Goal: Task Accomplishment & Management: Complete application form

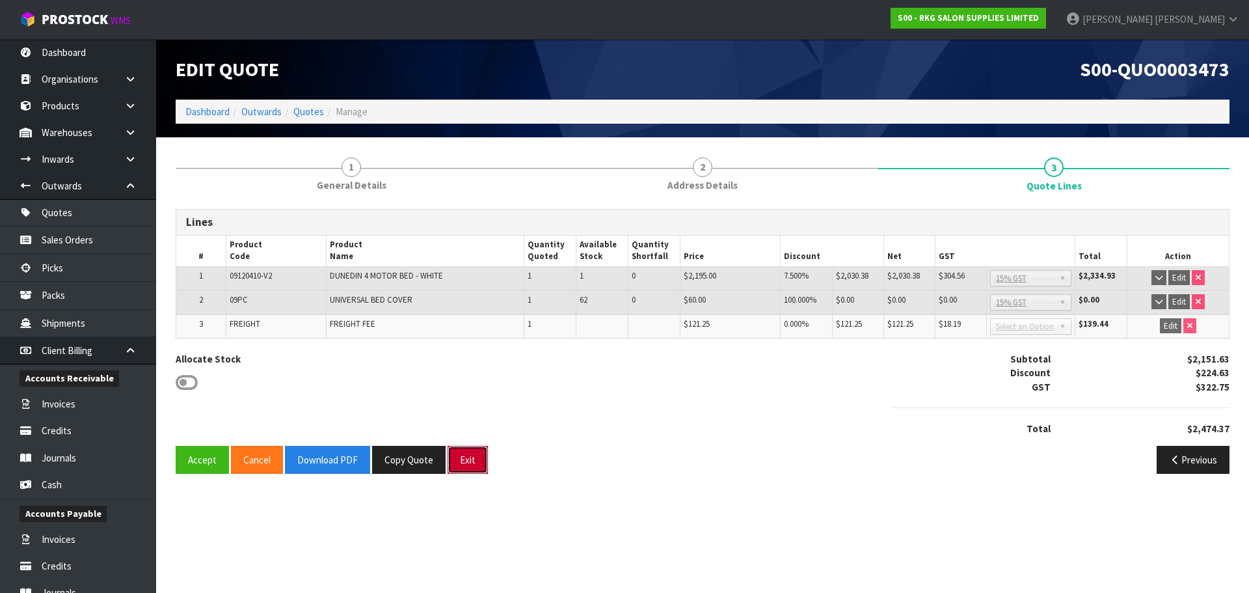
click at [472, 456] on button "Exit" at bounding box center [468, 460] width 40 height 28
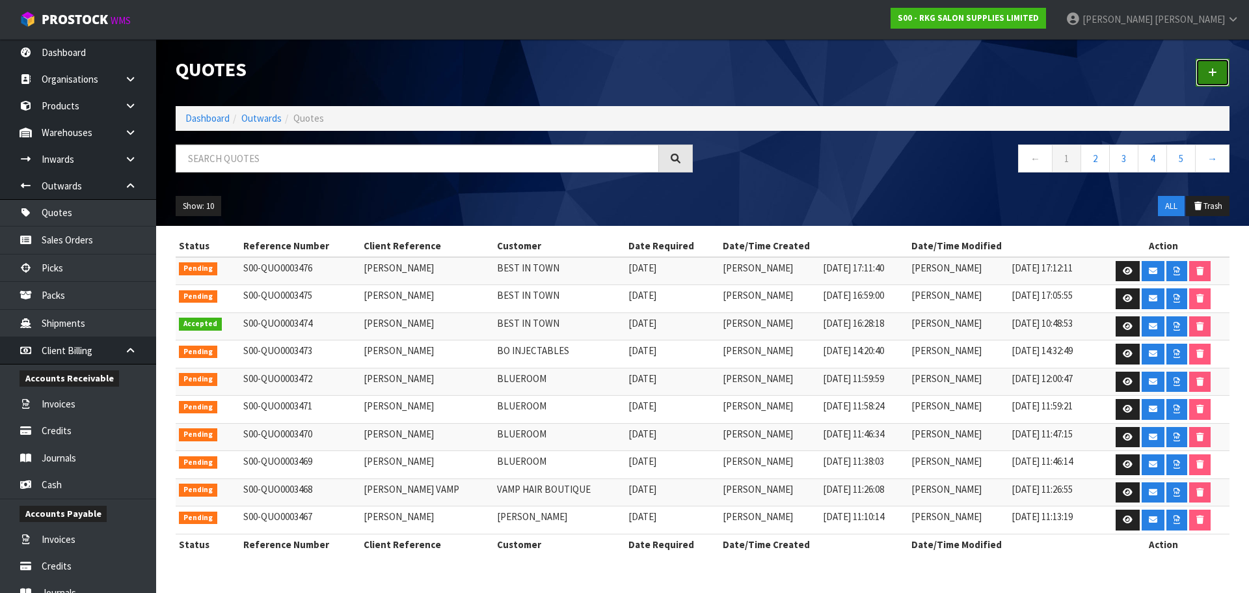
click at [1217, 70] on icon at bounding box center [1212, 73] width 9 height 10
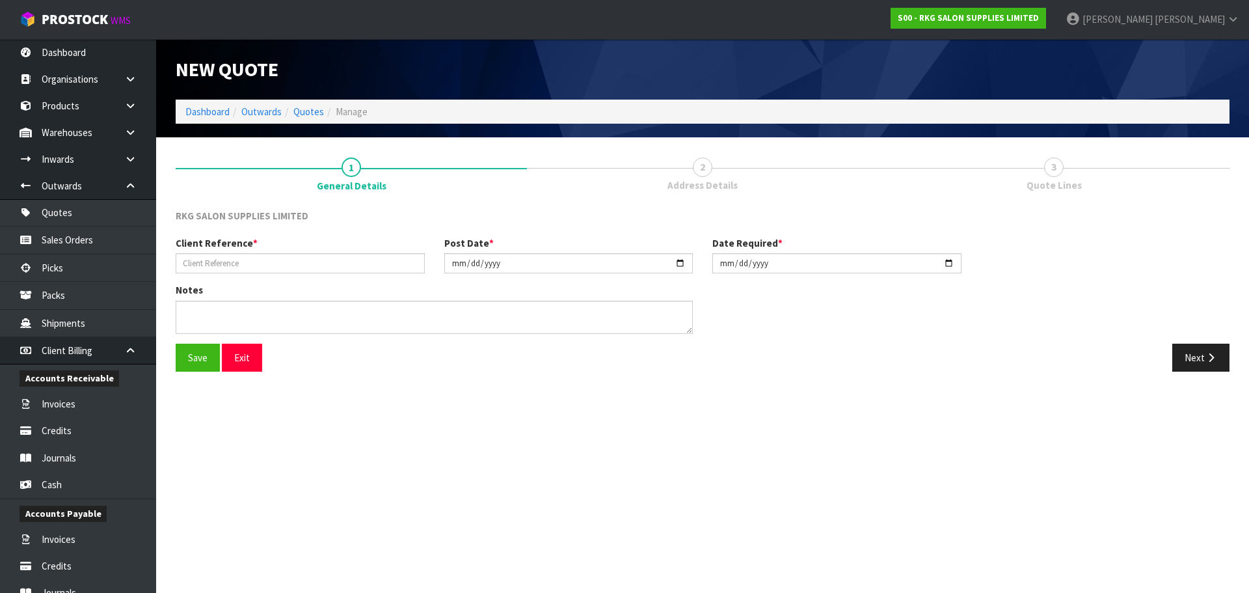
click at [200, 274] on div "Client Reference * Post Date * [DATE] Date Required * [DATE]" at bounding box center [702, 259] width 1073 height 47
click at [210, 261] on input "text" at bounding box center [300, 263] width 249 height 20
type input "SAKINA RES"
click at [191, 361] on button "Save" at bounding box center [198, 358] width 44 height 28
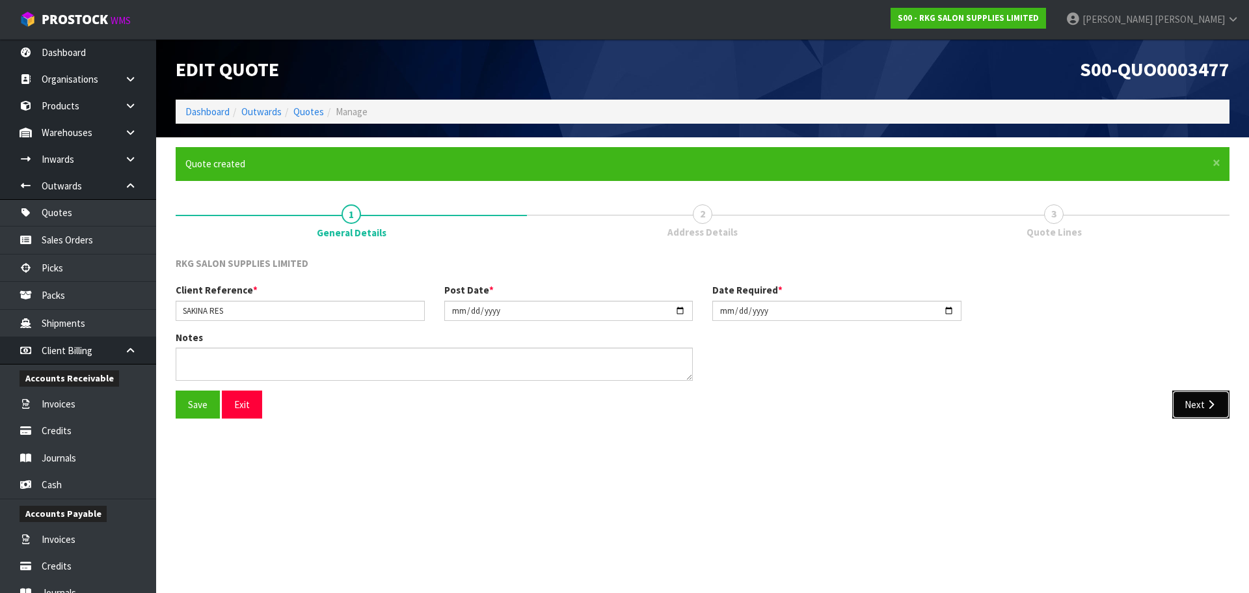
click at [1190, 400] on button "Next" at bounding box center [1200, 404] width 57 height 28
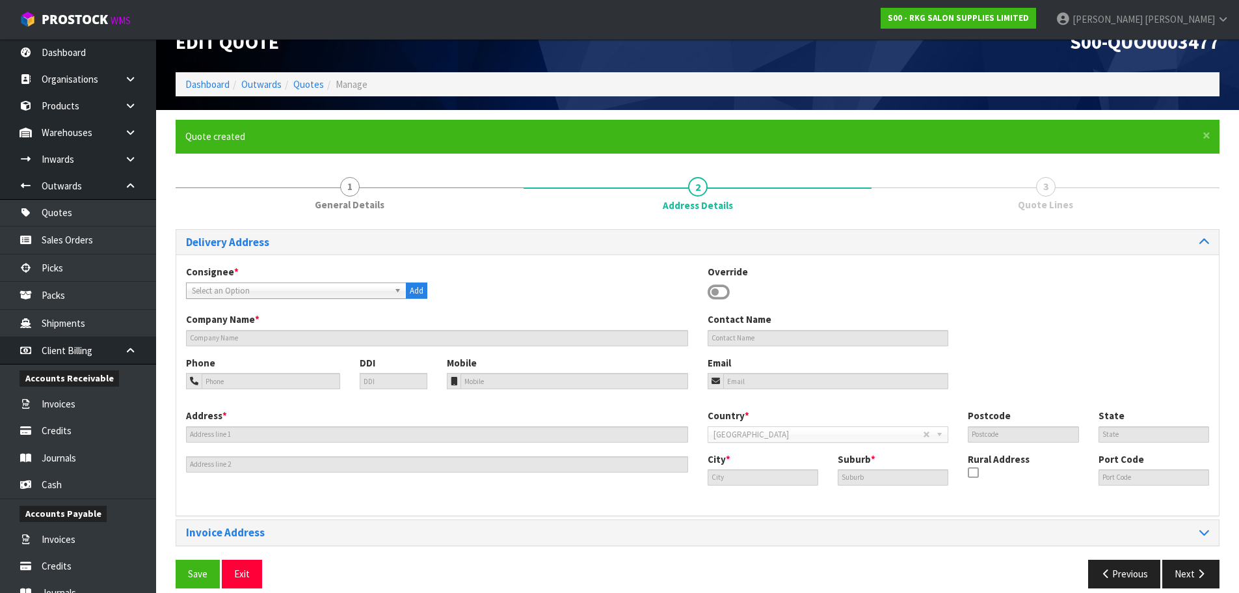
scroll to position [42, 0]
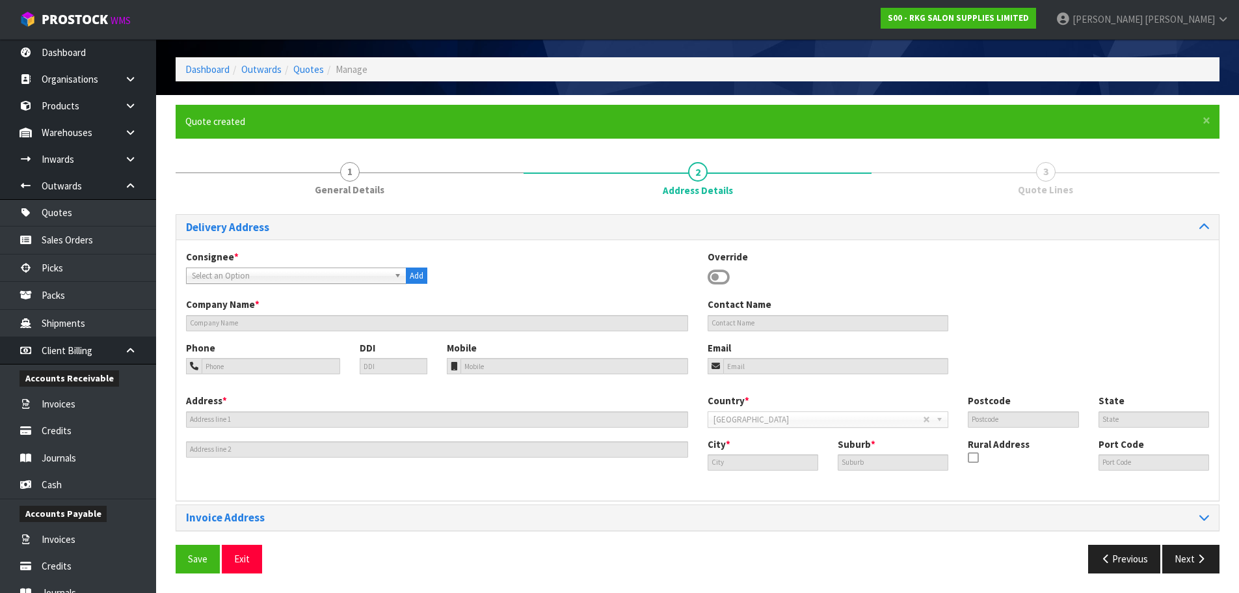
click at [718, 275] on icon at bounding box center [719, 277] width 22 height 20
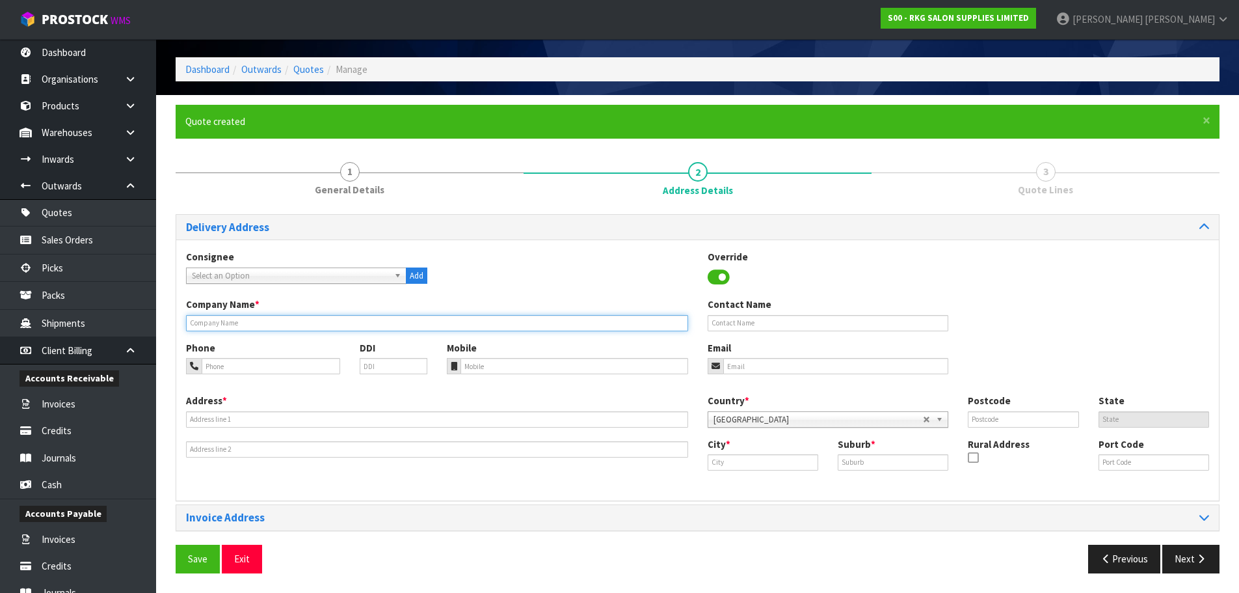
click at [196, 316] on input "text" at bounding box center [437, 323] width 502 height 16
paste input "S & K (2025) LIMITED"
type input "S & K (2025) LIMITED"
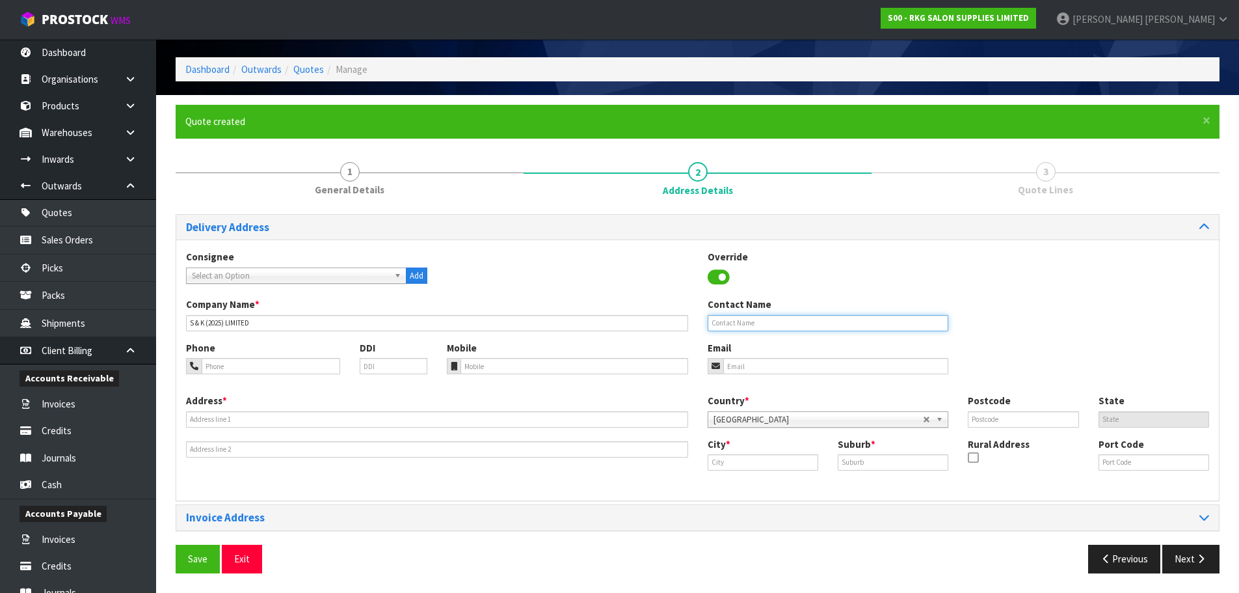
click at [728, 323] on input "text" at bounding box center [828, 323] width 241 height 16
type input "SAKINA RES"
click at [232, 368] on input "tel" at bounding box center [271, 366] width 139 height 16
type input "[PHONE_NUMBER]"
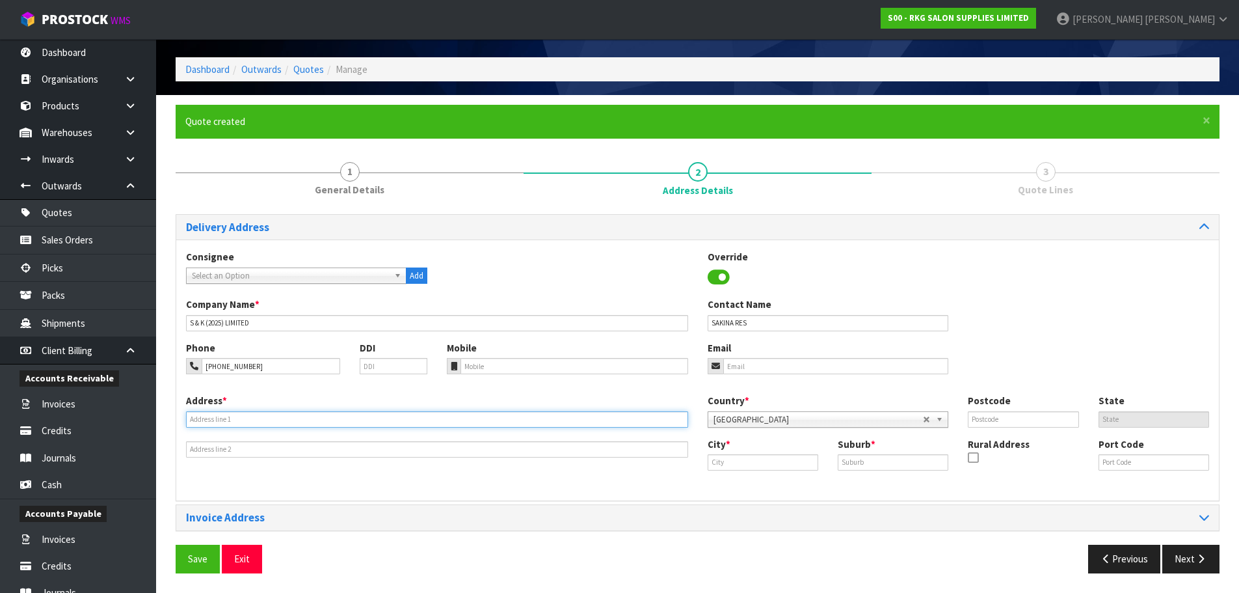
click at [281, 420] on input "text" at bounding box center [437, 419] width 502 height 16
drag, startPoint x: 268, startPoint y: 425, endPoint x: 182, endPoint y: 414, distance: 86.6
click at [182, 414] on div "Address * [STREET_ADDRESS]" at bounding box center [437, 426] width 522 height 64
type input "[STREET_ADDRESS]"
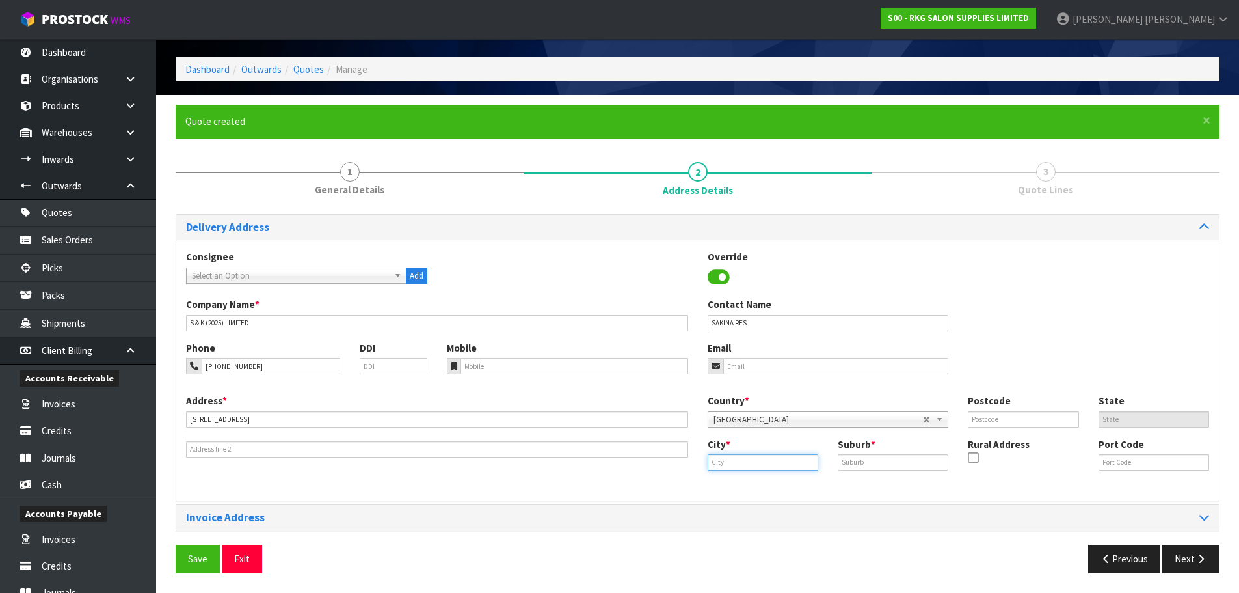
click at [722, 461] on input "text" at bounding box center [763, 462] width 111 height 16
click at [745, 487] on strong "Paekak" at bounding box center [738, 484] width 32 height 12
type input "Paekakariki"
click at [846, 463] on input "text" at bounding box center [893, 462] width 111 height 16
type input "."
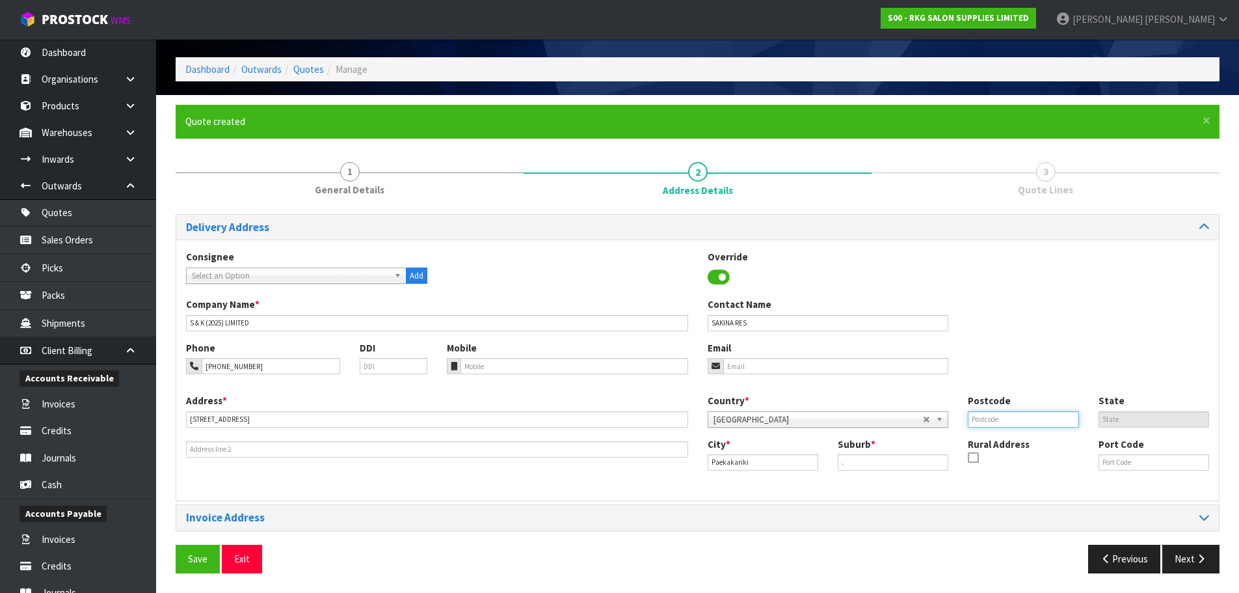
click at [1016, 420] on input "text" at bounding box center [1023, 419] width 111 height 16
type input "5034"
click at [1007, 353] on div "Phone [PHONE_NUMBER] DDI Mobile Email" at bounding box center [697, 367] width 1043 height 53
click at [751, 364] on input "email" at bounding box center [836, 366] width 226 height 16
paste input "[EMAIL_ADDRESS][DOMAIN_NAME]"
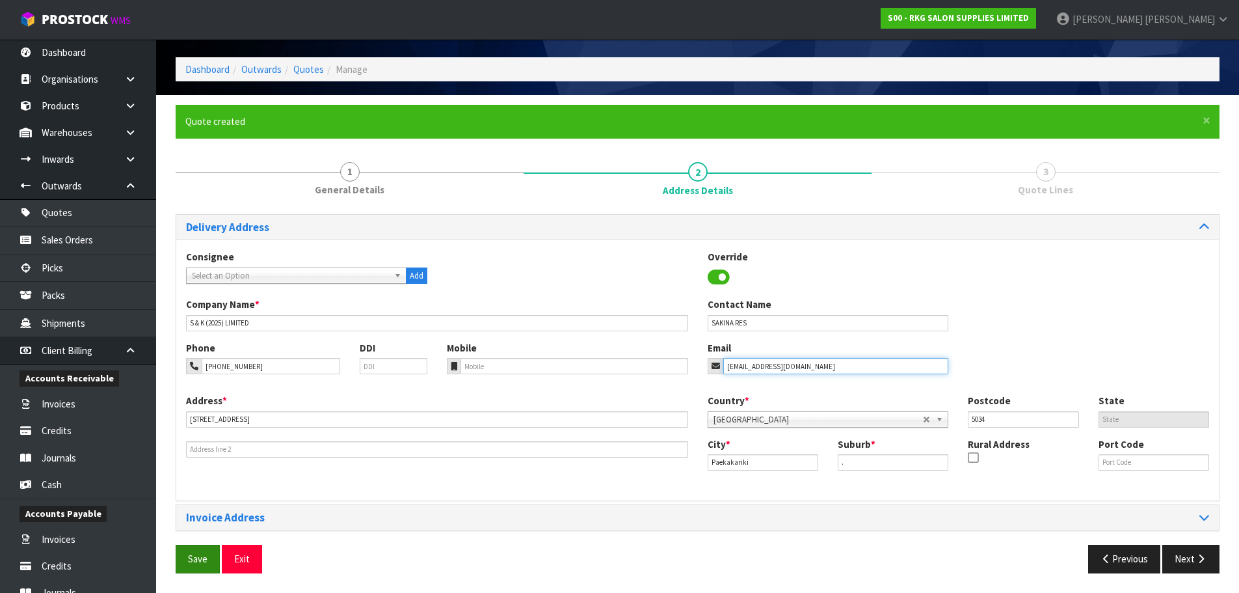
type input "[EMAIL_ADDRESS][DOMAIN_NAME]"
click at [189, 558] on button "Save" at bounding box center [198, 559] width 44 height 28
click at [202, 560] on button "Save" at bounding box center [198, 559] width 44 height 28
click at [1192, 561] on button "Next" at bounding box center [1191, 559] width 57 height 28
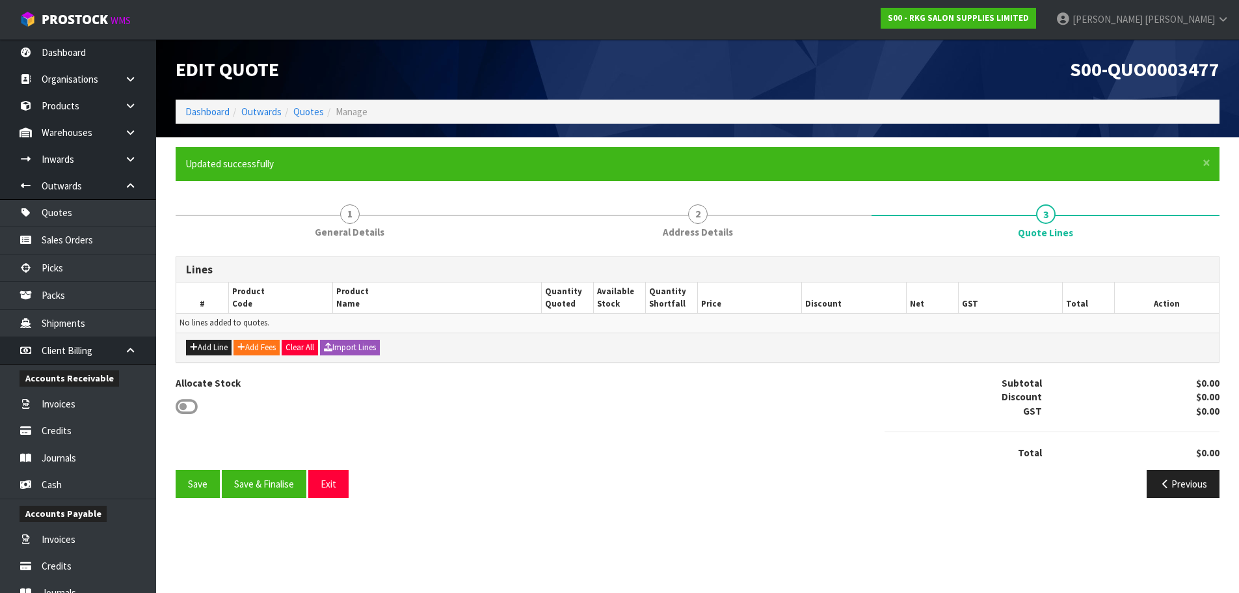
scroll to position [0, 0]
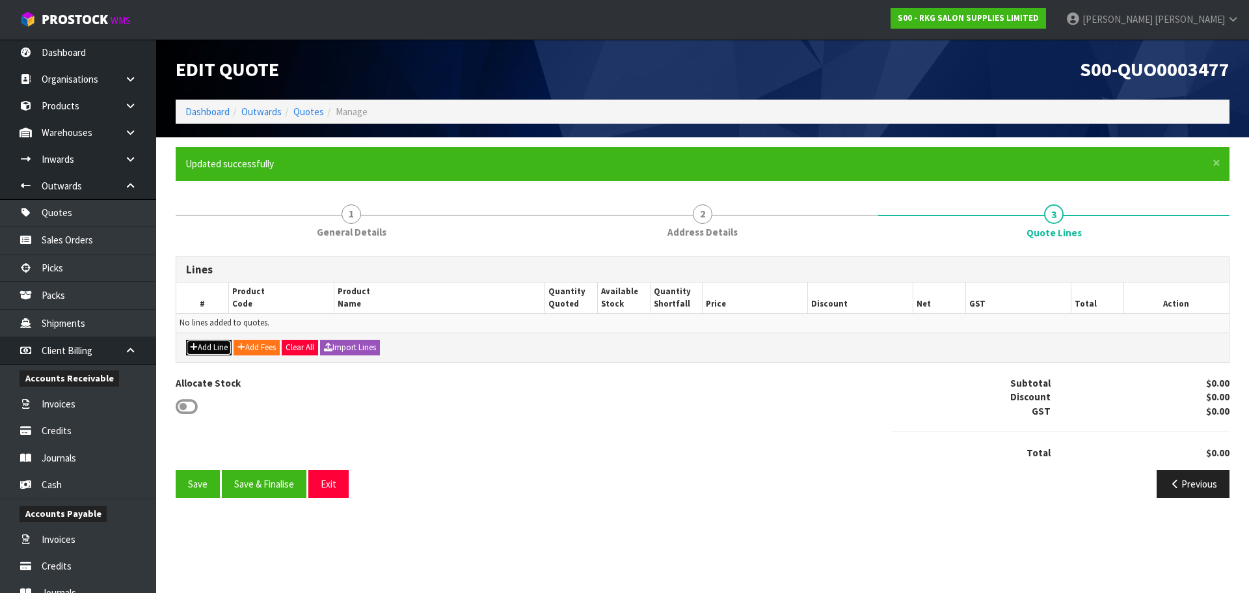
click at [214, 350] on button "Add Line" at bounding box center [209, 348] width 46 height 16
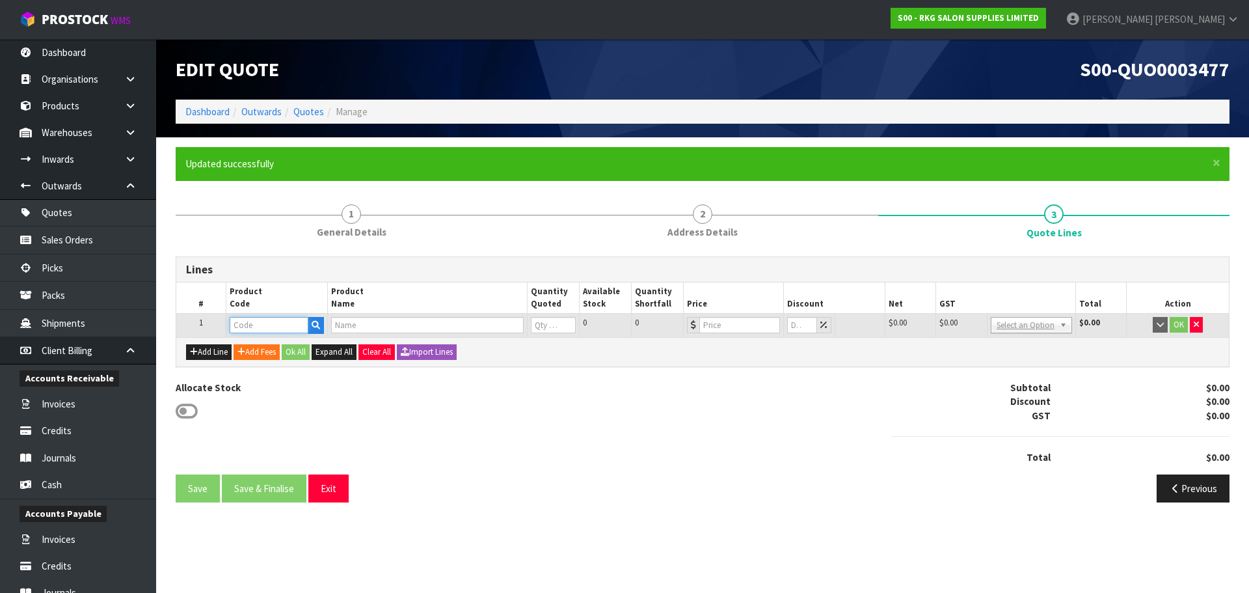
click at [252, 325] on input "text" at bounding box center [269, 325] width 78 height 16
type input "060201"
click at [260, 351] on strong "060201" at bounding box center [258, 347] width 31 height 12
type input "06020101"
type input "[PERSON_NAME] WORK BENCH"
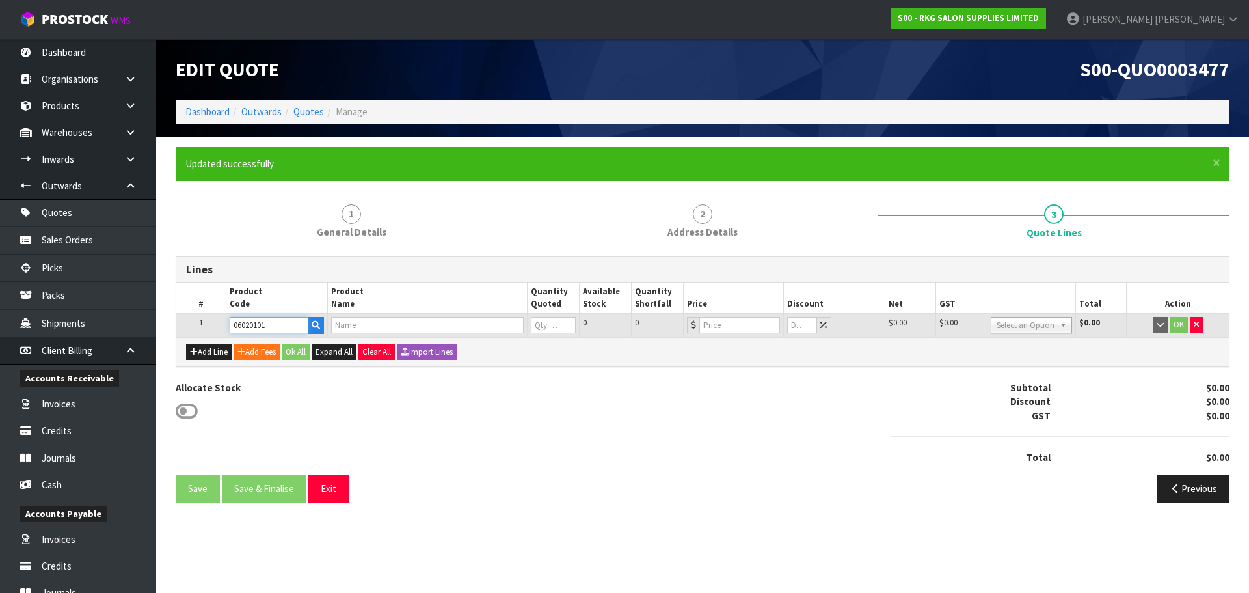
type input "0"
type input "179"
type input "0"
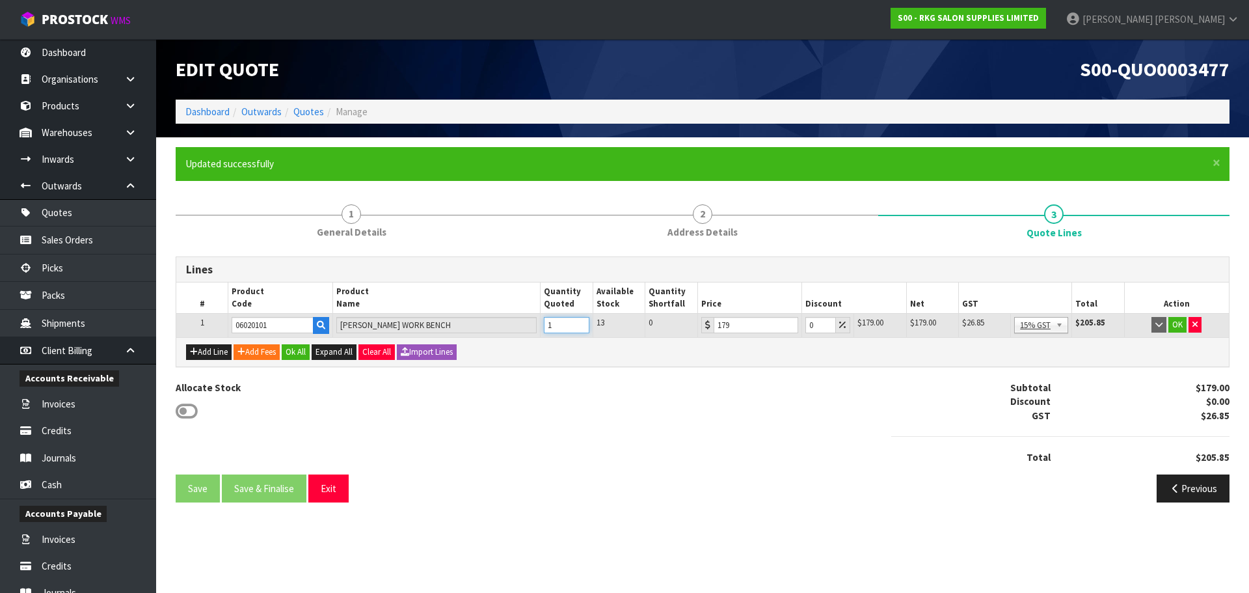
click at [583, 320] on input "1" at bounding box center [567, 325] width 46 height 16
type input "2"
click at [583, 320] on input "2" at bounding box center [567, 325] width 46 height 16
click at [1176, 323] on button "OK" at bounding box center [1177, 325] width 18 height 16
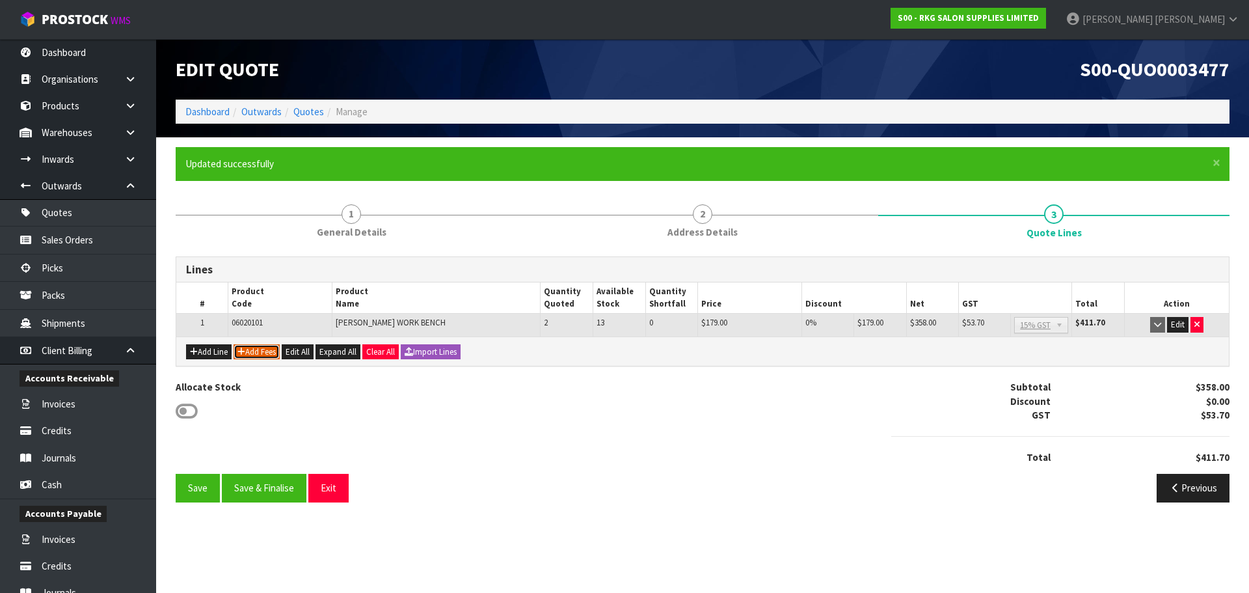
click at [257, 349] on button "Add Fees" at bounding box center [257, 352] width 46 height 16
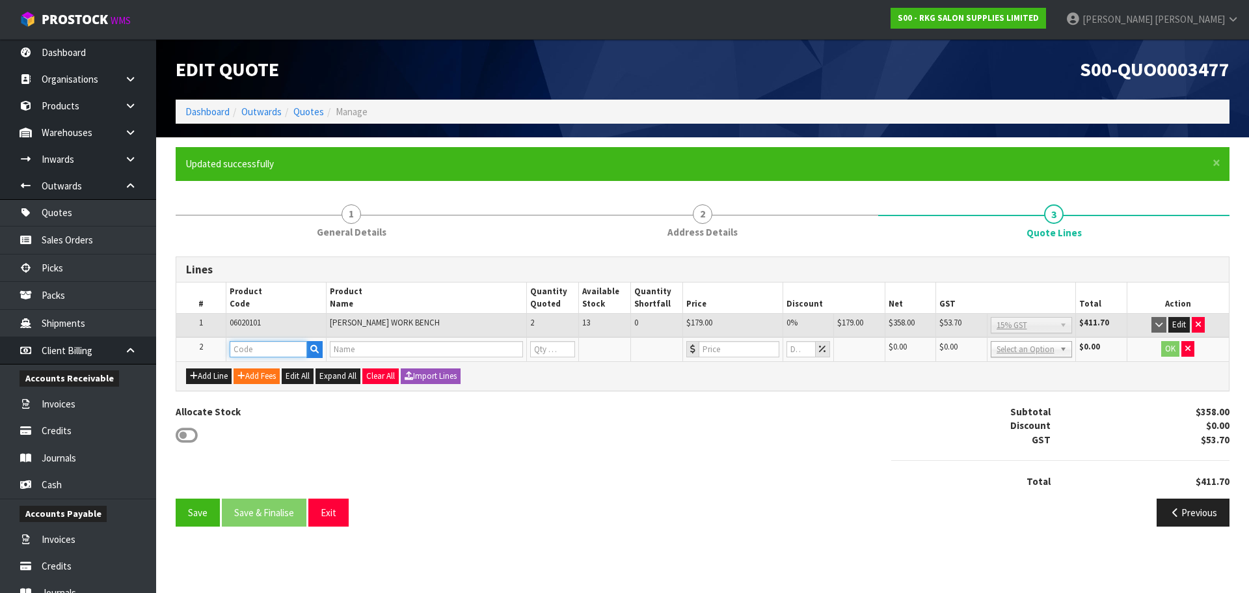
click at [244, 344] on input "text" at bounding box center [268, 349] width 77 height 16
type input "FRE"
click at [255, 373] on strong "FRE" at bounding box center [251, 371] width 16 height 12
type input "FREIGHT"
type input "FREIGHT FEE"
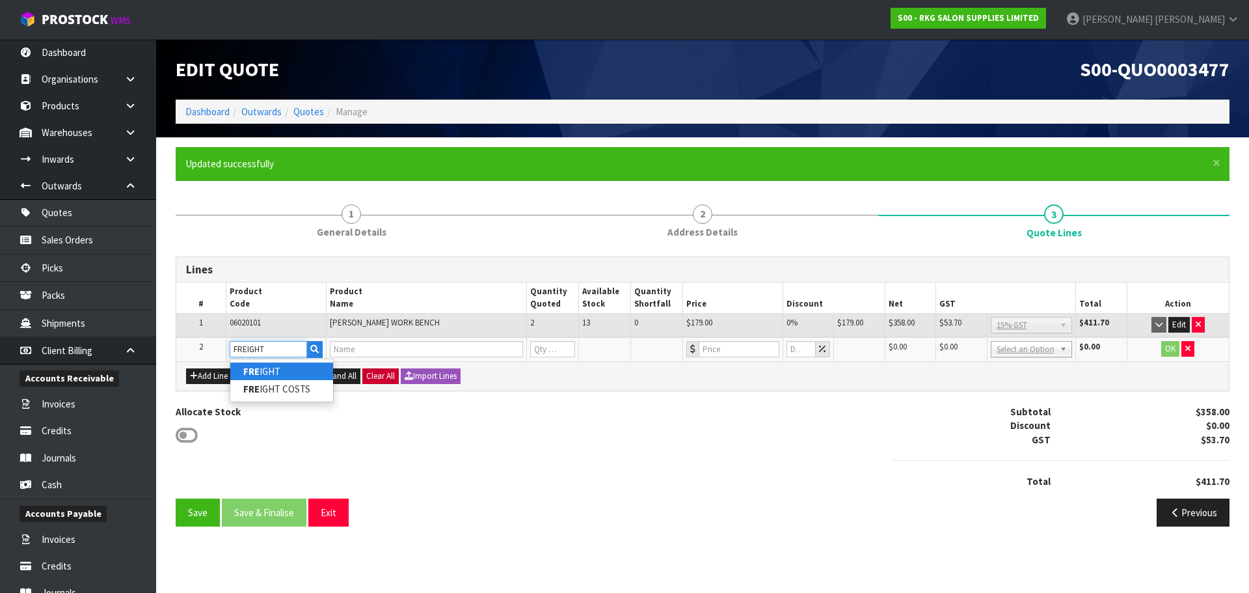
type input "1"
type input "0"
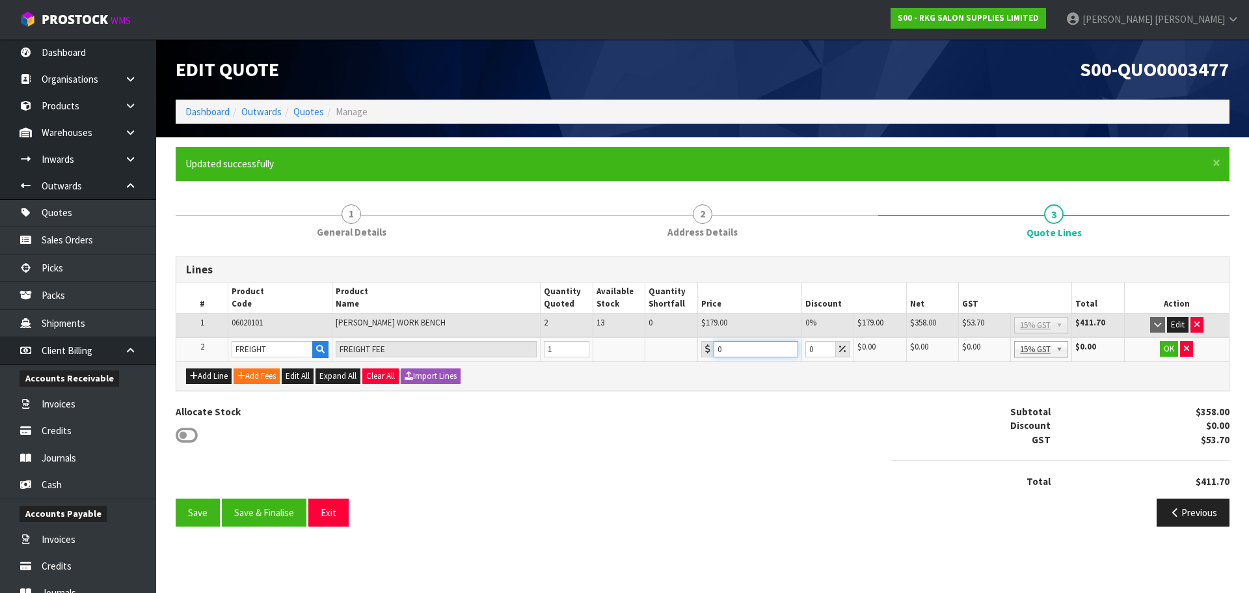
drag, startPoint x: 733, startPoint y: 352, endPoint x: 708, endPoint y: 352, distance: 24.7
click at [708, 352] on div "0" at bounding box center [749, 349] width 97 height 16
drag, startPoint x: 728, startPoint y: 352, endPoint x: 715, endPoint y: 354, distance: 13.2
click at [715, 354] on input "53.35" at bounding box center [756, 349] width 85 height 16
type input "50"
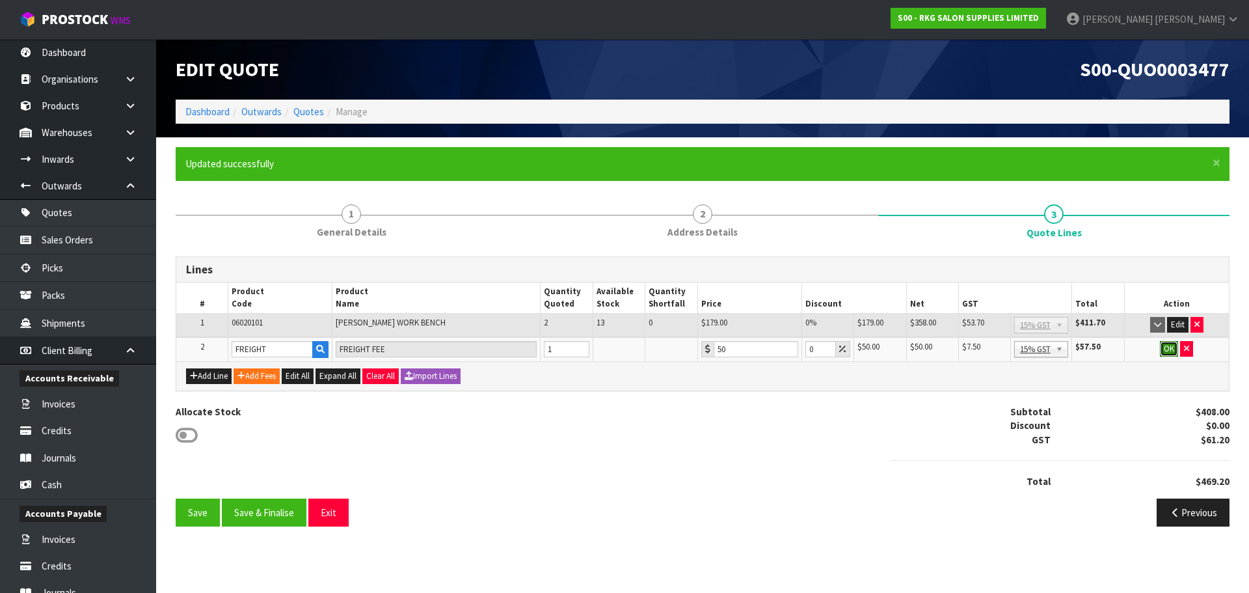
click at [1167, 349] on button "OK" at bounding box center [1169, 349] width 18 height 16
click at [191, 516] on button "Save" at bounding box center [198, 512] width 44 height 28
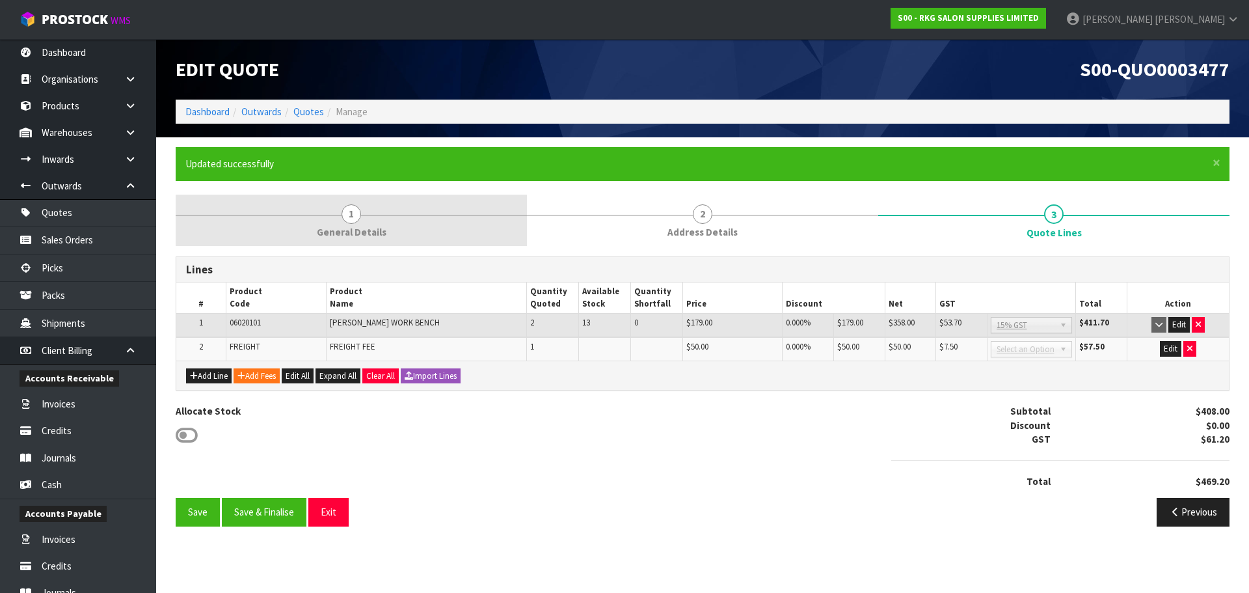
click at [354, 217] on span "1" at bounding box center [352, 214] width 20 height 20
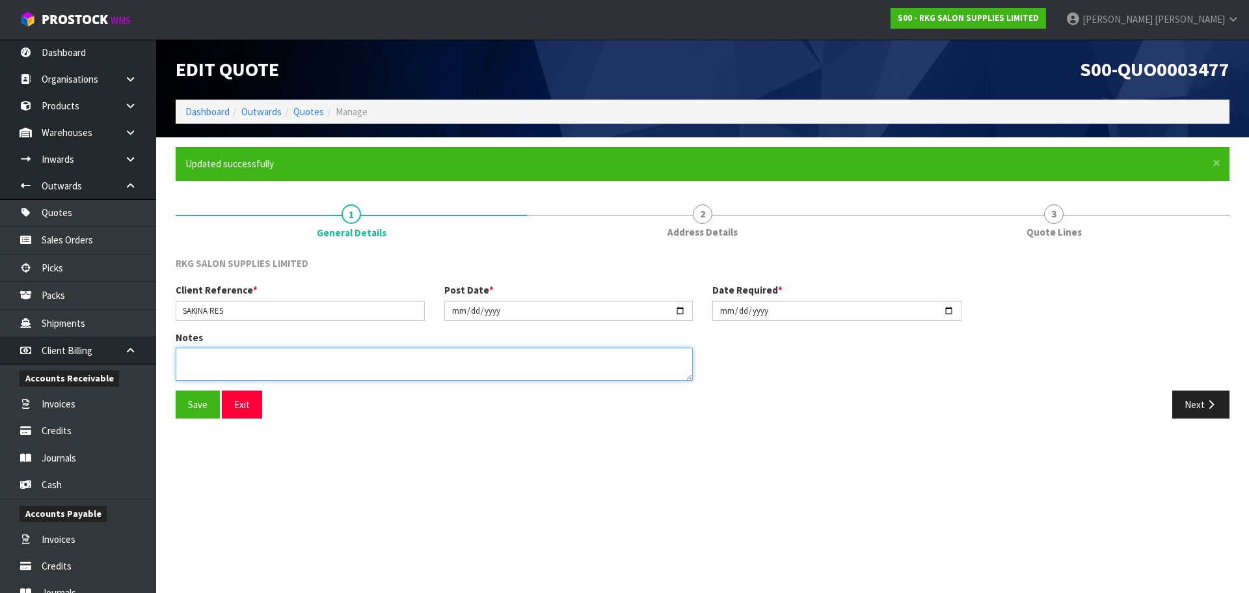
click at [215, 366] on textarea at bounding box center [434, 363] width 517 height 33
click at [269, 360] on textarea at bounding box center [434, 363] width 517 height 33
paste textarea "**IF INSTALLING ON ITS OWN, WALL BRACKETS OR LEGS SHOULD BE ATTACHED BENEATH FO…"
type textarea "**IF INSTALLING ON ITS OWN, WALL BRACKETS OR LEGS SHOULD BE ATTACHED BENEATH FO…"
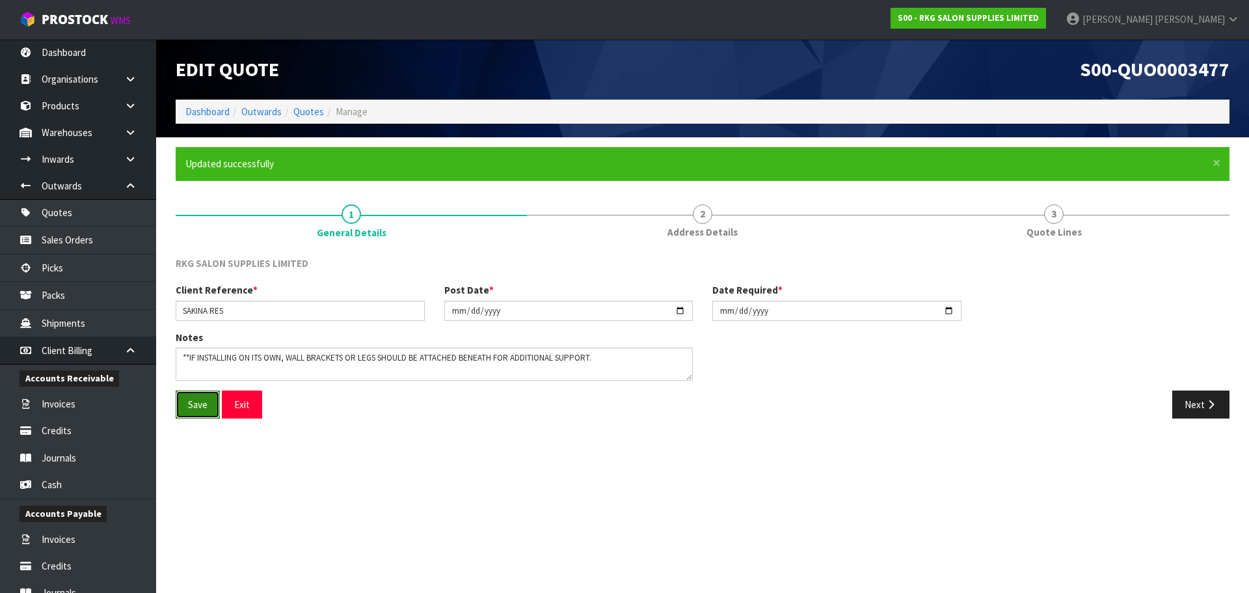
click at [191, 401] on button "Save" at bounding box center [198, 404] width 44 height 28
click at [1197, 403] on button "Next" at bounding box center [1200, 404] width 57 height 28
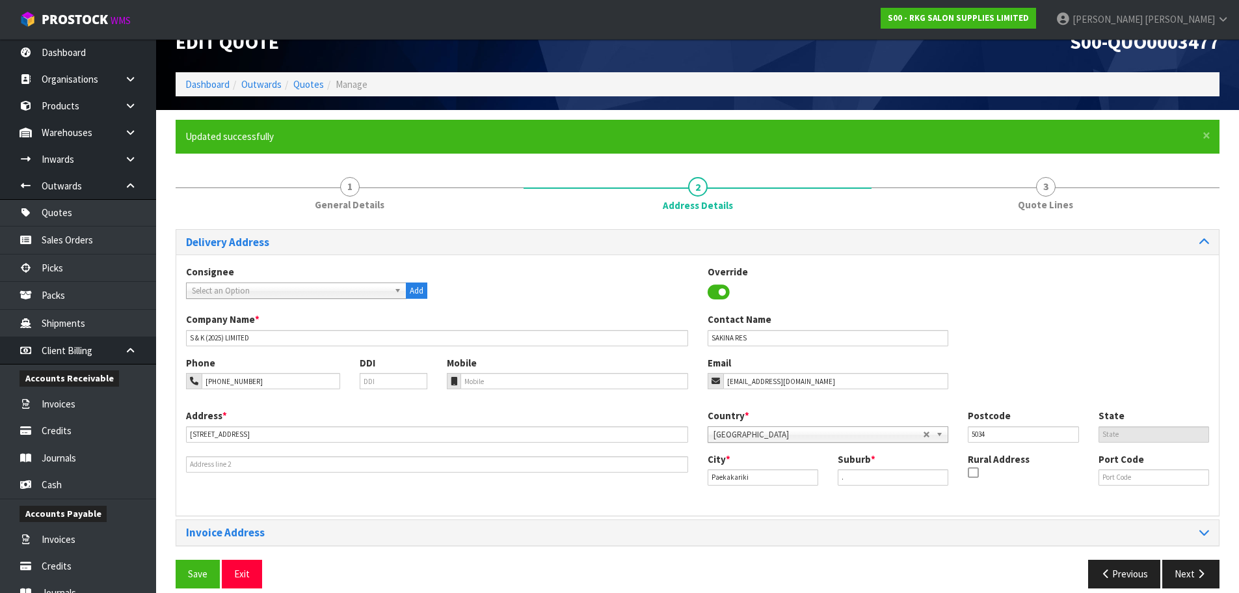
scroll to position [42, 0]
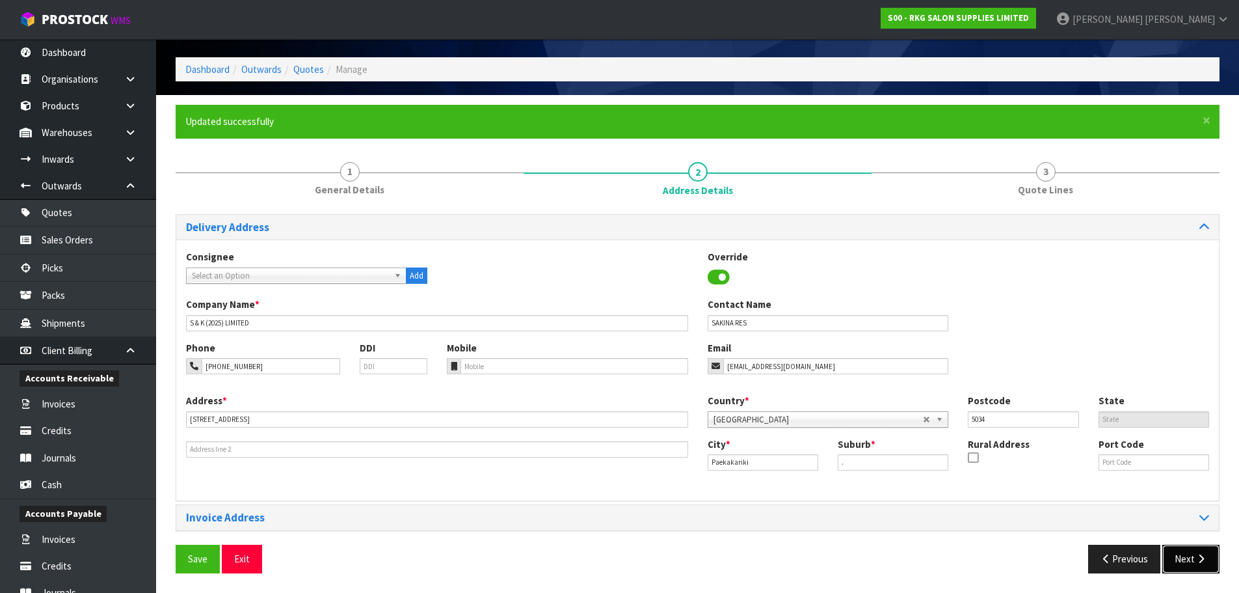
click at [1181, 558] on button "Next" at bounding box center [1191, 559] width 57 height 28
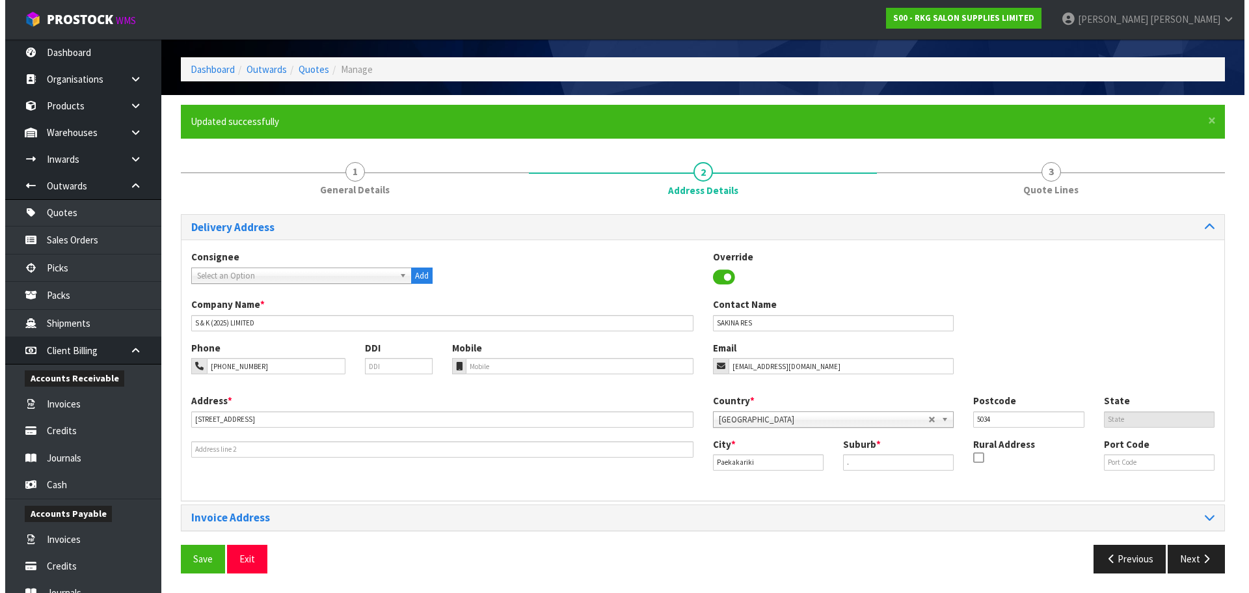
scroll to position [0, 0]
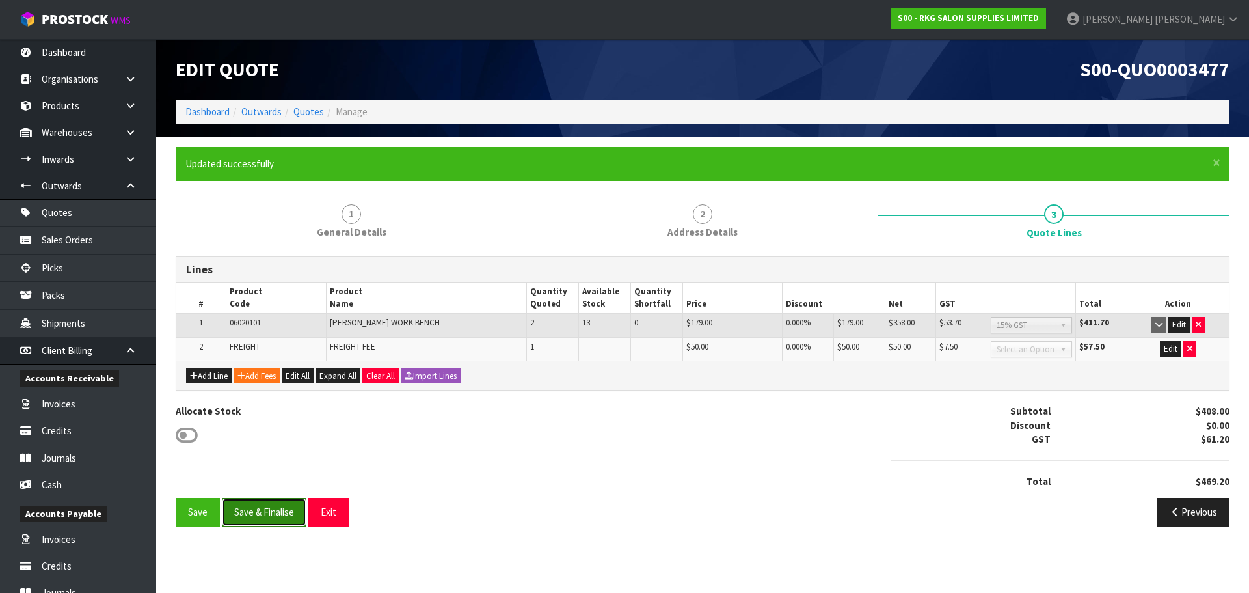
click at [271, 510] on button "Save & Finalise" at bounding box center [264, 512] width 85 height 28
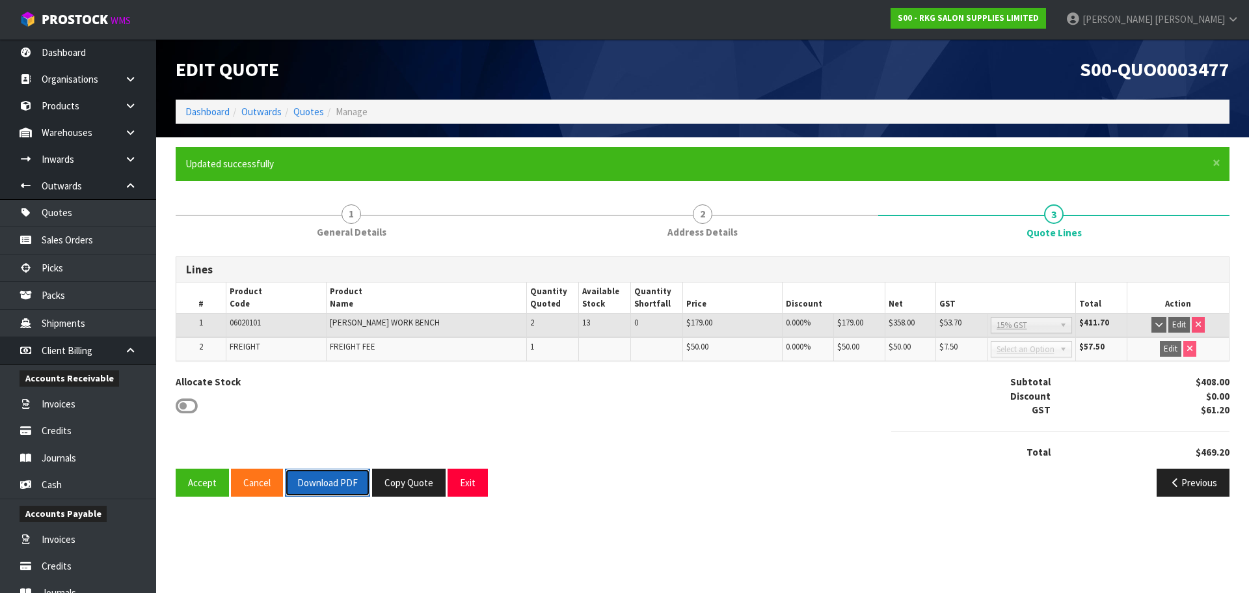
click at [339, 489] on button "Download PDF" at bounding box center [327, 482] width 85 height 28
click at [466, 485] on button "Exit" at bounding box center [468, 482] width 40 height 28
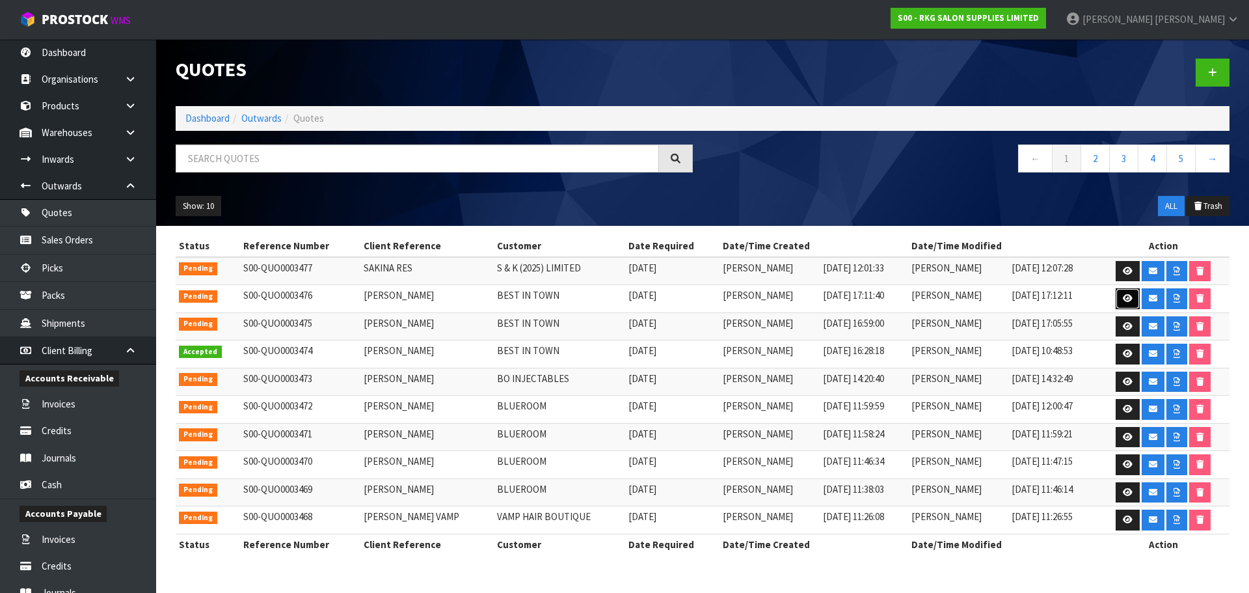
click at [1126, 297] on icon at bounding box center [1128, 298] width 10 height 8
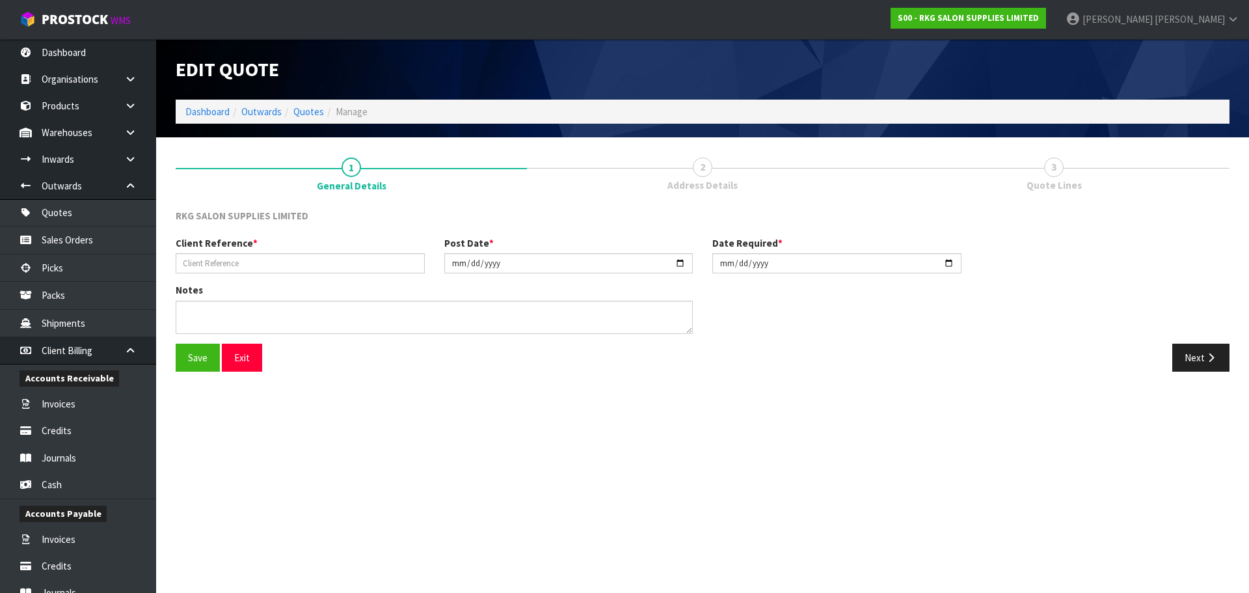
type input "[PERSON_NAME]"
type input "[DATE]"
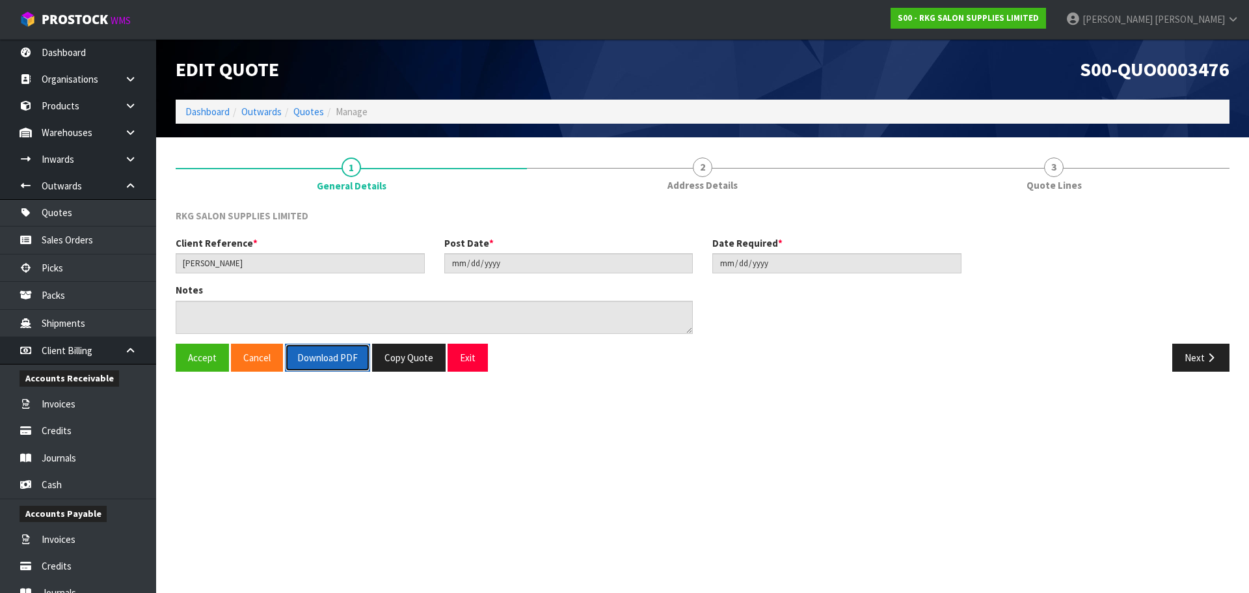
click at [323, 353] on button "Download PDF" at bounding box center [327, 358] width 85 height 28
click at [471, 356] on button "Exit" at bounding box center [468, 358] width 40 height 28
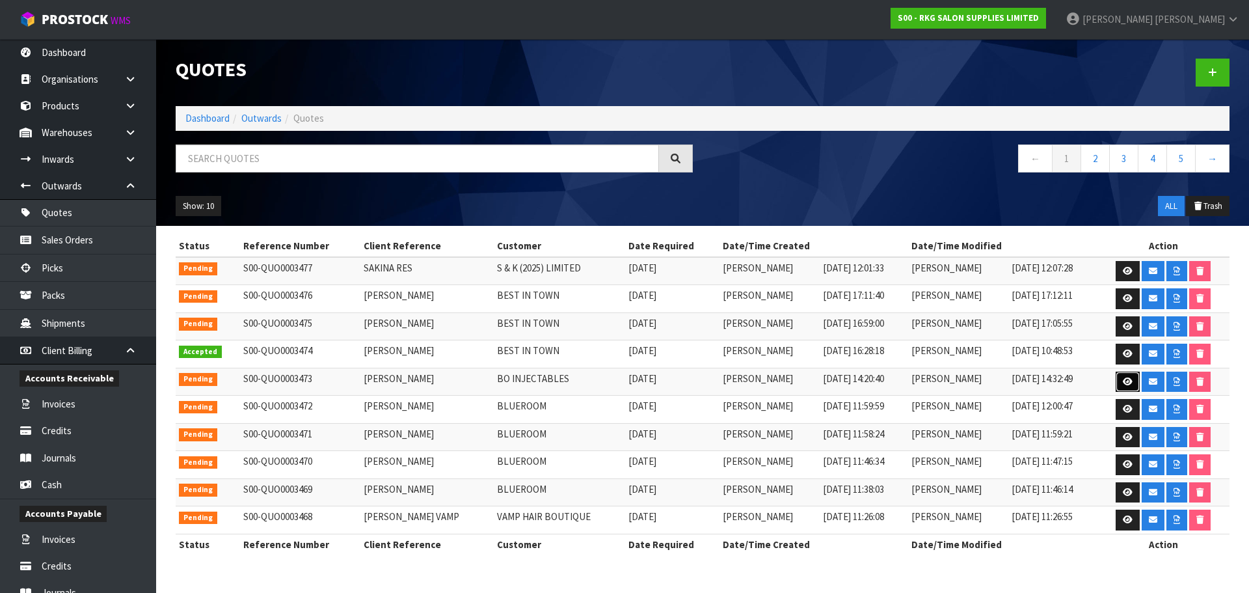
click at [1123, 384] on icon at bounding box center [1128, 381] width 10 height 8
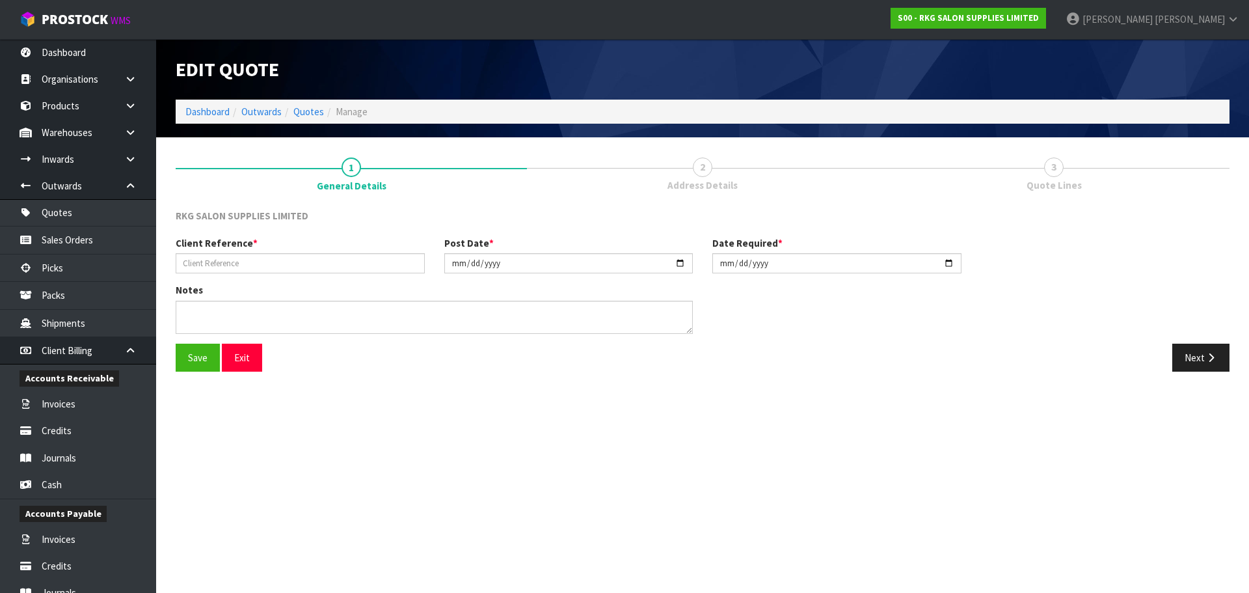
type input "[PERSON_NAME]"
type input "[DATE]"
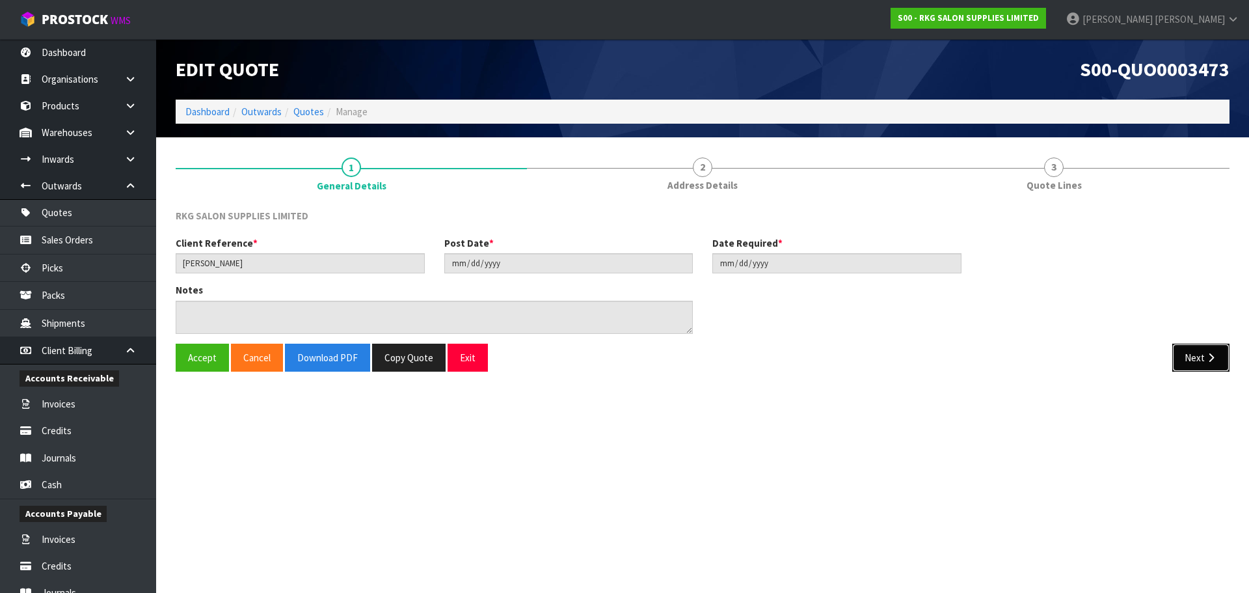
click at [1198, 366] on button "Next" at bounding box center [1200, 358] width 57 height 28
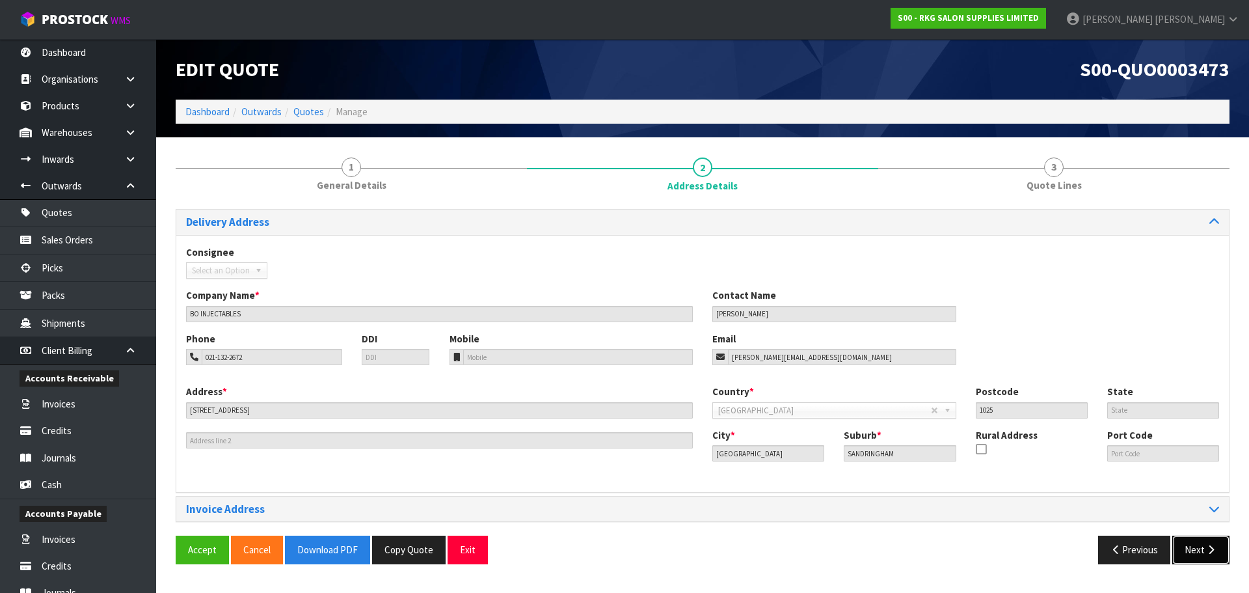
click at [1202, 555] on button "Next" at bounding box center [1200, 549] width 57 height 28
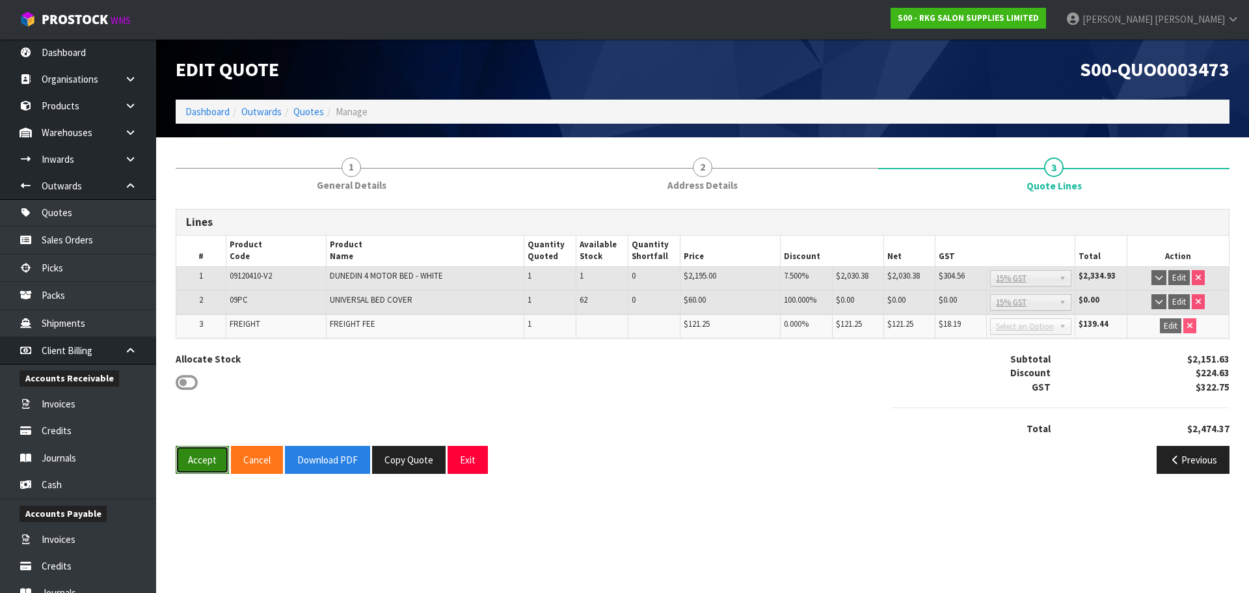
click at [190, 464] on button "Accept" at bounding box center [202, 460] width 53 height 28
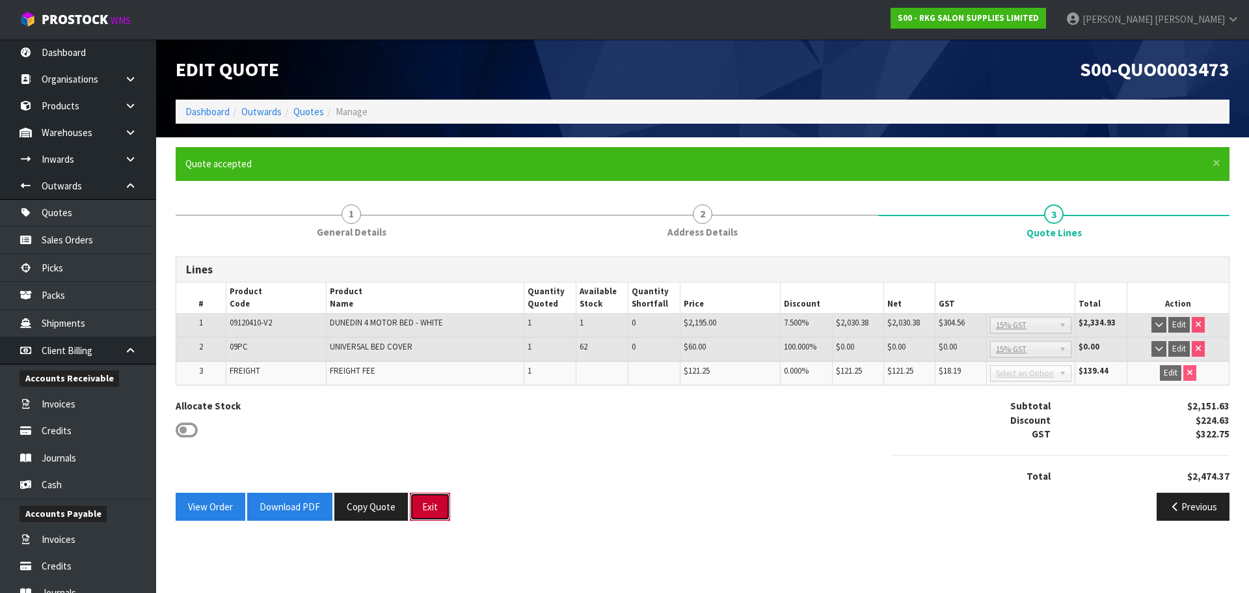
click at [435, 512] on button "Exit" at bounding box center [430, 506] width 40 height 28
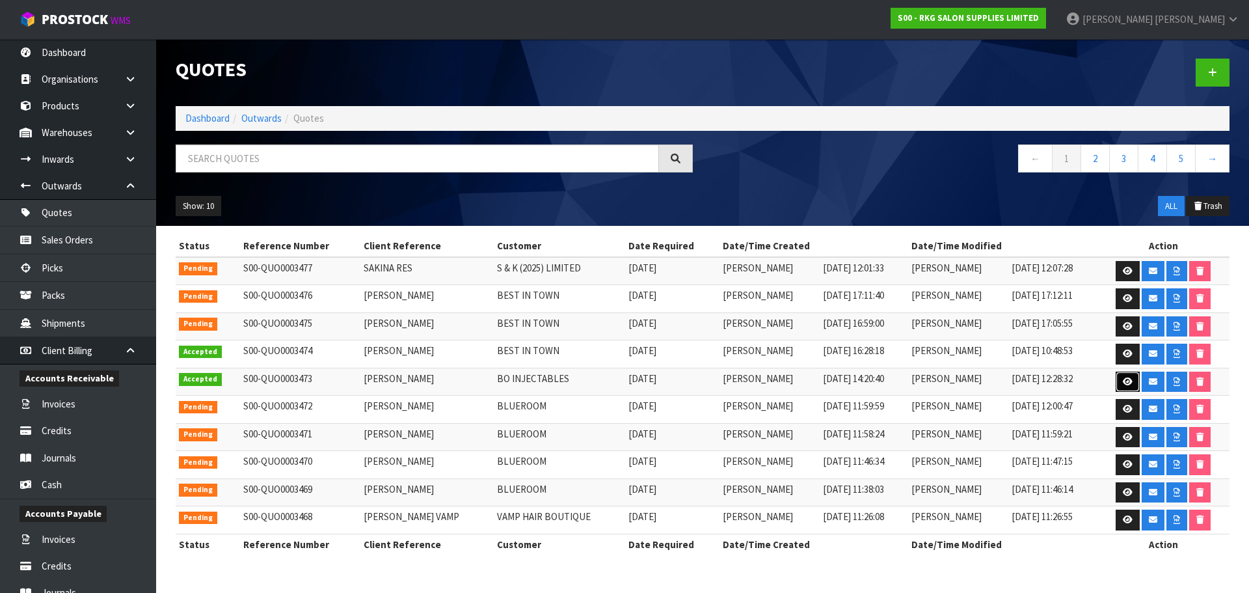
click at [1124, 382] on icon at bounding box center [1128, 381] width 10 height 8
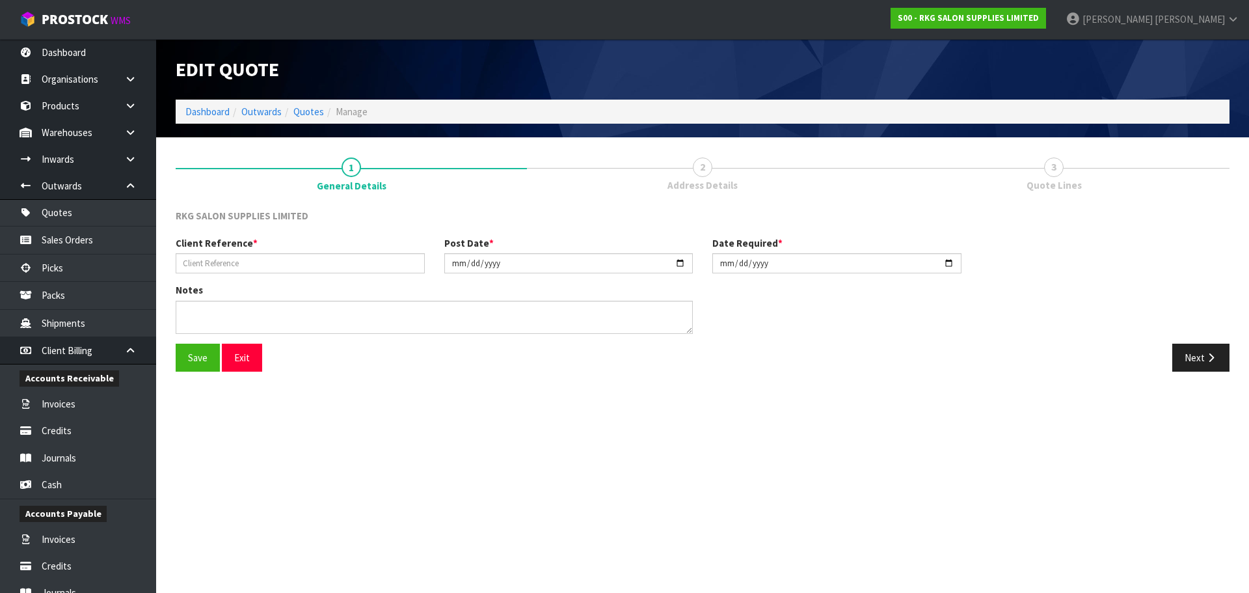
type input "[PERSON_NAME]"
type input "[DATE]"
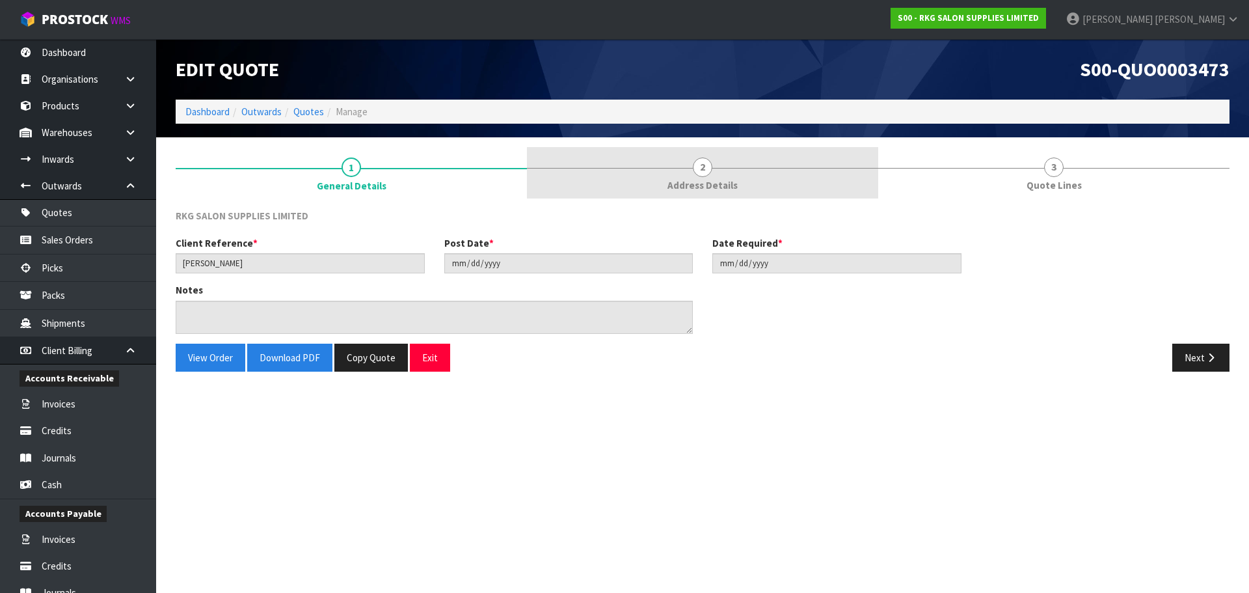
click at [700, 163] on span "2" at bounding box center [703, 167] width 20 height 20
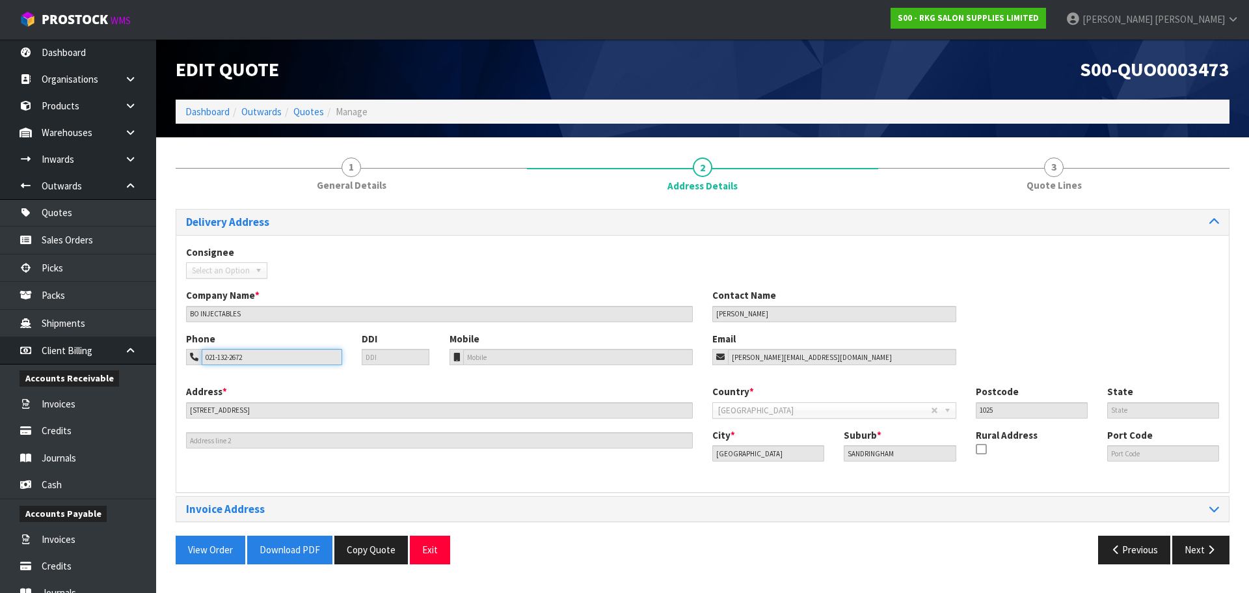
drag, startPoint x: 262, startPoint y: 360, endPoint x: 201, endPoint y: 362, distance: 61.2
click at [201, 362] on div "021-132-2672" at bounding box center [264, 357] width 156 height 16
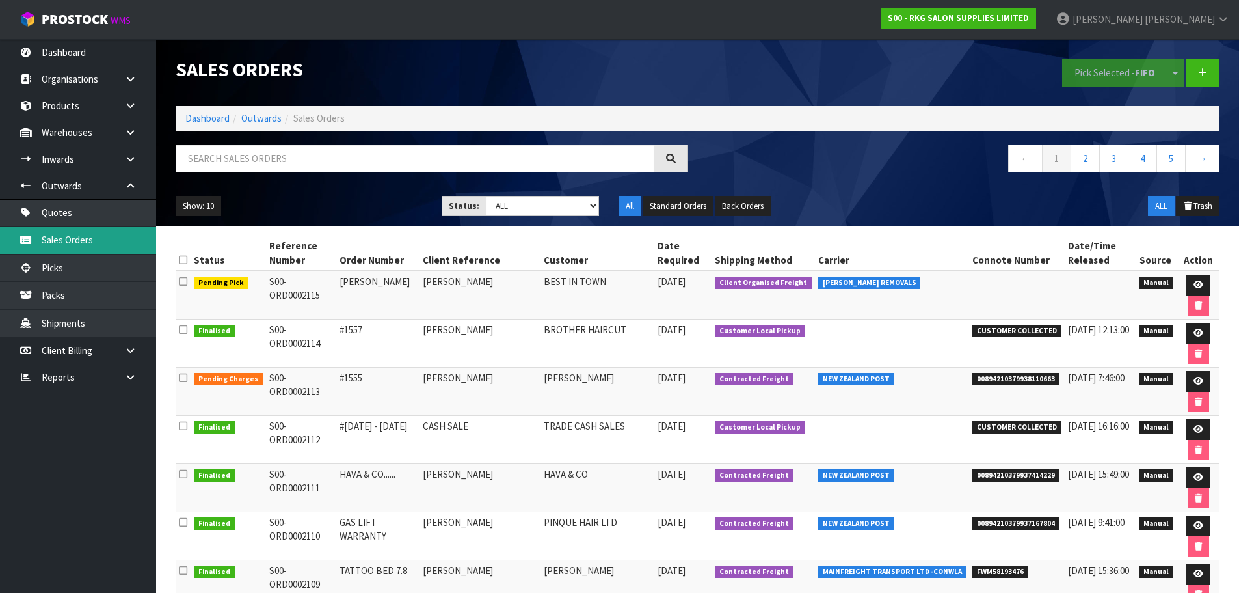
click at [63, 243] on link "Sales Orders" at bounding box center [78, 239] width 156 height 27
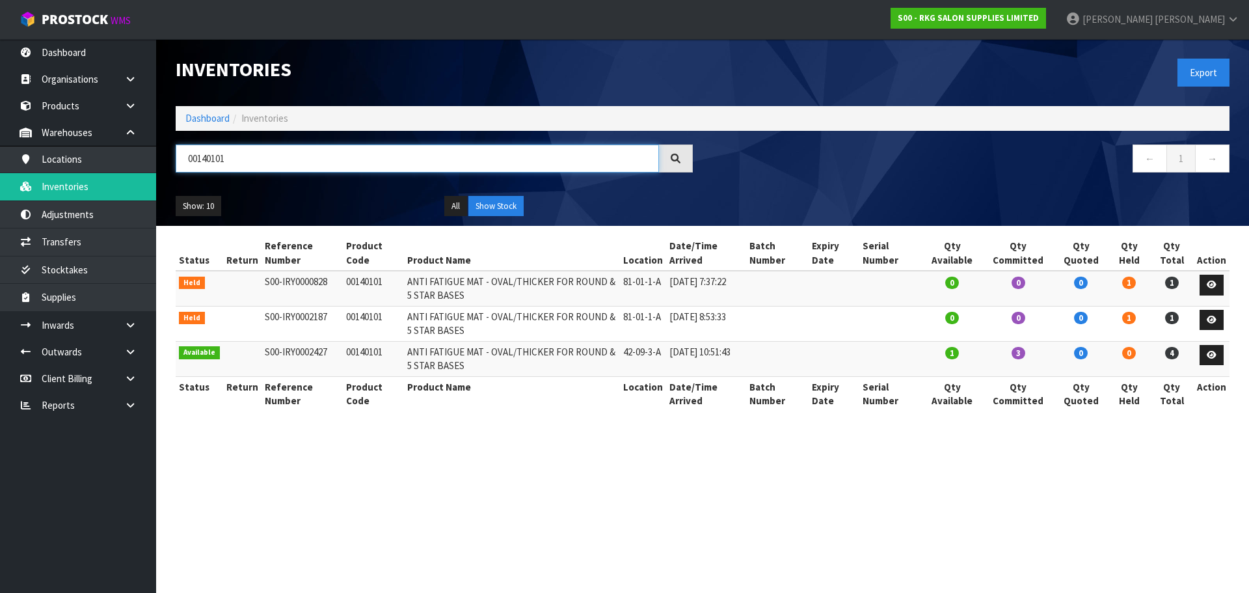
drag, startPoint x: 240, startPoint y: 153, endPoint x: 165, endPoint y: 160, distance: 75.8
click at [165, 160] on header "Inventories Export Dashboard Inventories 00140101 ← 1 → Show: 10 5 10 25 50 All…" at bounding box center [702, 132] width 1093 height 187
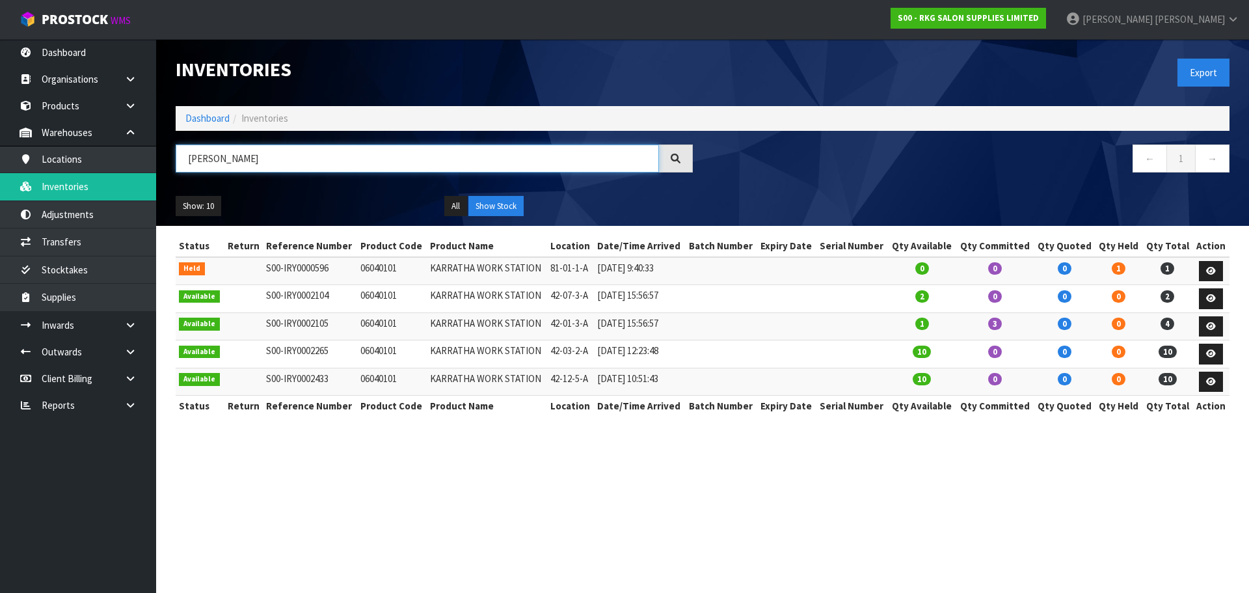
drag, startPoint x: 221, startPoint y: 159, endPoint x: 189, endPoint y: 165, distance: 32.3
click at [189, 165] on input "KARRAT" at bounding box center [417, 158] width 483 height 28
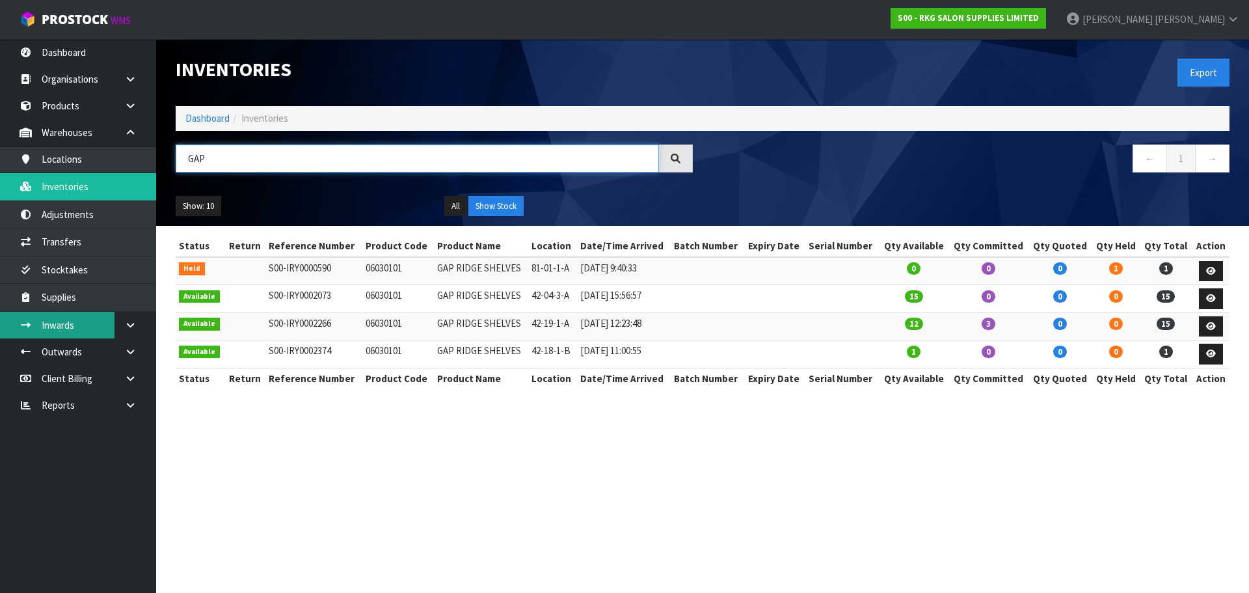
type input "GAP"
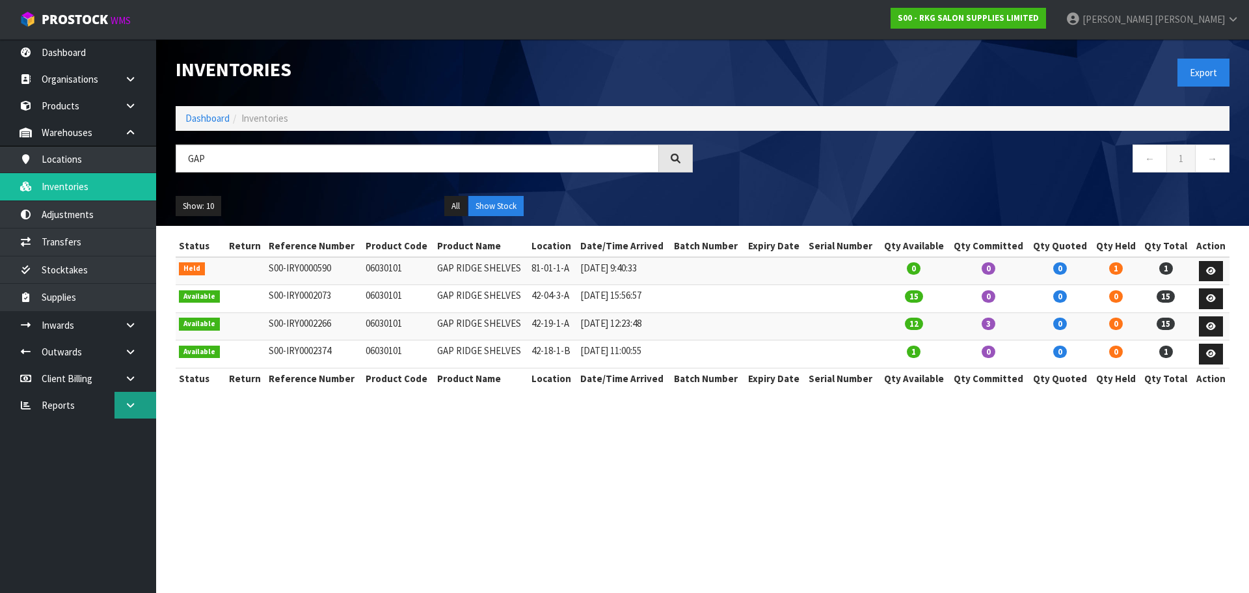
click at [121, 407] on link at bounding box center [136, 405] width 42 height 27
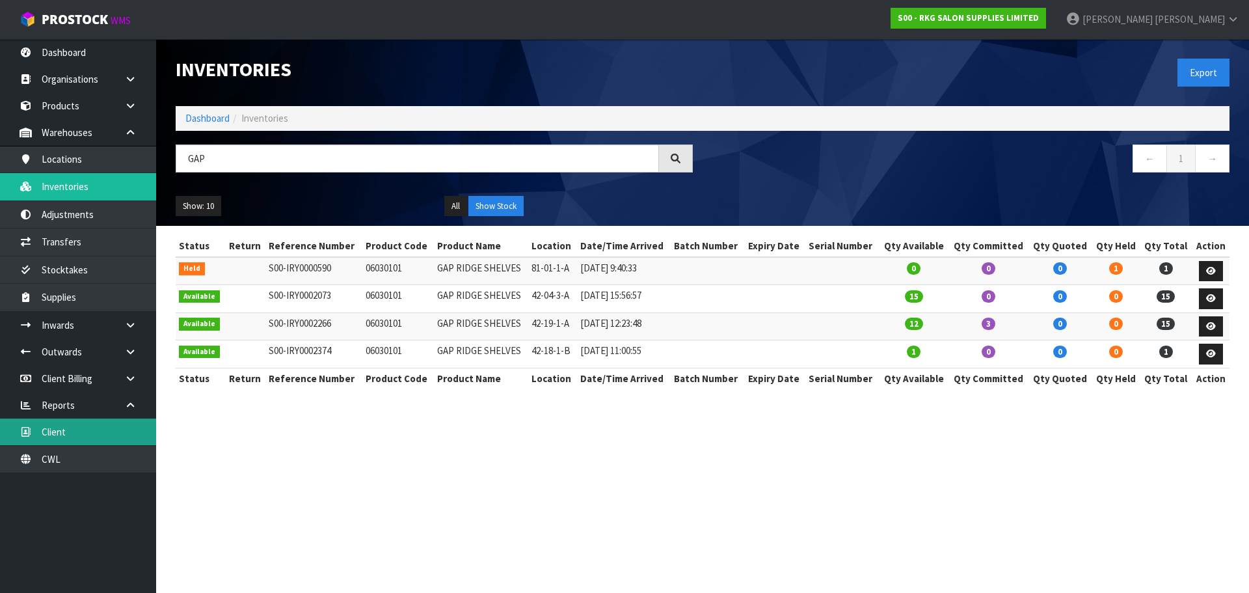
click at [64, 432] on link "Client" at bounding box center [78, 431] width 156 height 27
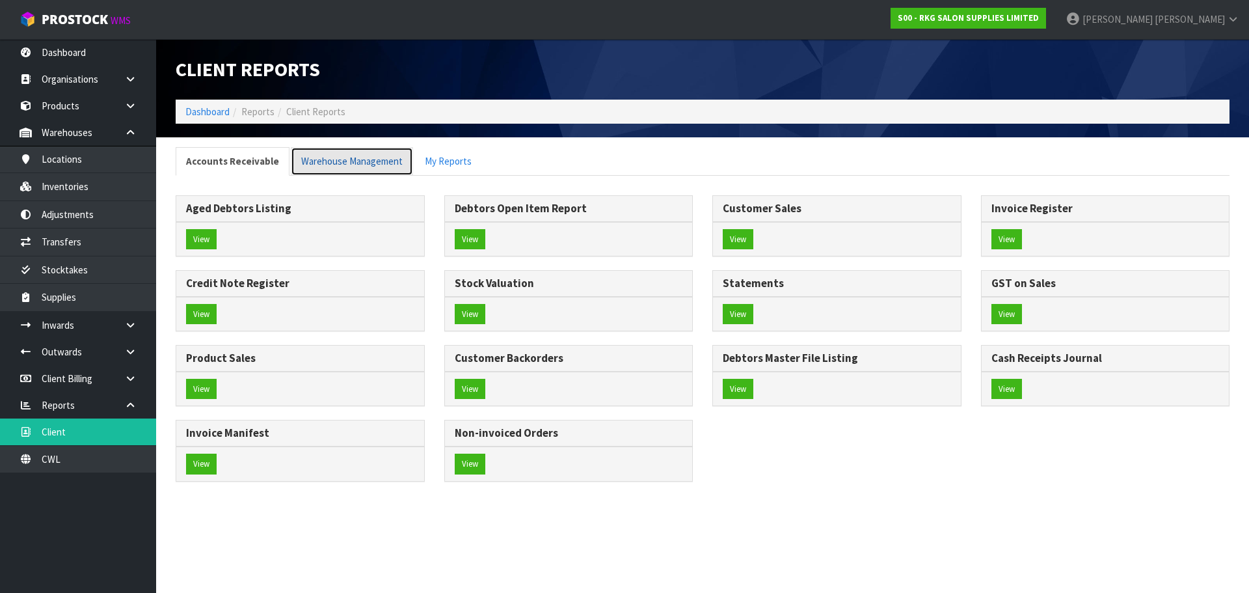
click at [332, 160] on link "Warehouse Management" at bounding box center [352, 161] width 122 height 28
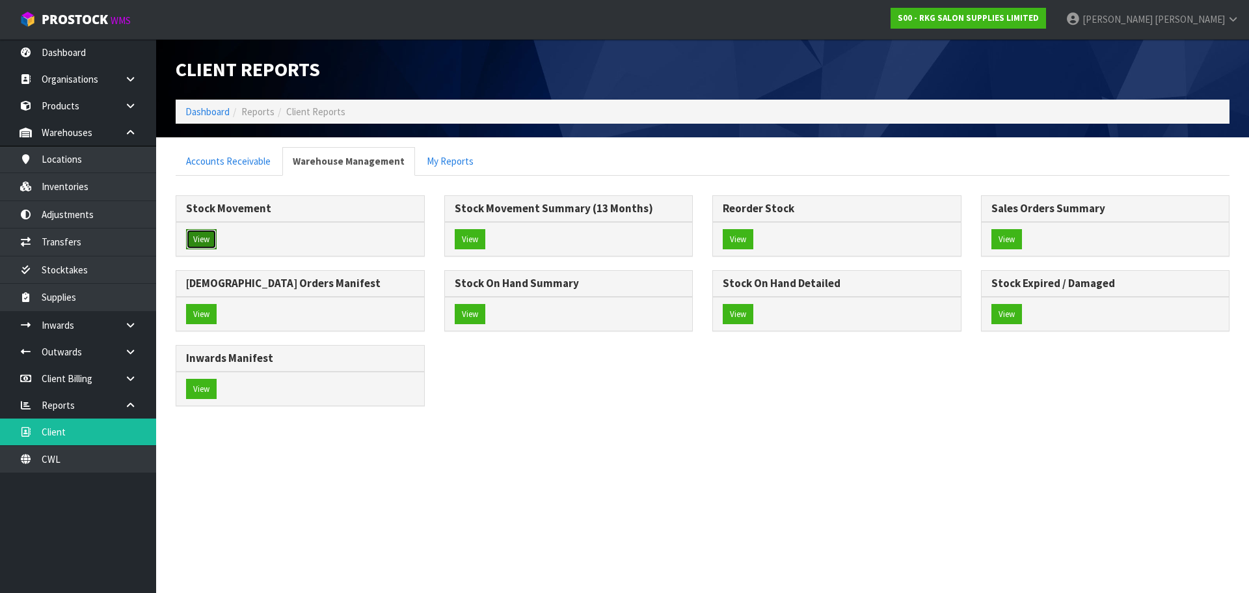
click at [198, 243] on button "View" at bounding box center [201, 239] width 31 height 21
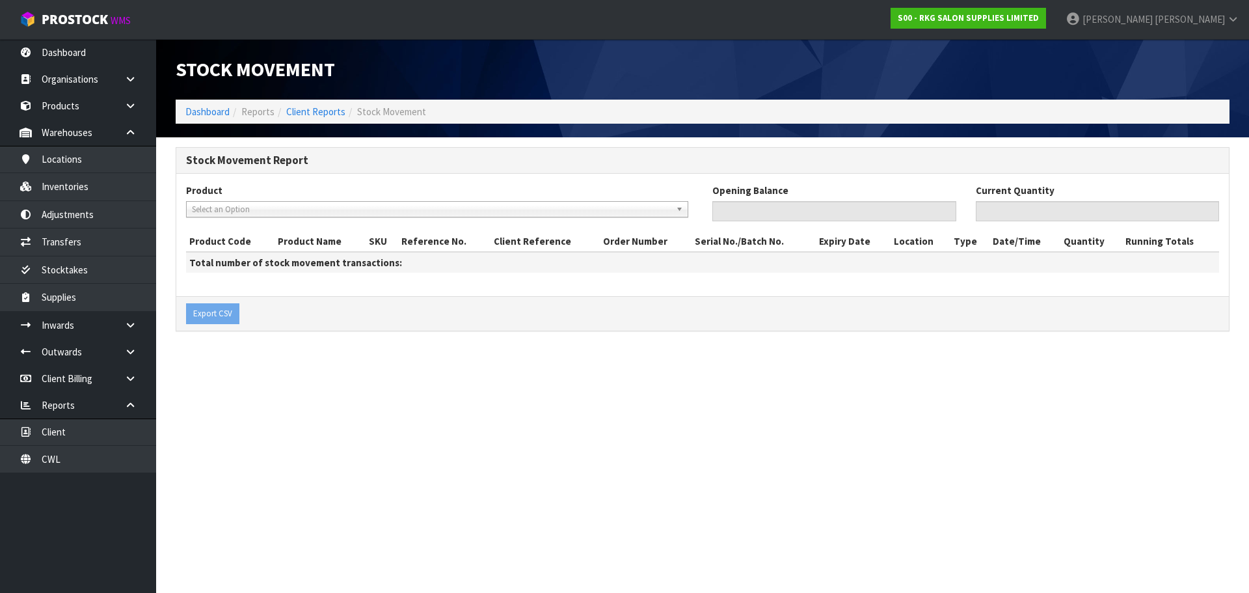
click at [288, 206] on span "Select an Option" at bounding box center [431, 210] width 479 height 16
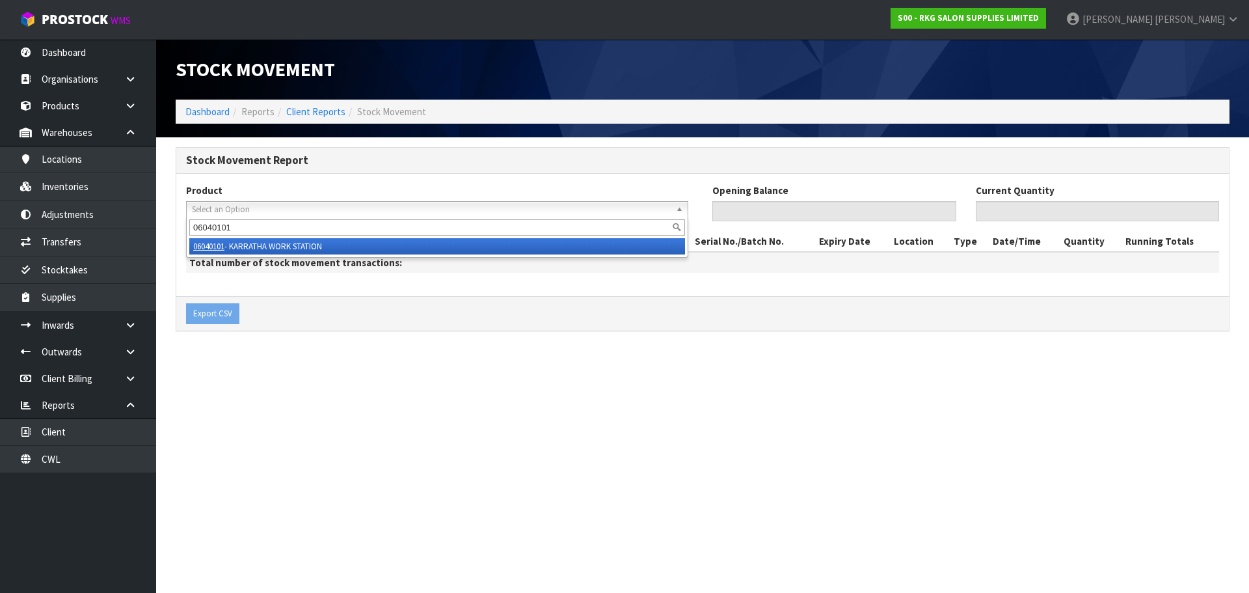
type input "06040101"
click at [284, 241] on li "06040101 - KARRATHA WORK STATION" at bounding box center [437, 246] width 496 height 16
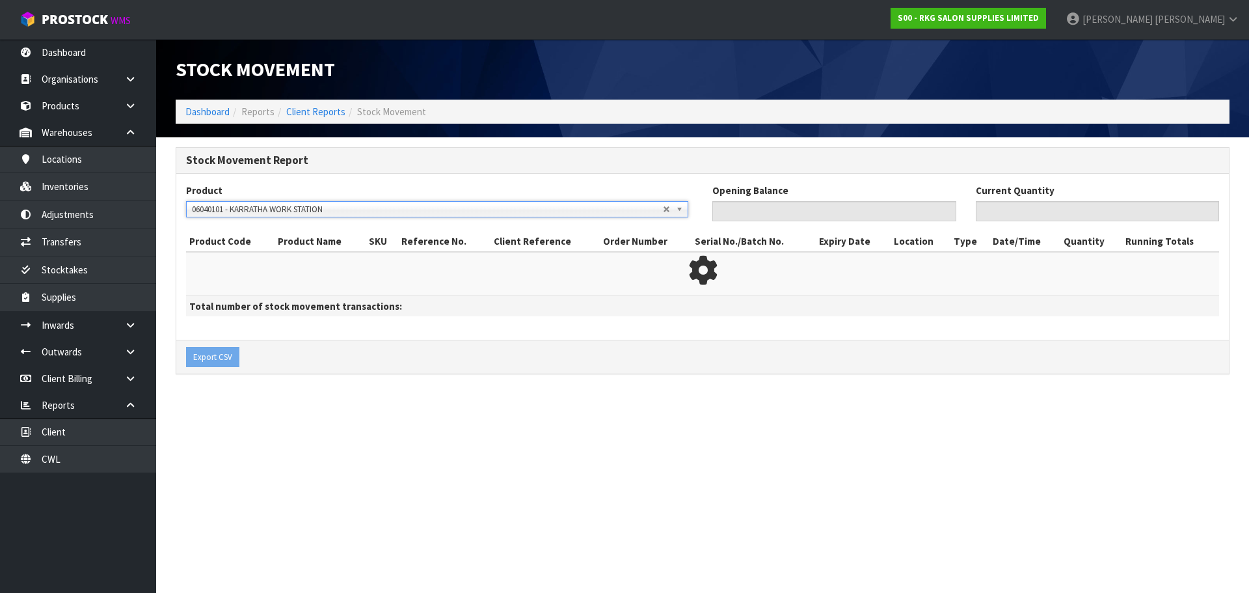
type input "0"
type input "27"
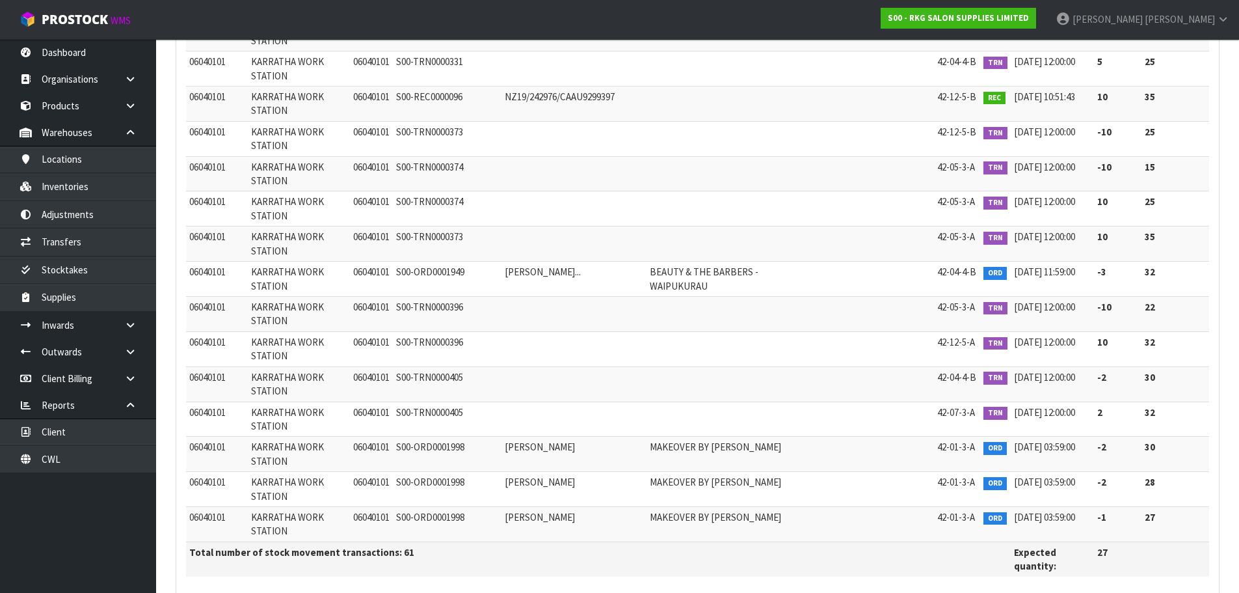
scroll to position [1796, 0]
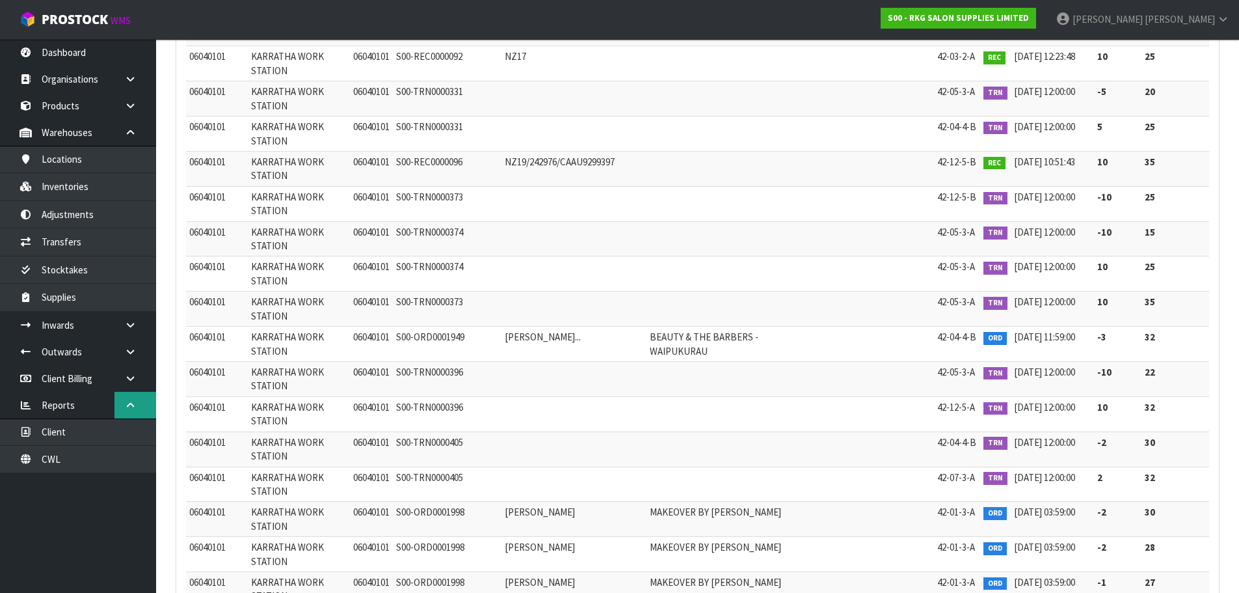
click at [125, 403] on icon at bounding box center [130, 405] width 12 height 10
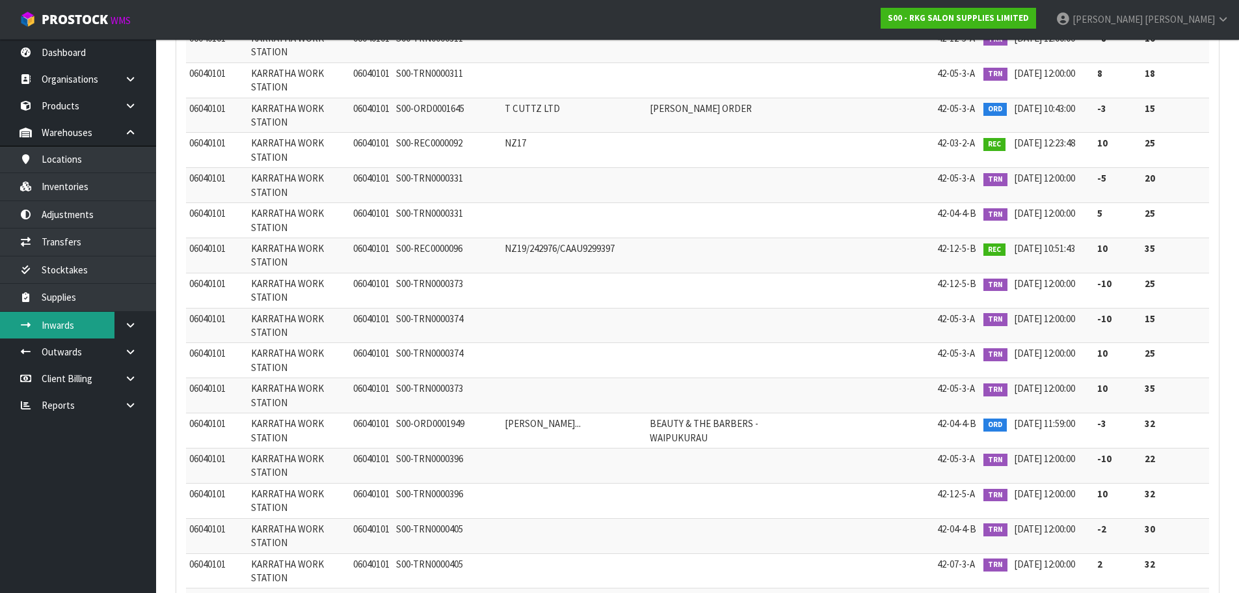
scroll to position [1601, 0]
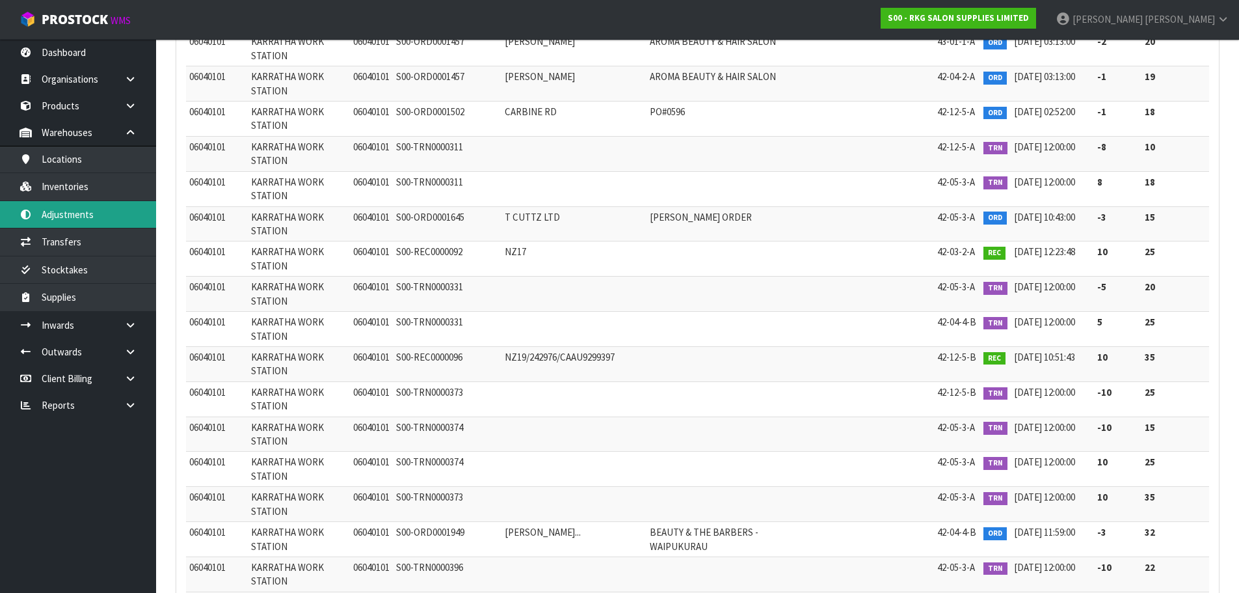
click at [73, 209] on link "Adjustments" at bounding box center [78, 214] width 156 height 27
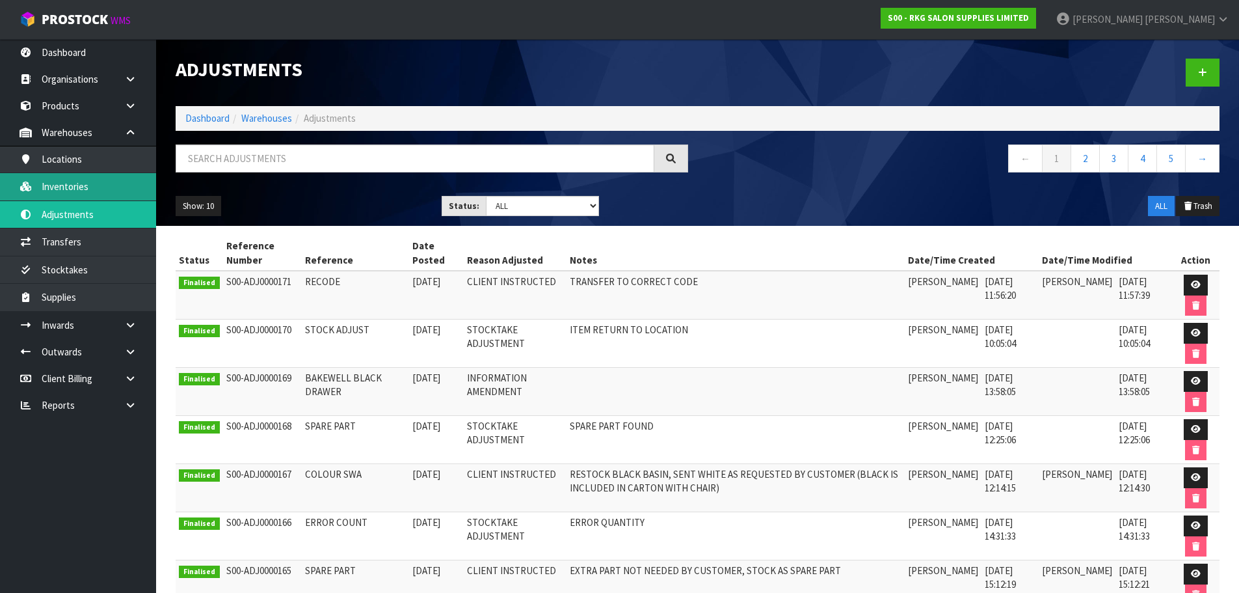
click at [64, 187] on link "Inventories" at bounding box center [78, 186] width 156 height 27
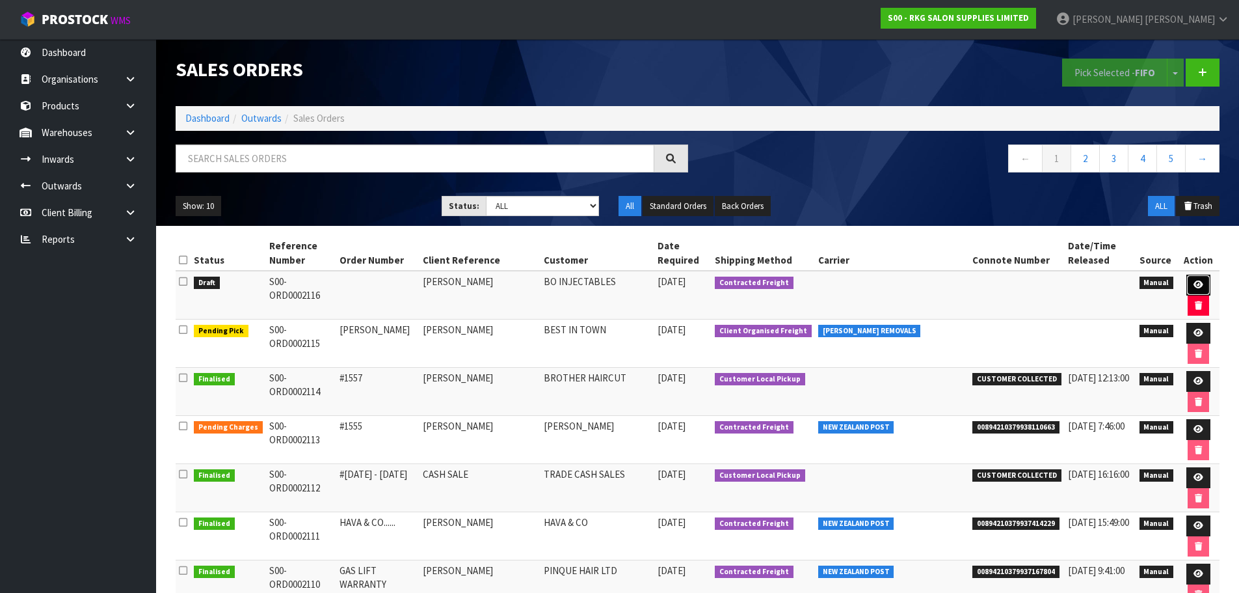
click at [1193, 279] on link at bounding box center [1199, 285] width 24 height 21
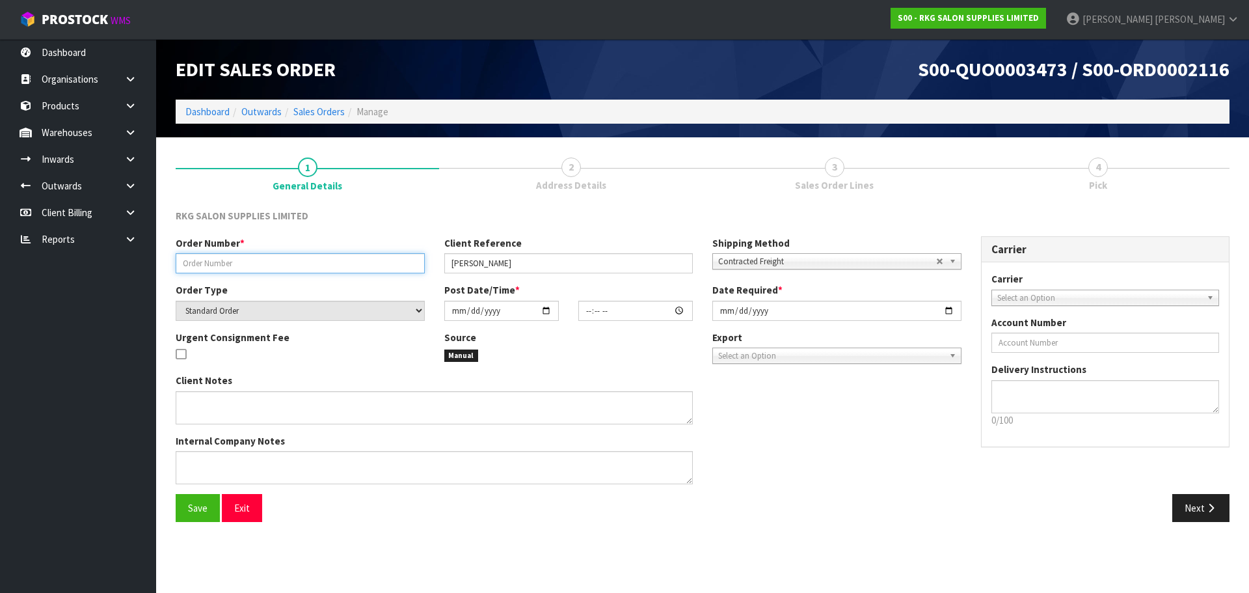
click at [211, 263] on input "text" at bounding box center [300, 263] width 249 height 20
type input "COURTNEY BED 2"
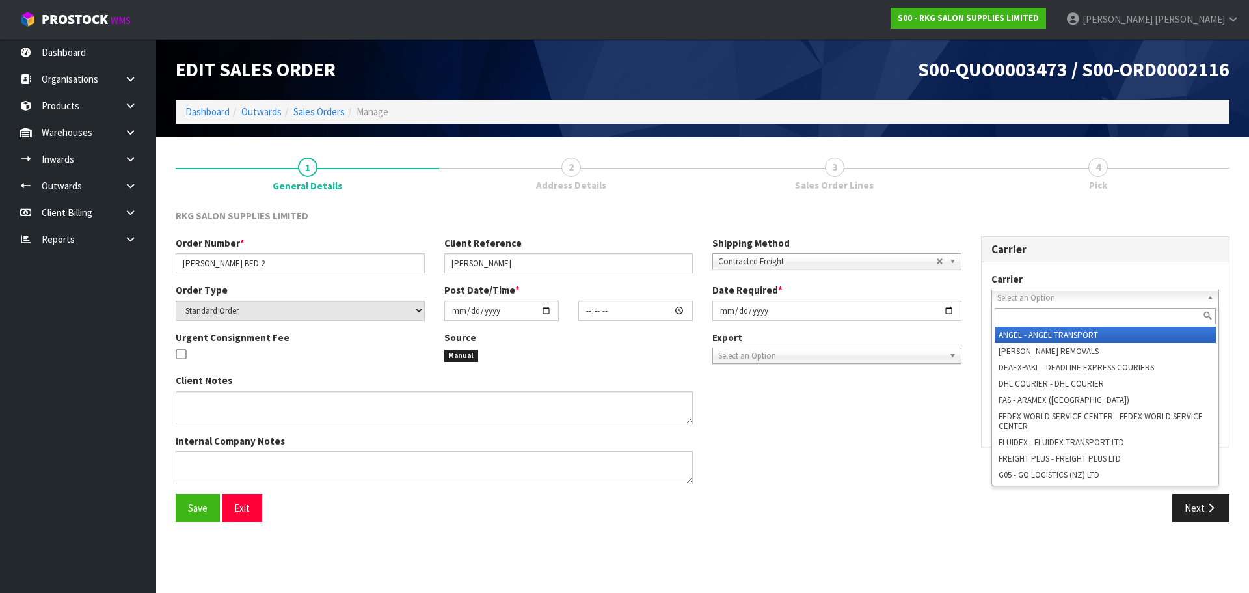
click at [1034, 290] on span "Select an Option" at bounding box center [1099, 298] width 205 height 16
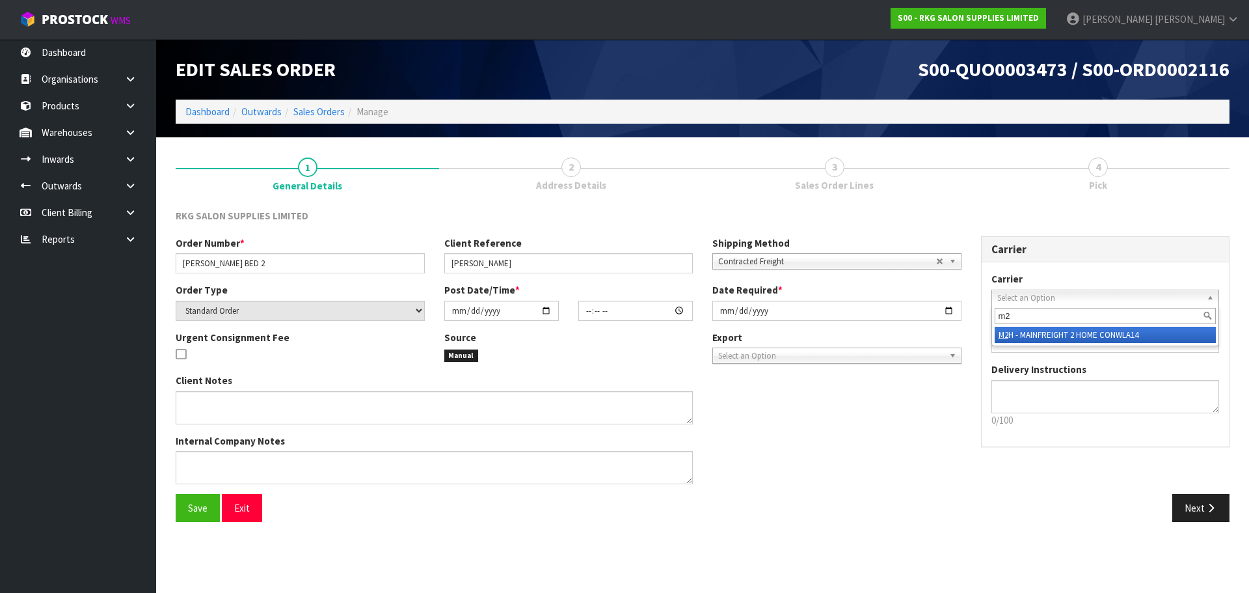
type input "m2"
click at [1061, 339] on li "M2 H - MAINFREIGHT 2 HOME CONWLA14" at bounding box center [1106, 335] width 222 height 16
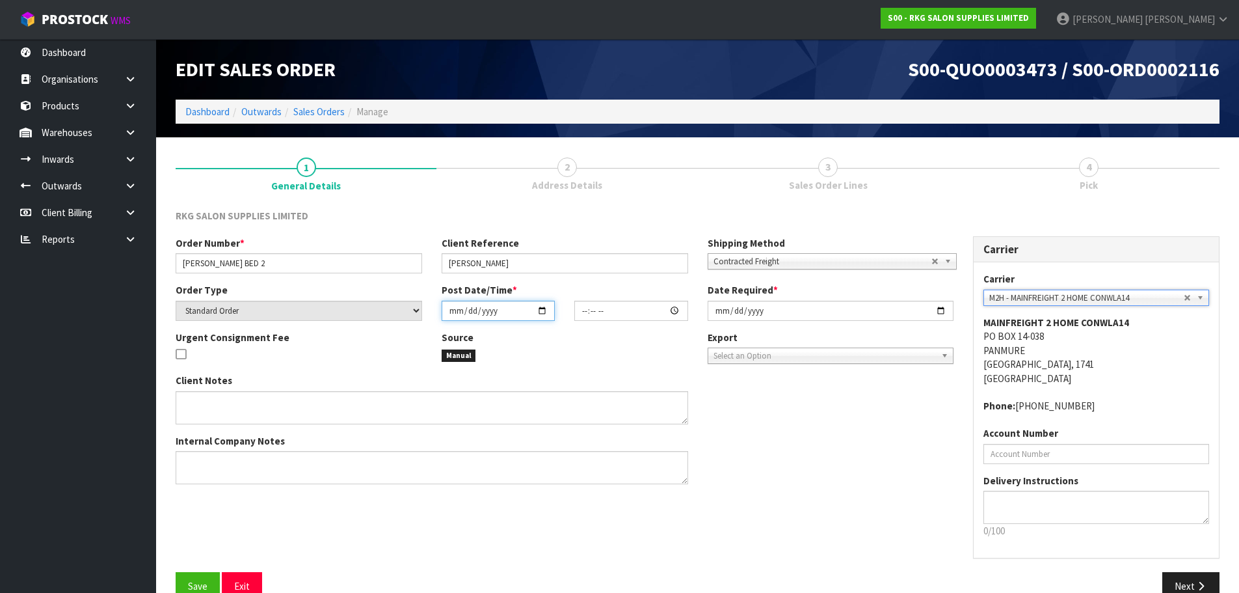
click at [537, 308] on input "date" at bounding box center [498, 311] width 113 height 20
type input "[DATE]"
type input "00:00:00.000"
type input "[DATE]"
click at [943, 310] on input "[DATE]" at bounding box center [831, 311] width 247 height 20
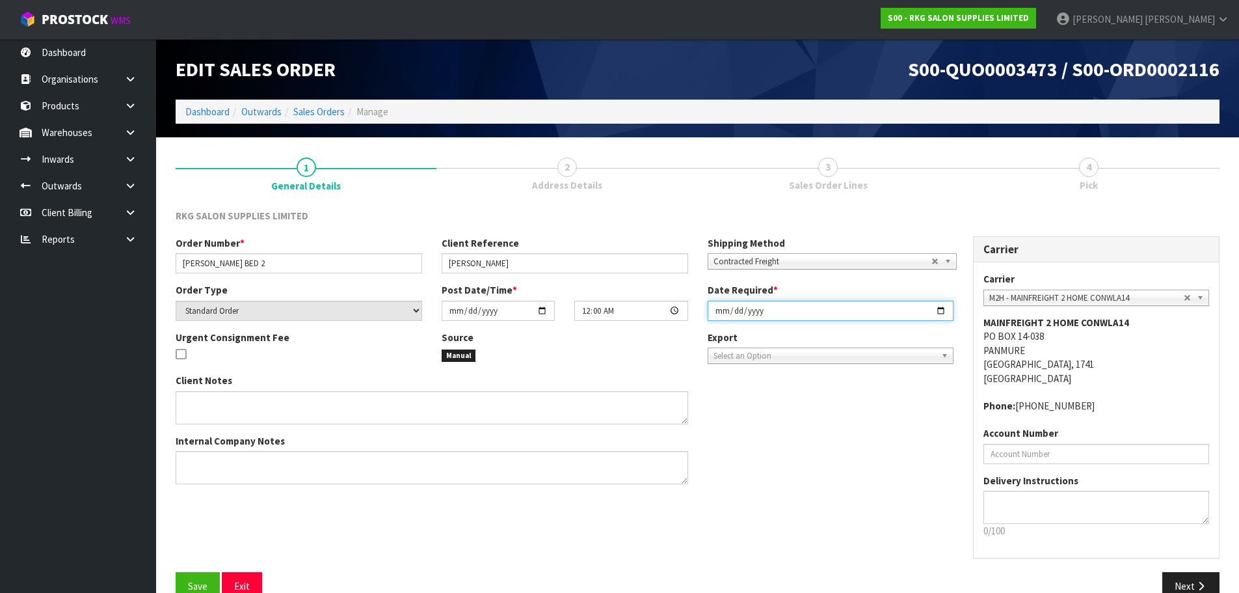
type input "[DATE]"
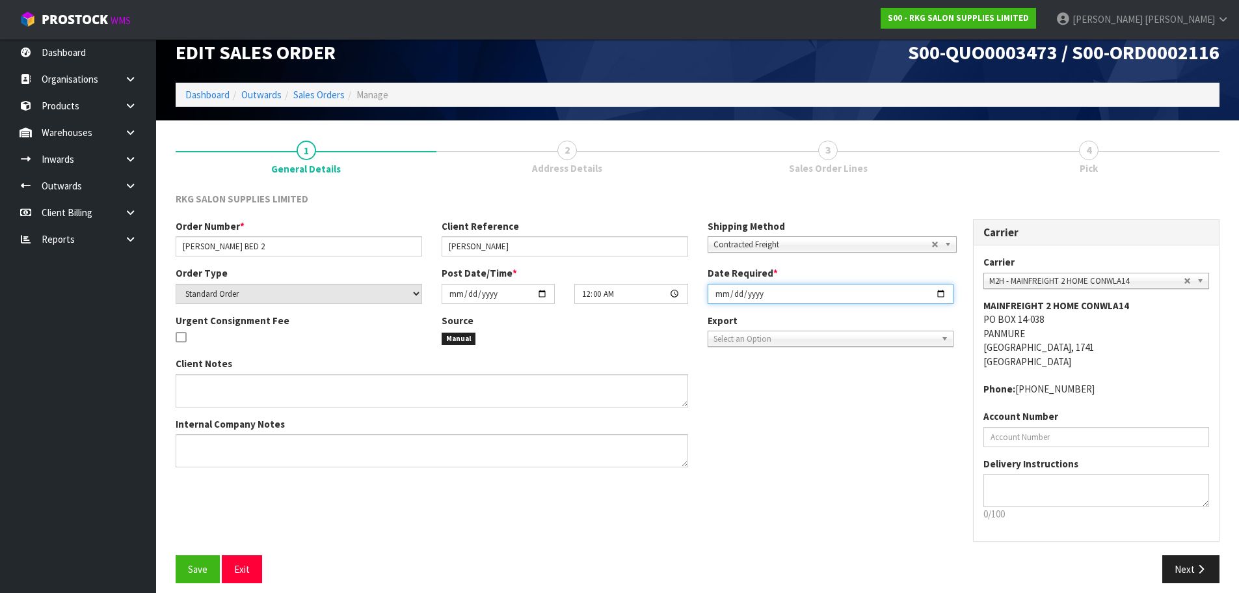
scroll to position [27, 0]
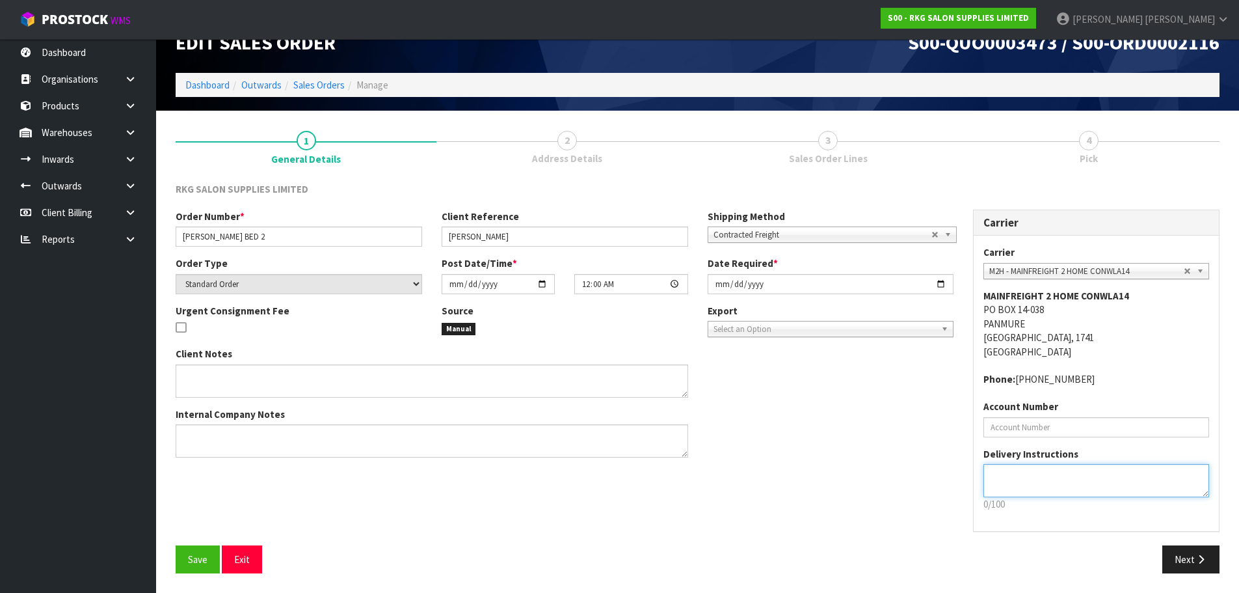
click at [1012, 478] on textarea at bounding box center [1097, 480] width 226 height 33
type textarea "1"
type textarea "L"
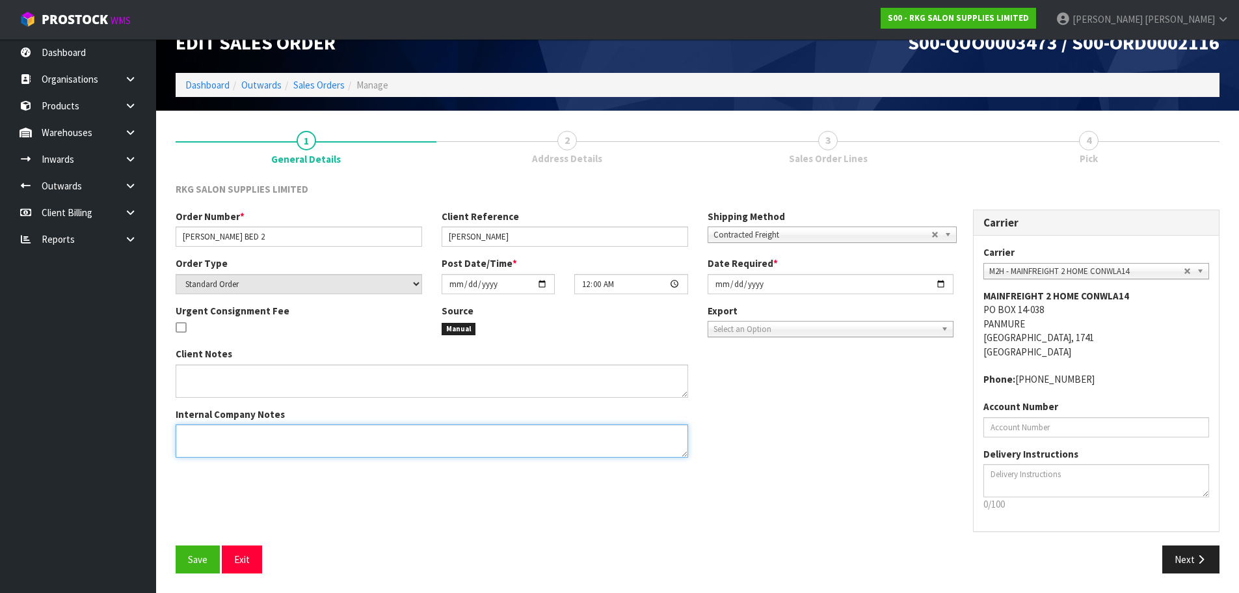
click at [223, 429] on textarea at bounding box center [432, 440] width 513 height 33
paste textarea "IS IT POSSIBLE TO PLEASE HAVE ALL THE PACKING REMOVED SO IT’S JUST THE BED."
type textarea "IS IT POSSIBLE TO PLEASE HAVE ALL THE PACKING REMOVED SO IT’S JUST THE BED."
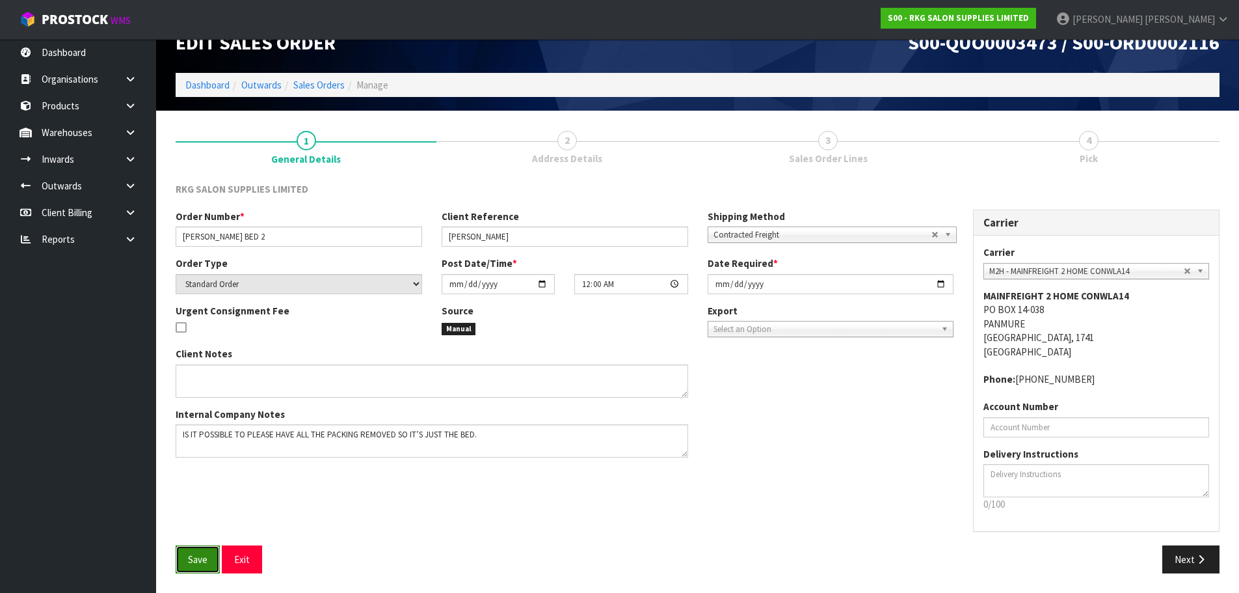
click at [195, 557] on span "Save" at bounding box center [198, 559] width 20 height 12
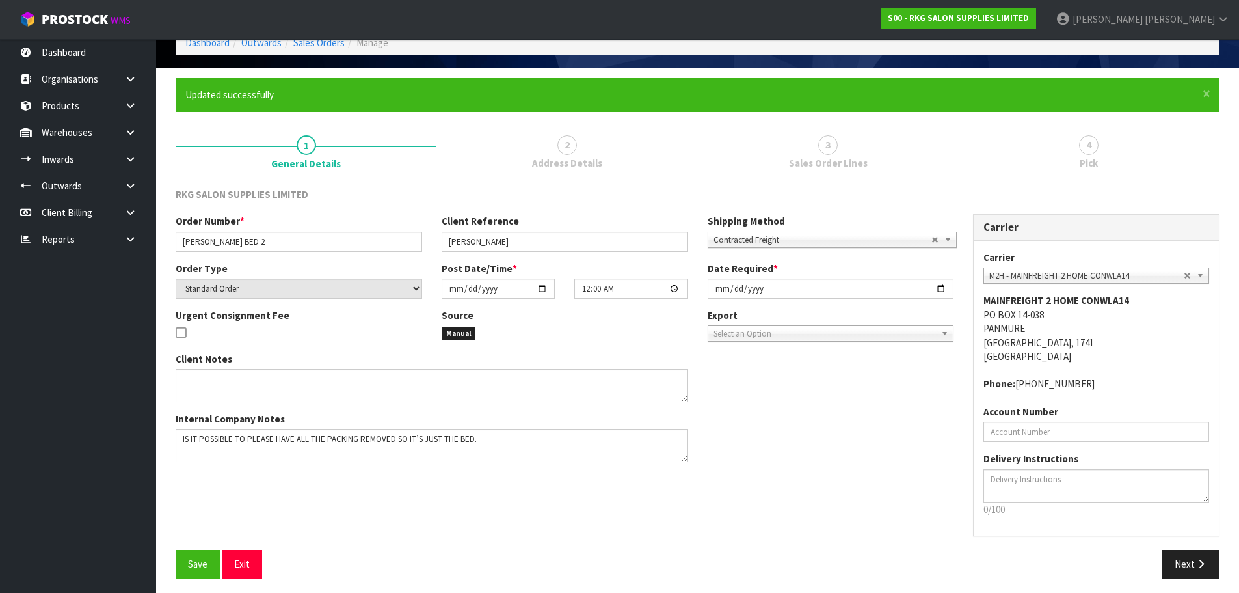
scroll to position [74, 0]
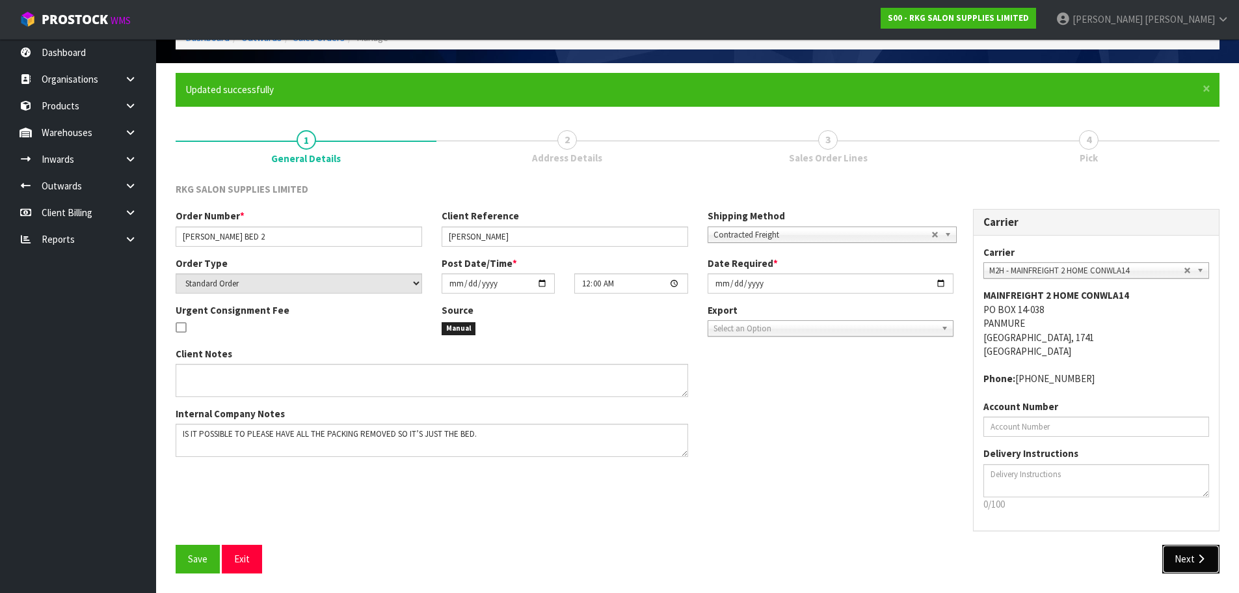
click at [1180, 562] on button "Next" at bounding box center [1191, 559] width 57 height 28
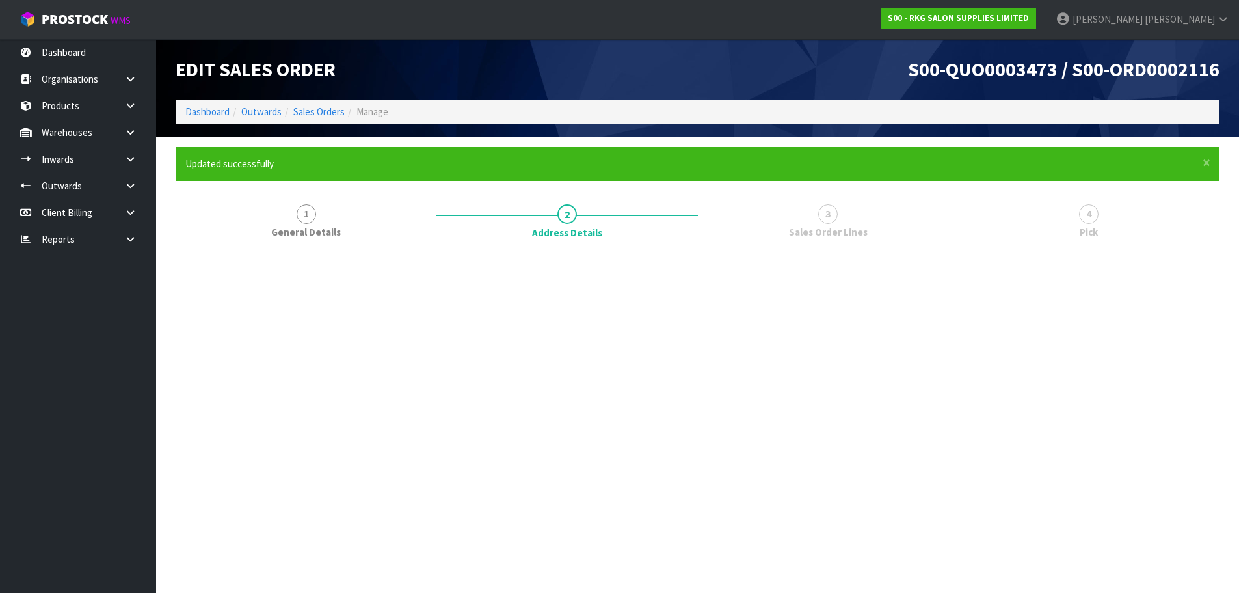
scroll to position [0, 0]
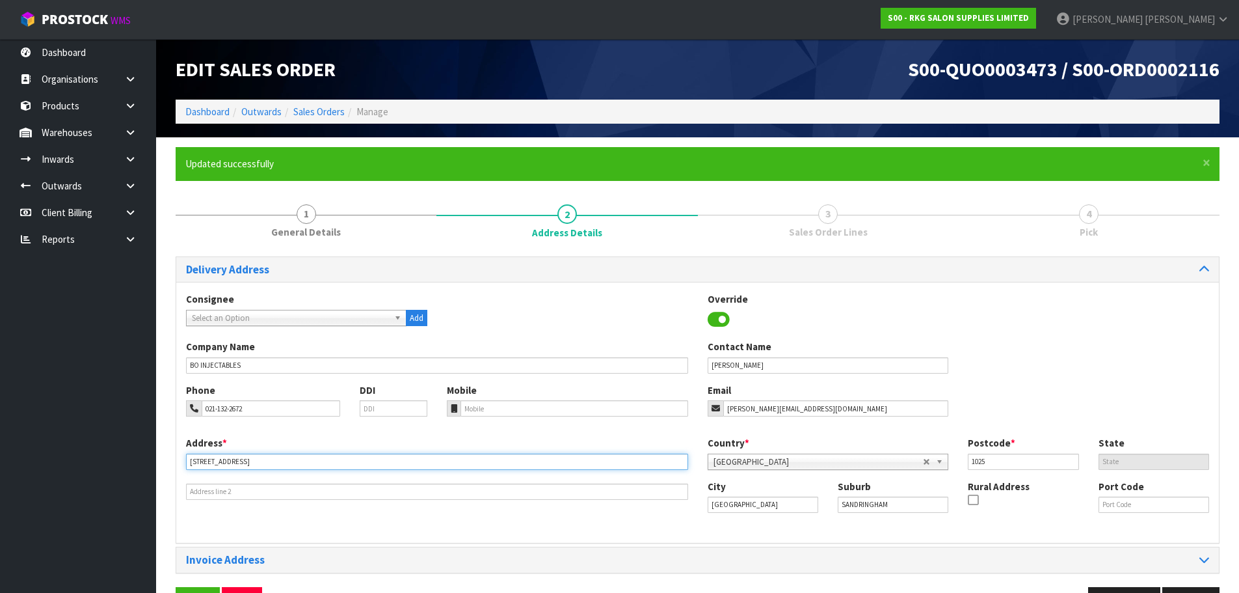
drag, startPoint x: 272, startPoint y: 462, endPoint x: 183, endPoint y: 465, distance: 89.2
click at [183, 465] on div "Address * 185 MOUNT ALBERT RD" at bounding box center [437, 468] width 522 height 64
type input "172 JERVOIS ROAD"
drag, startPoint x: 902, startPoint y: 506, endPoint x: 840, endPoint y: 506, distance: 61.8
click at [840, 506] on input "SANDRINGHAM" at bounding box center [893, 504] width 111 height 16
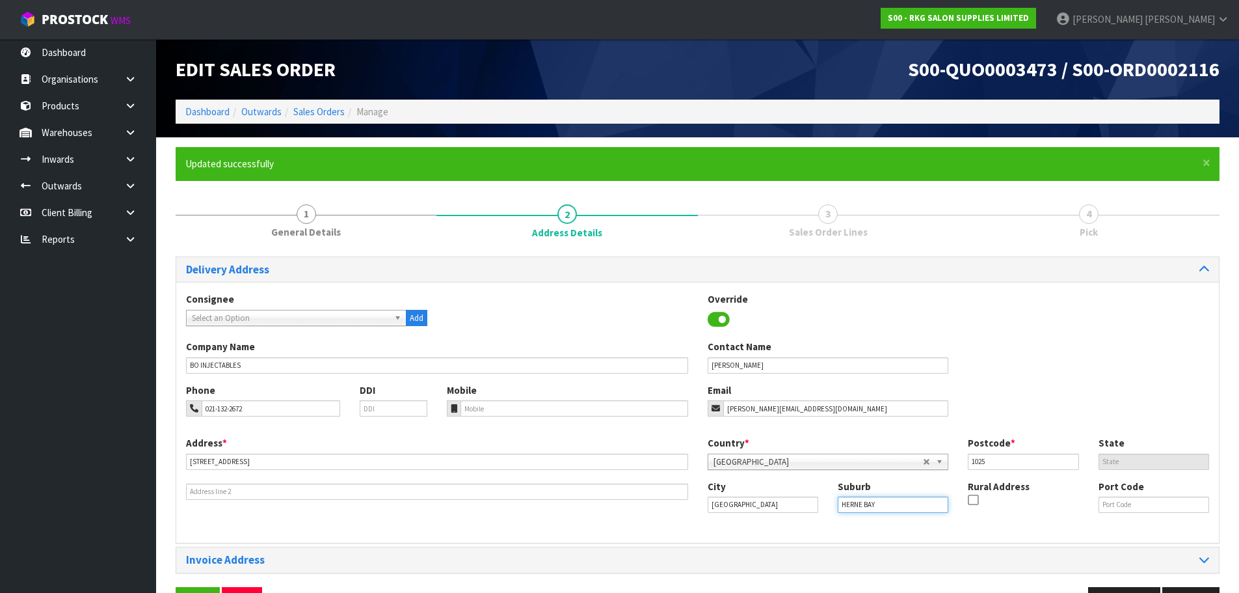
type input "HERNE BAY"
drag, startPoint x: 1005, startPoint y: 457, endPoint x: 948, endPoint y: 460, distance: 56.7
click at [949, 460] on div "Country * Afghanistan Aland Islands Albania Algeria American Samoa Andorra Ango…" at bounding box center [959, 457] width 522 height 43
type input "1011"
click at [987, 373] on div "Company Name BO INJECTABLES Contact Name COURTNEY CLARK" at bounding box center [697, 361] width 1043 height 43
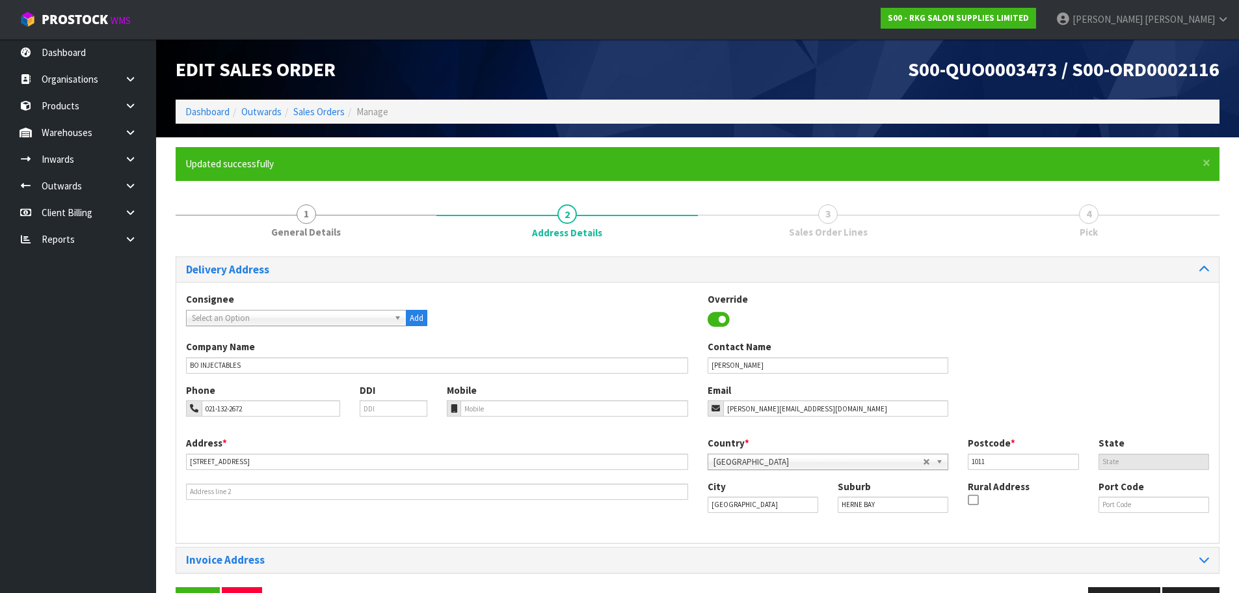
scroll to position [42, 0]
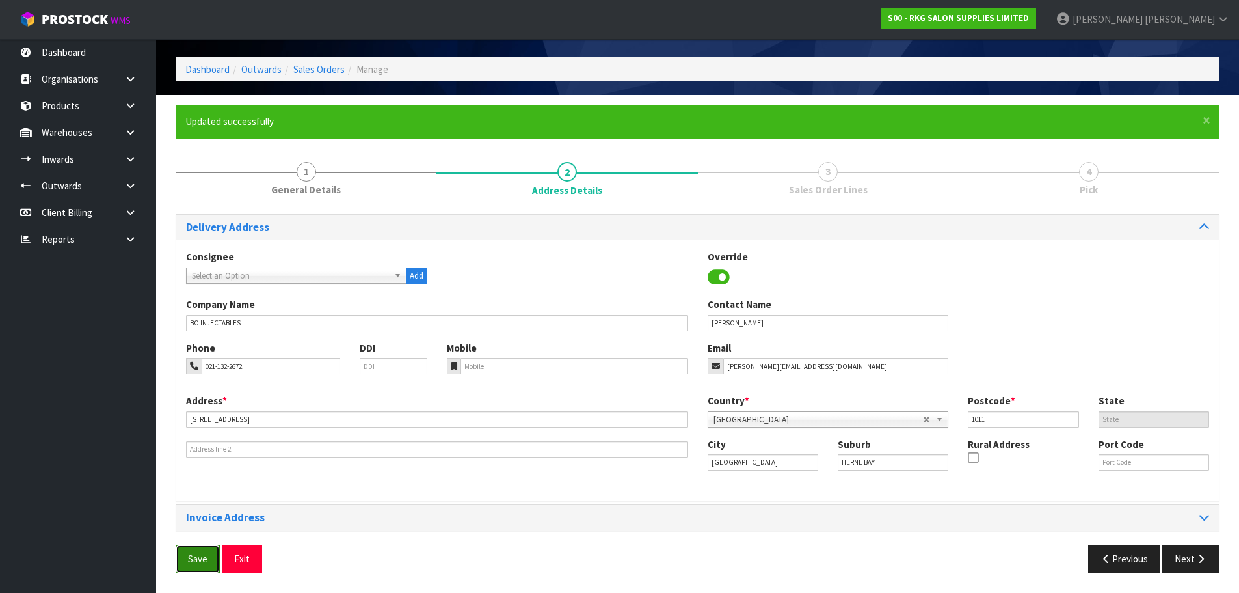
click at [189, 554] on span "Save" at bounding box center [198, 558] width 20 height 12
click at [1185, 561] on button "Next" at bounding box center [1191, 559] width 57 height 28
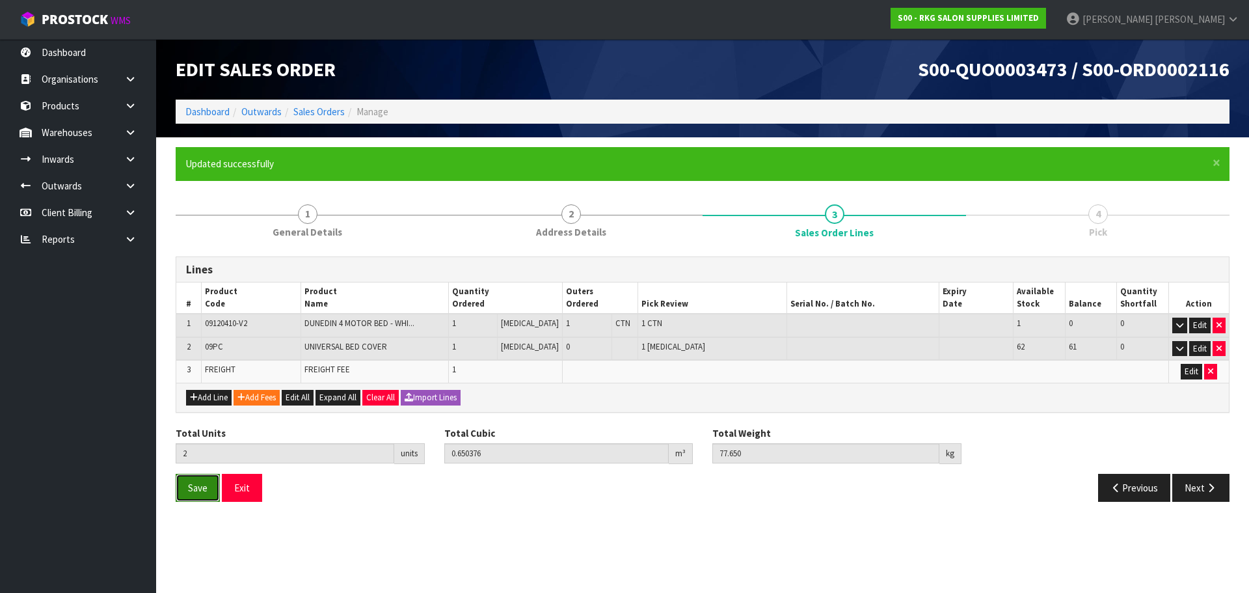
click at [189, 492] on span "Save" at bounding box center [198, 487] width 20 height 12
click at [1200, 484] on button "Next" at bounding box center [1200, 488] width 57 height 28
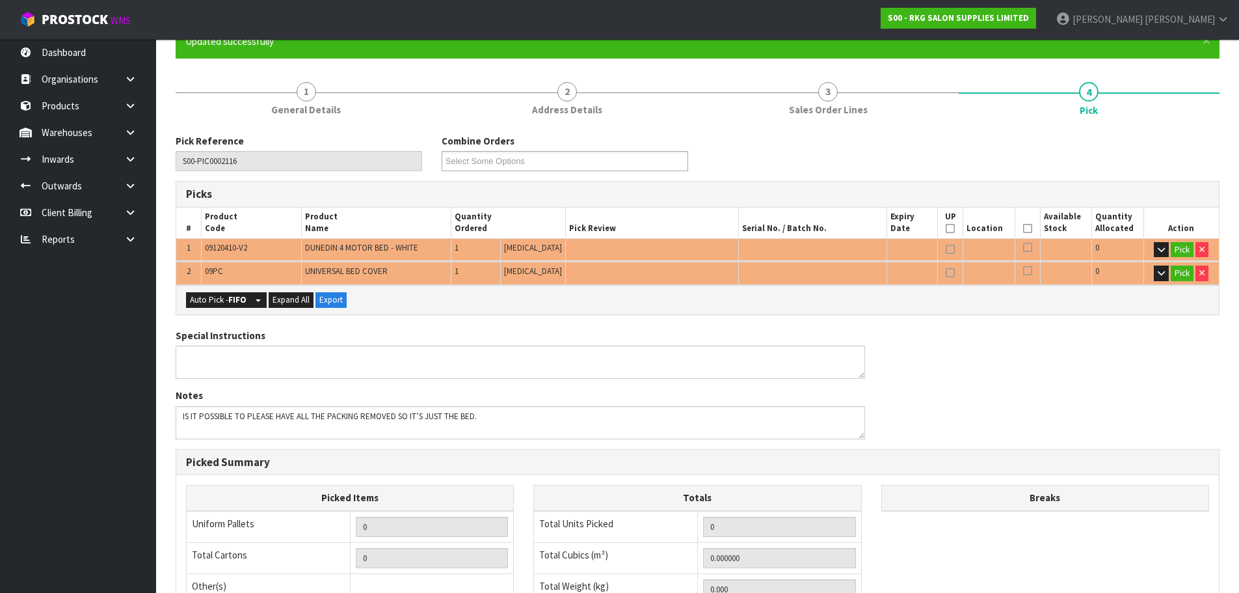
scroll to position [130, 0]
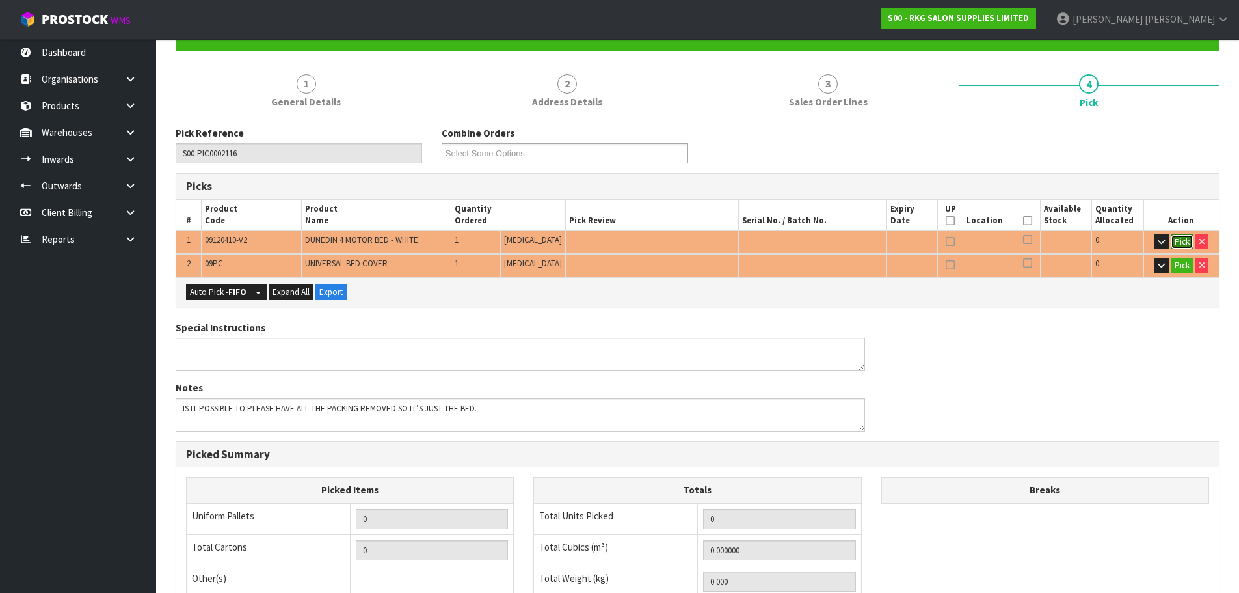
click at [1183, 243] on button "Pick" at bounding box center [1182, 242] width 23 height 16
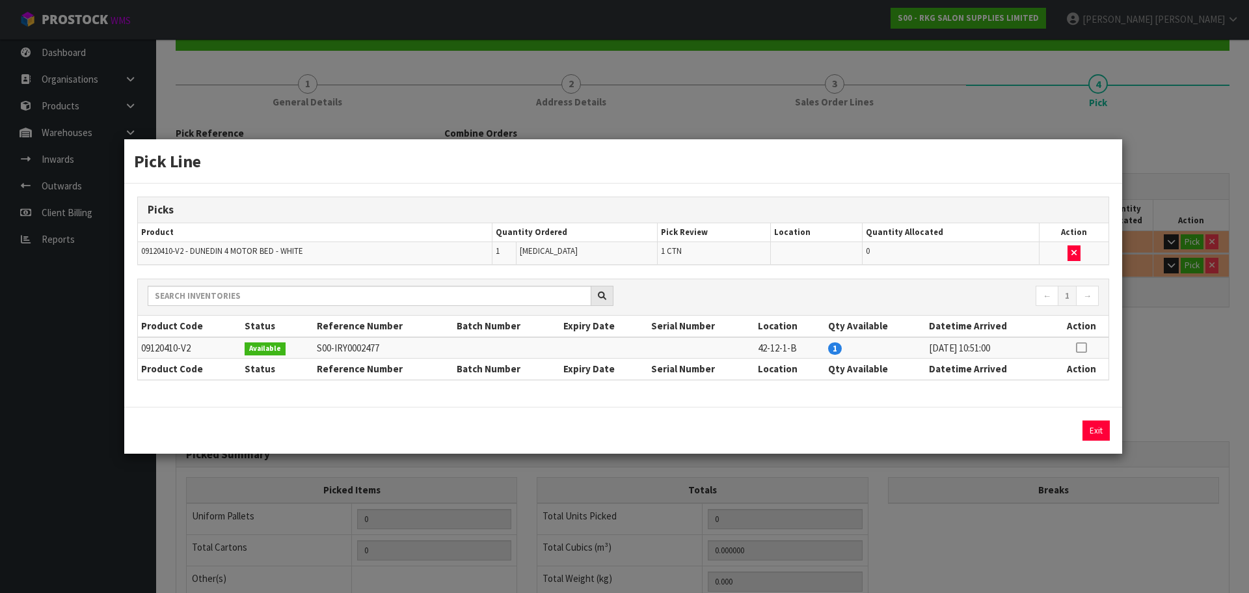
click at [1081, 347] on icon at bounding box center [1081, 347] width 10 height 1
click at [1055, 432] on button "Assign Pick" at bounding box center [1051, 430] width 53 height 20
type input "1"
type input "0.64584"
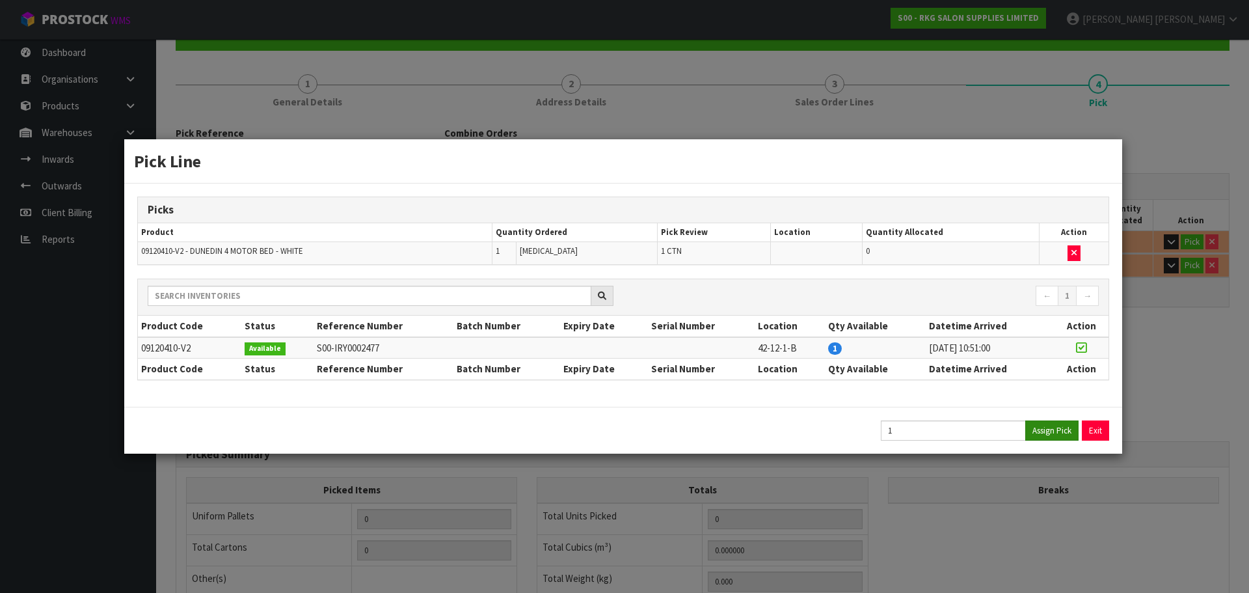
type input "77"
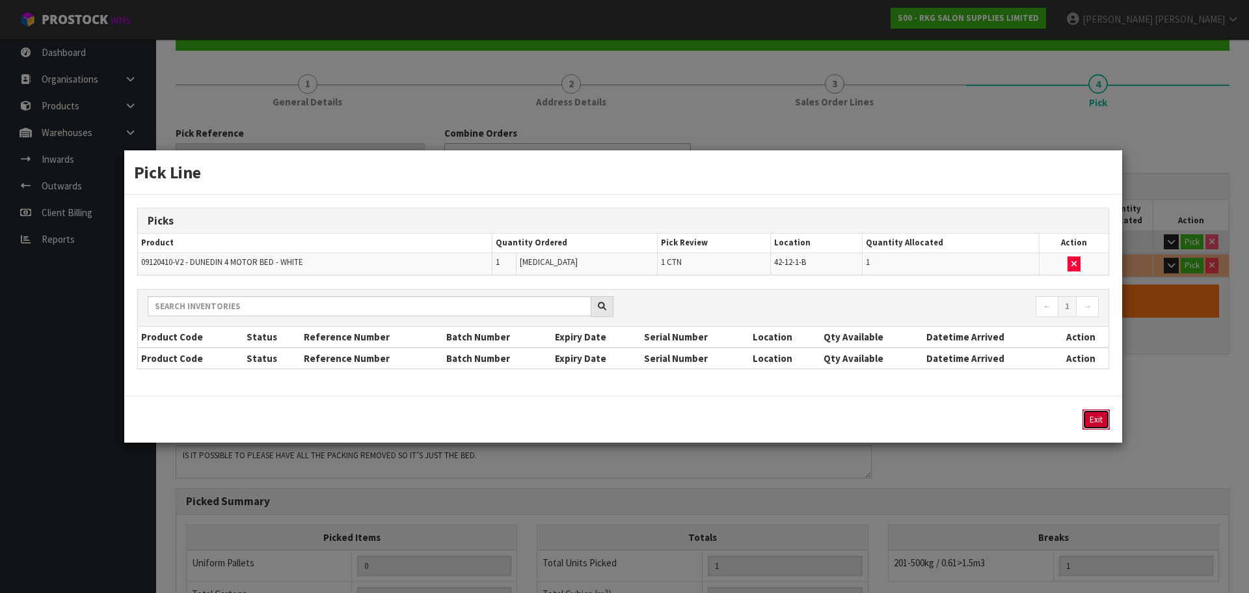
click at [1098, 423] on button "Exit" at bounding box center [1096, 419] width 27 height 20
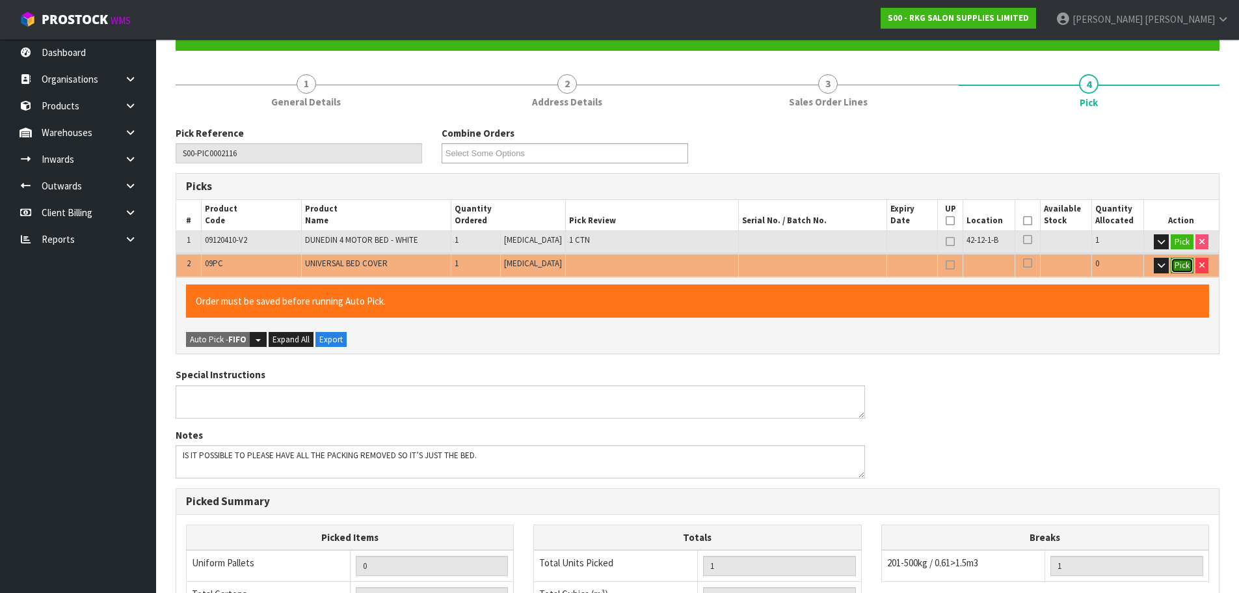
click at [1178, 269] on button "Pick" at bounding box center [1182, 266] width 23 height 16
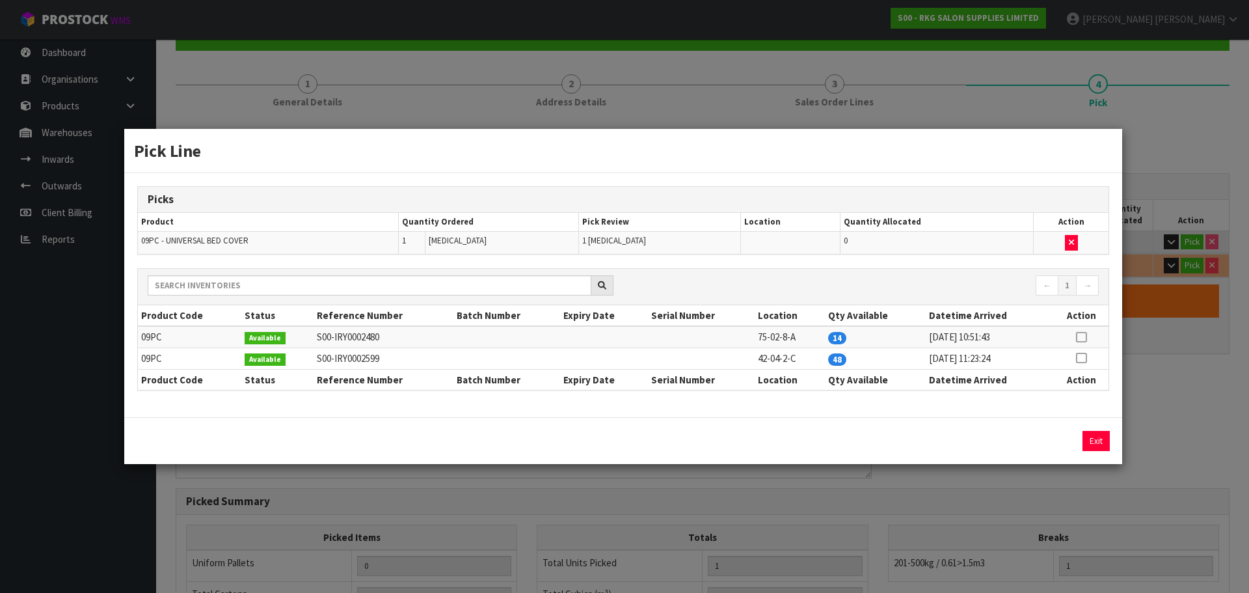
click at [1082, 337] on icon at bounding box center [1081, 337] width 10 height 1
click at [1049, 437] on button "Assign Pick" at bounding box center [1051, 441] width 53 height 20
type input "Piece x 1"
type input "2"
type input "0.650376"
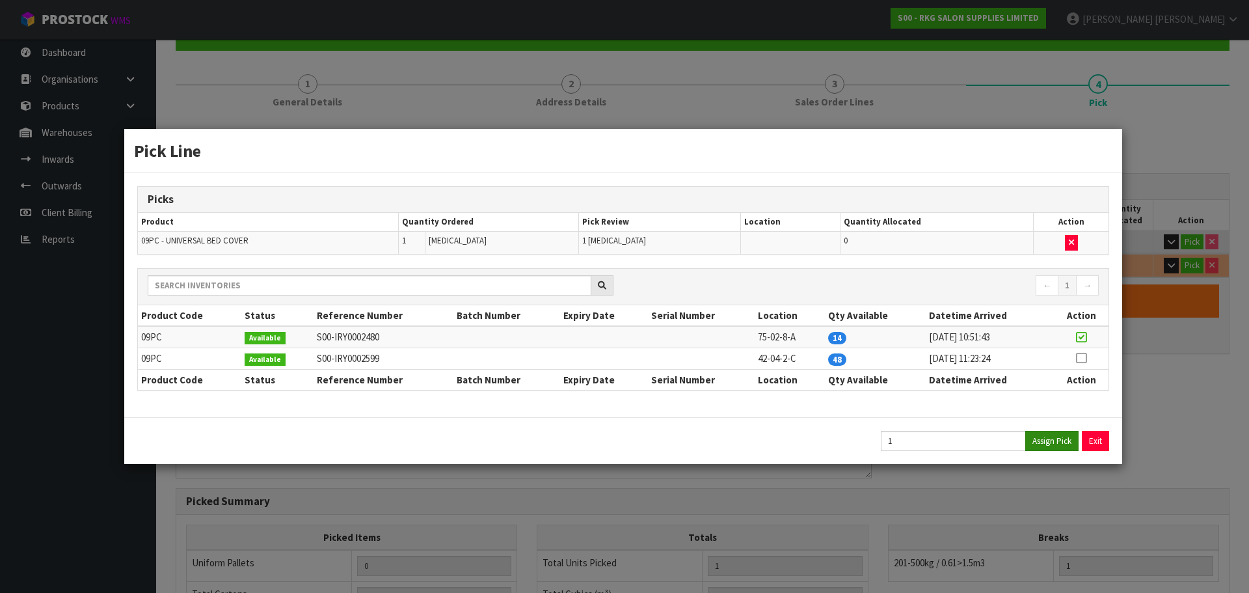
type input "77.65"
click at [1094, 439] on button "Exit" at bounding box center [1096, 441] width 27 height 20
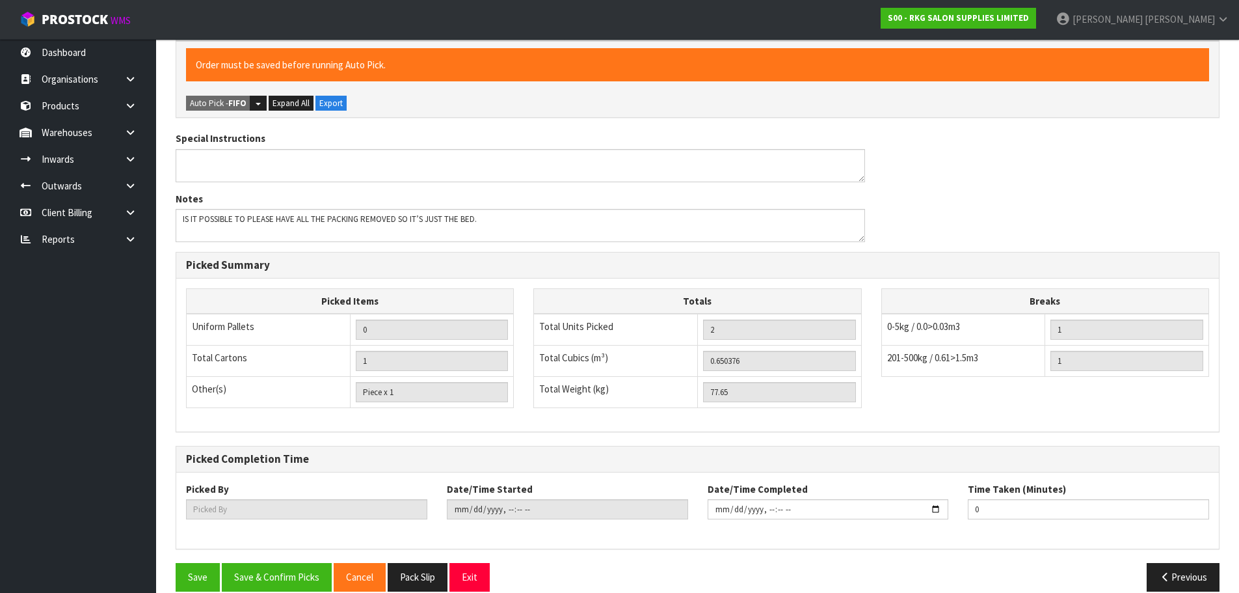
scroll to position [385, 0]
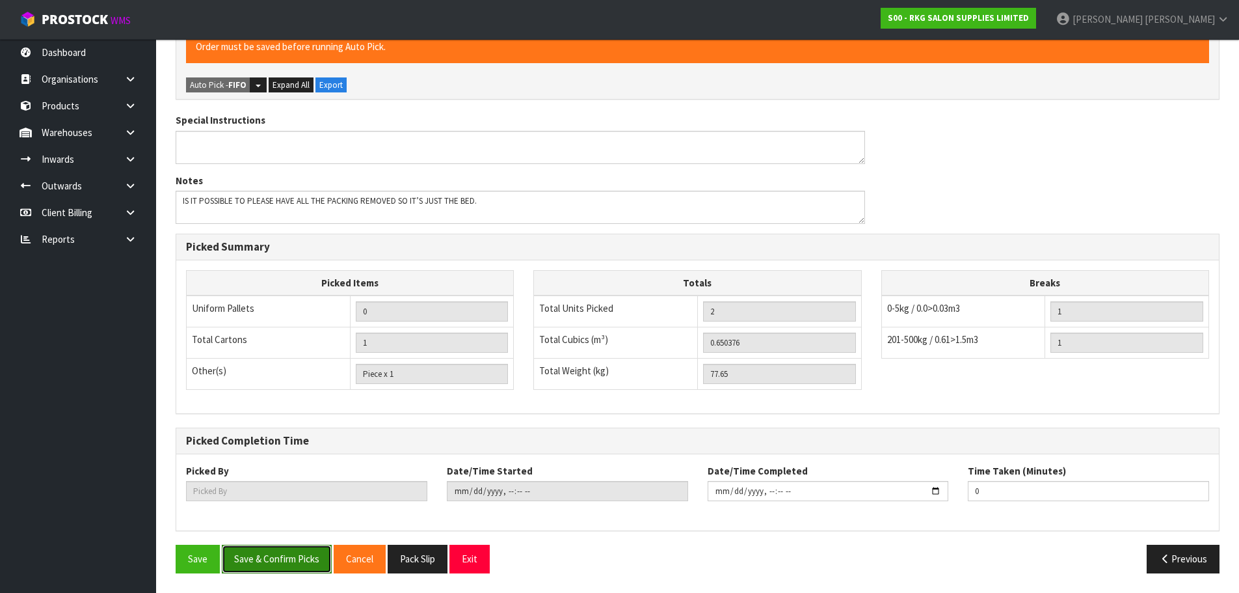
drag, startPoint x: 281, startPoint y: 560, endPoint x: 396, endPoint y: 415, distance: 184.3
click at [281, 560] on button "Save & Confirm Picks" at bounding box center [277, 559] width 110 height 28
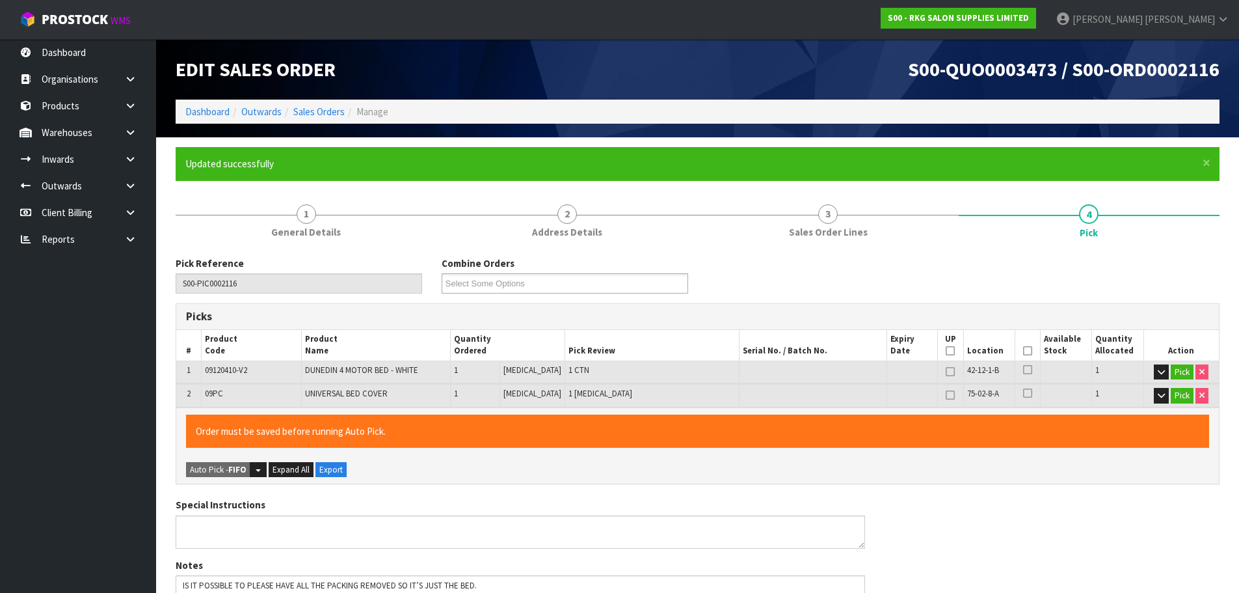
type input "[PERSON_NAME]"
type input "2025-08-12T12:31:03"
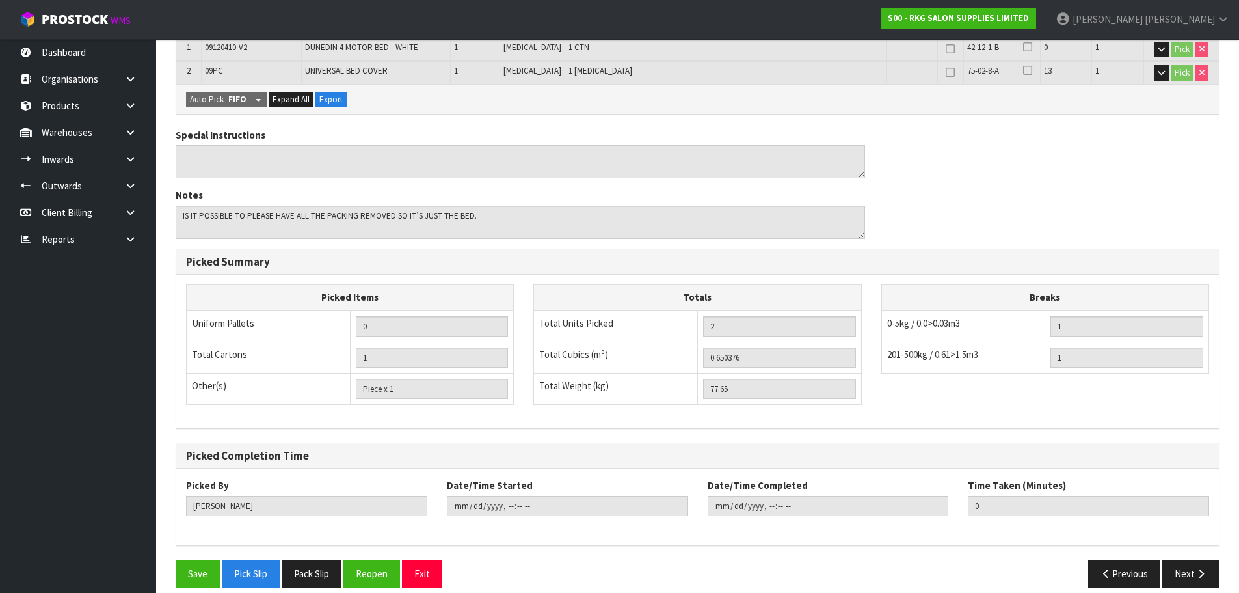
scroll to position [337, 0]
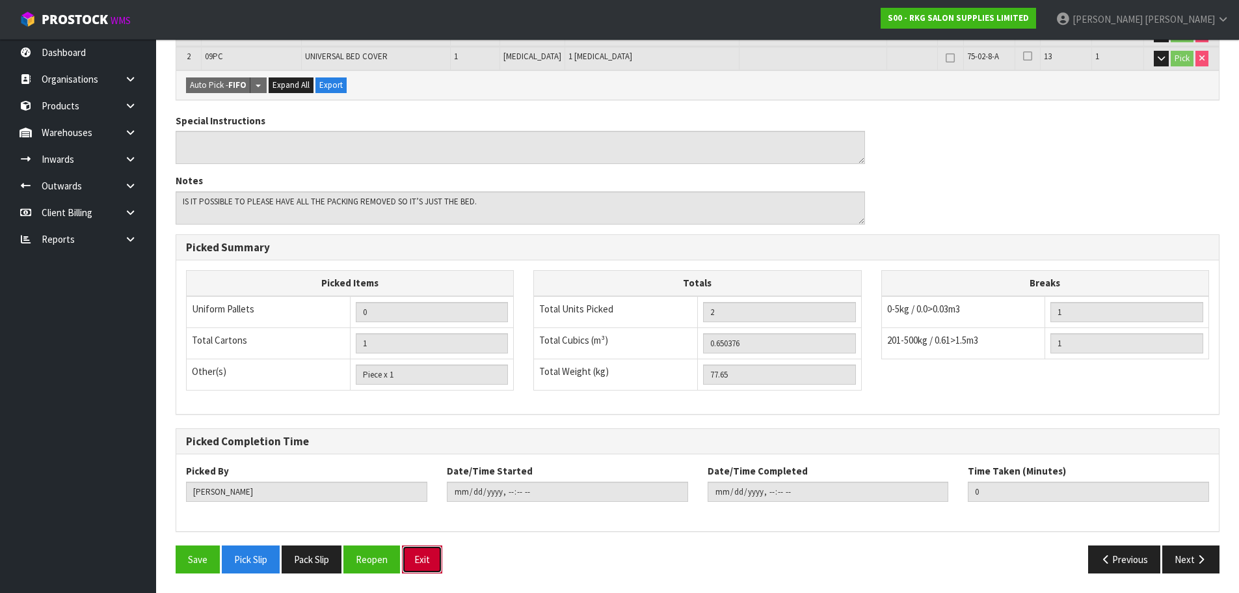
click at [424, 560] on button "Exit" at bounding box center [422, 559] width 40 height 28
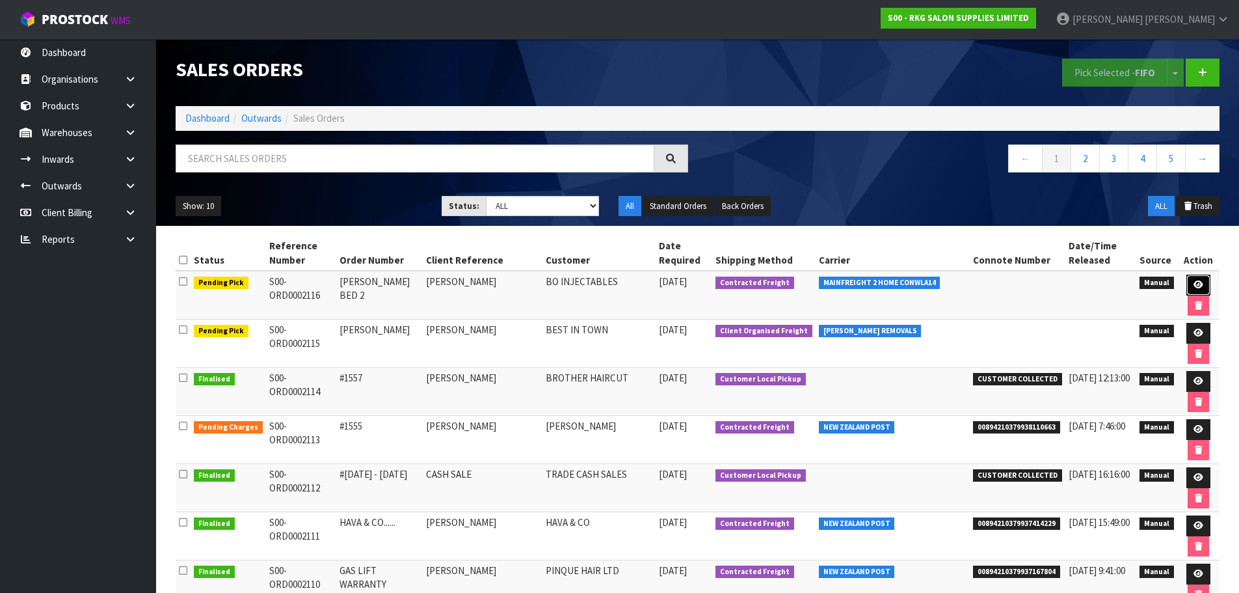
click at [1197, 282] on icon at bounding box center [1199, 284] width 10 height 8
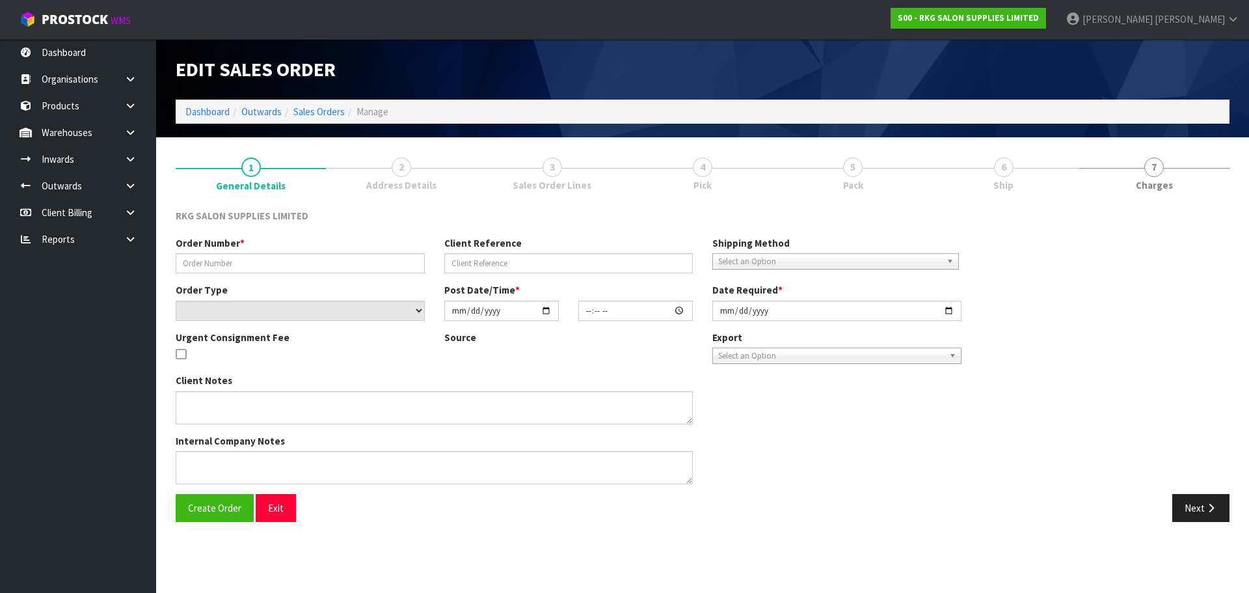
type input "COURTNEY BED 2"
type input "[PERSON_NAME]"
select select "number:0"
type input "[DATE]"
type input "00:00:00.000"
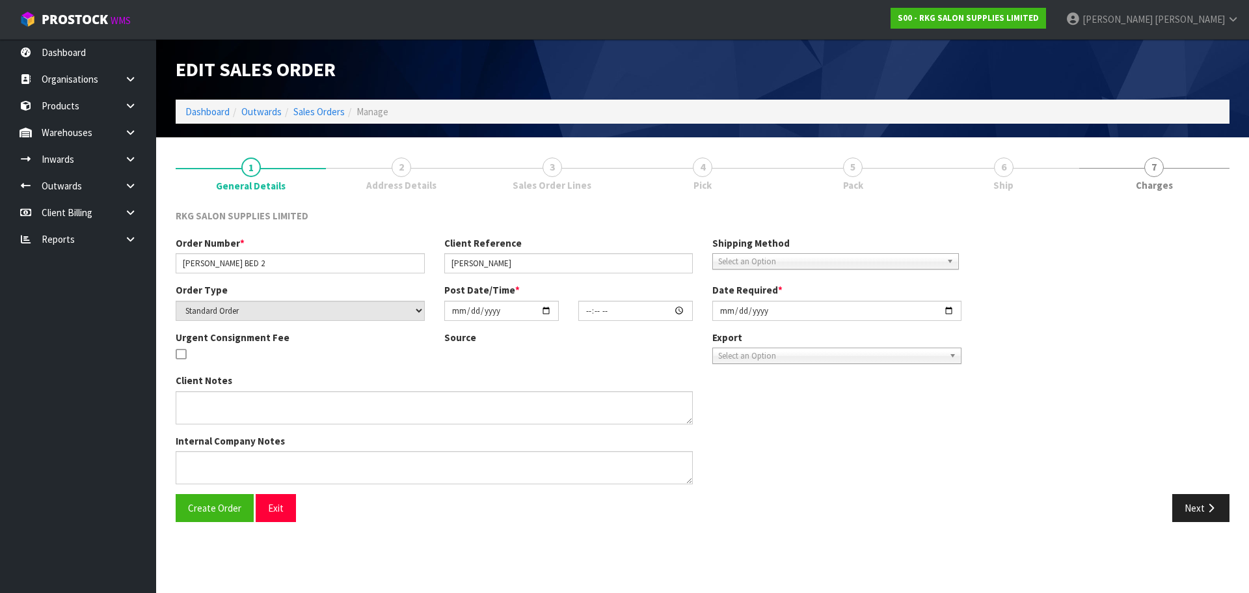
type input "[DATE]"
type textarea "IS IT POSSIBLE TO PLEASE HAVE ALL THE PACKING REMOVED SO IT’S JUST THE BED."
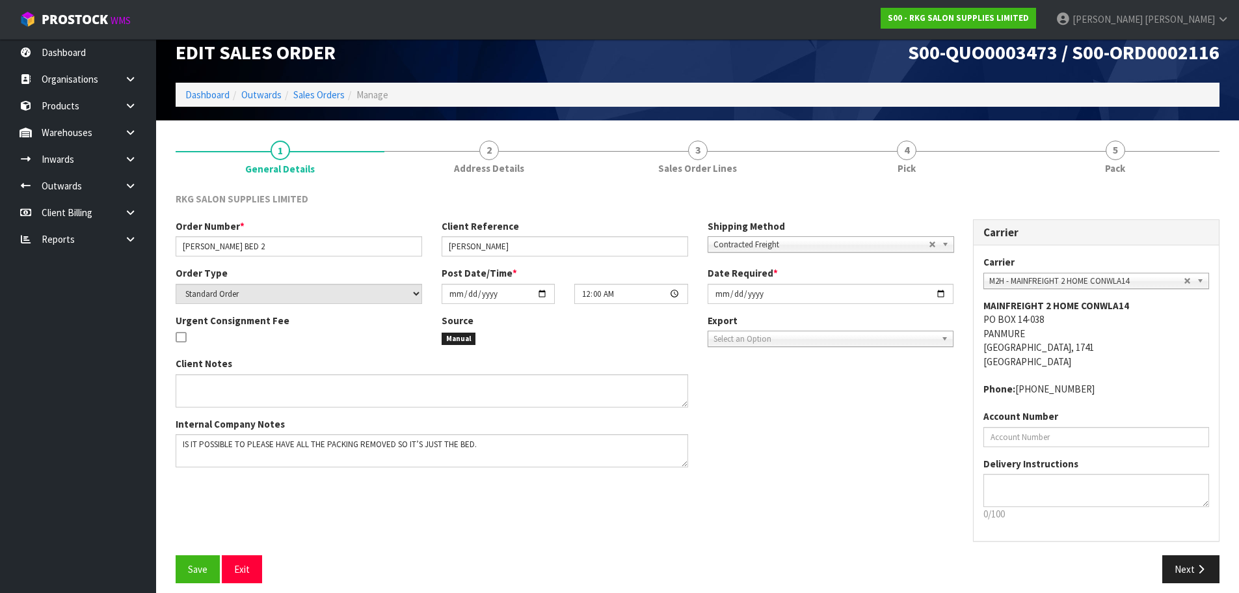
scroll to position [27, 0]
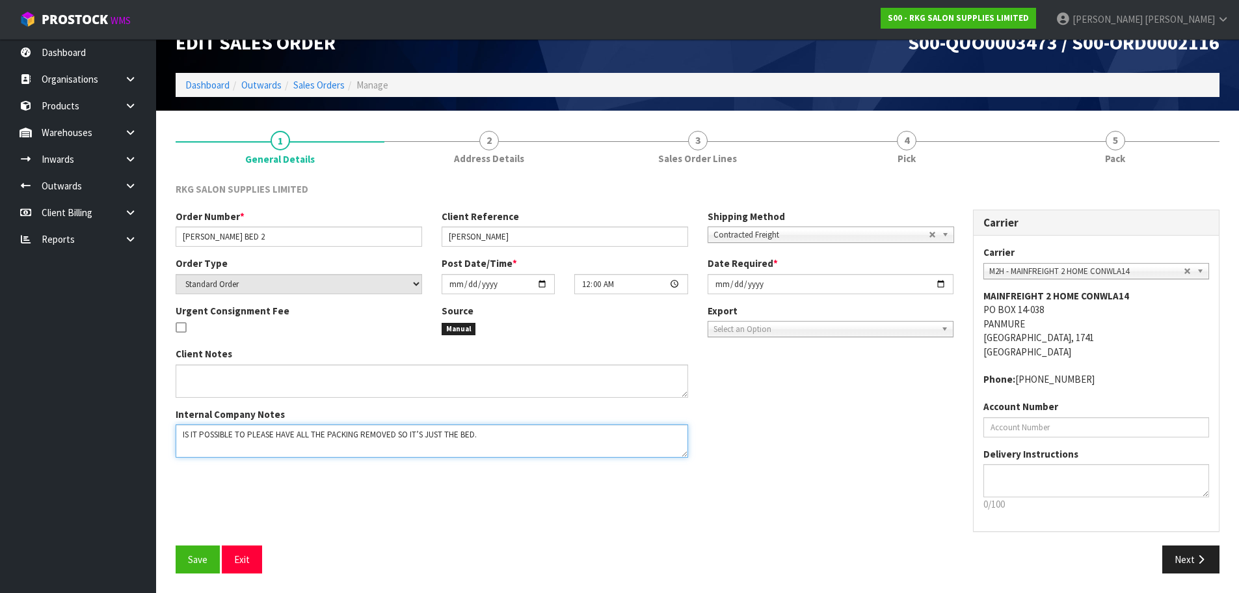
click at [512, 440] on textarea at bounding box center [432, 440] width 513 height 33
click at [1029, 476] on textarea at bounding box center [1097, 480] width 226 height 33
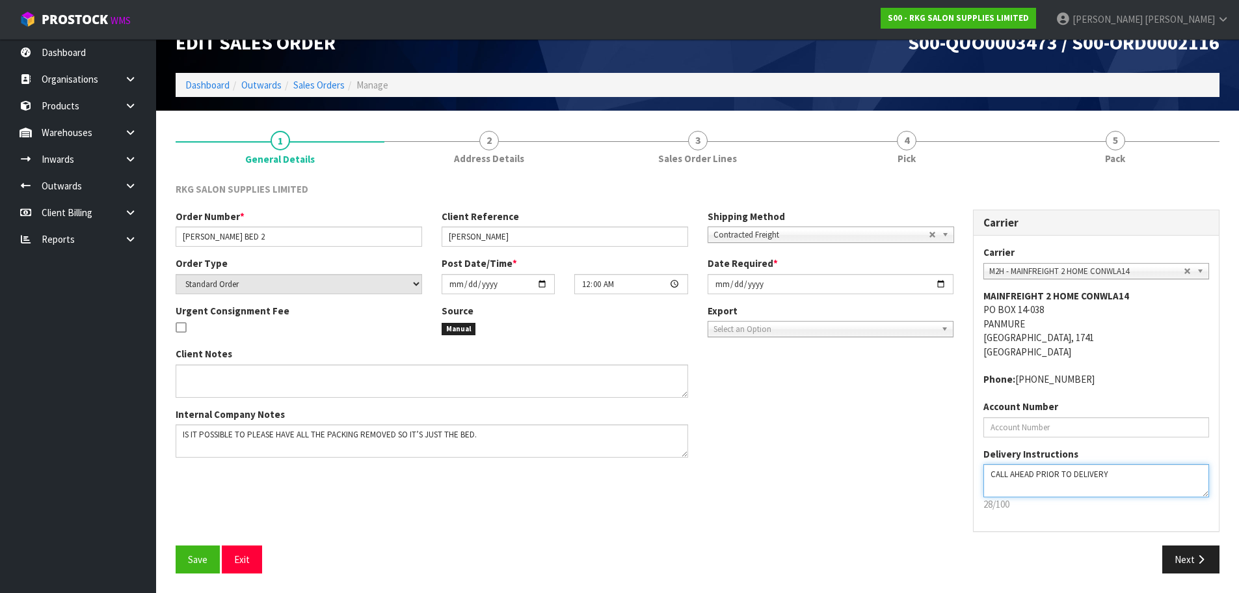
click at [992, 474] on textarea at bounding box center [1097, 480] width 226 height 33
click at [1010, 473] on textarea at bounding box center [1097, 480] width 226 height 33
paste textarea "021-132-2672"
click at [1102, 476] on textarea at bounding box center [1097, 480] width 226 height 33
click at [1183, 472] on textarea at bounding box center [1097, 480] width 226 height 33
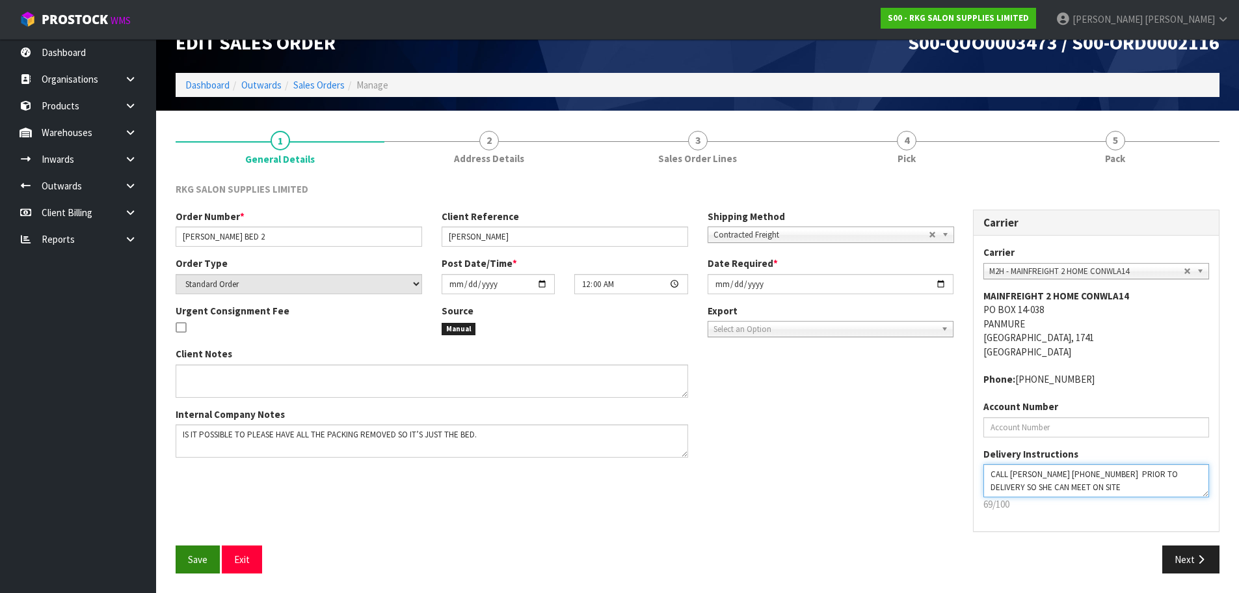
type textarea "CALL COURTNEY 021-132-2672 PRIOR TO DELIVERY SO SHE CAN MEET ON SITE"
click at [195, 553] on span "Save" at bounding box center [198, 559] width 20 height 12
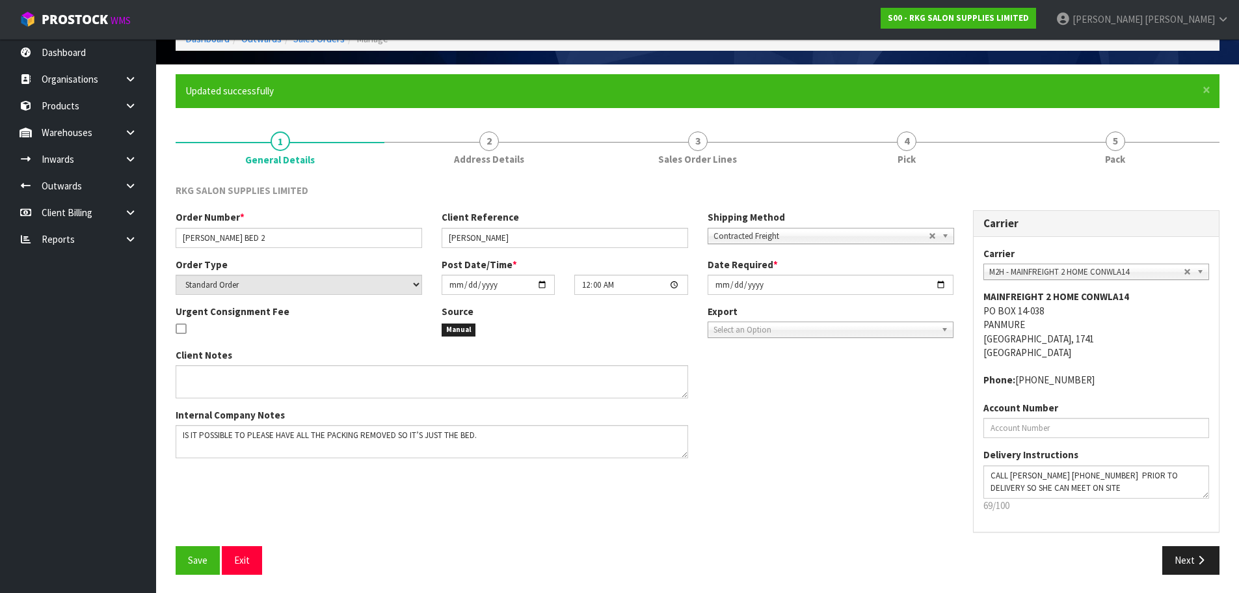
scroll to position [74, 0]
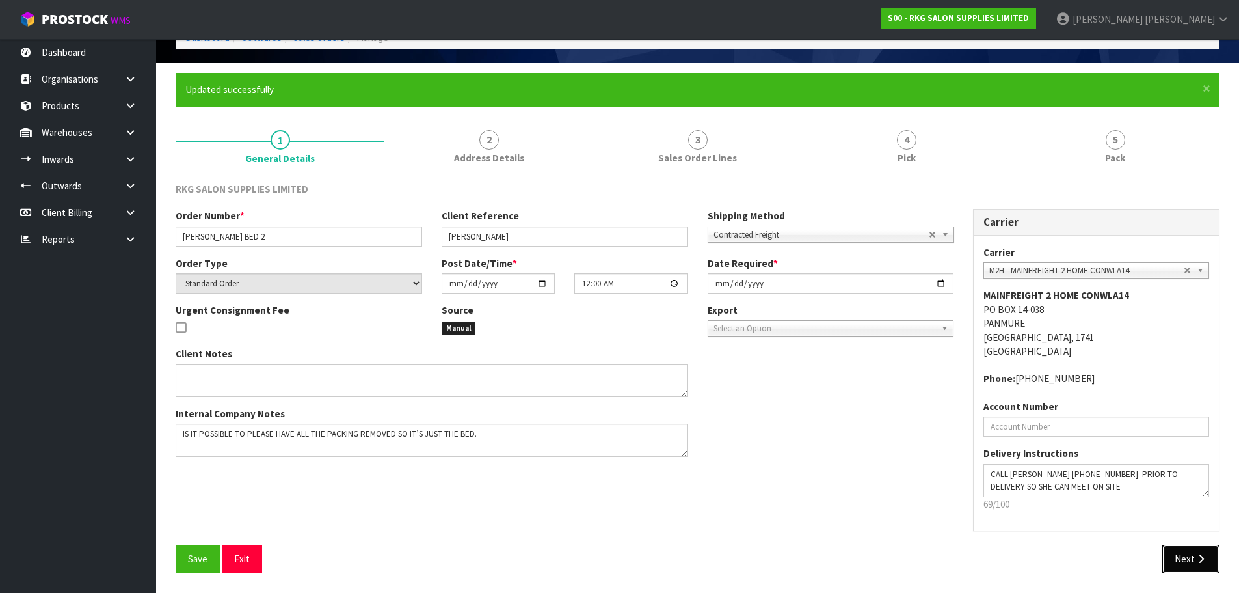
click at [1181, 560] on button "Next" at bounding box center [1191, 559] width 57 height 28
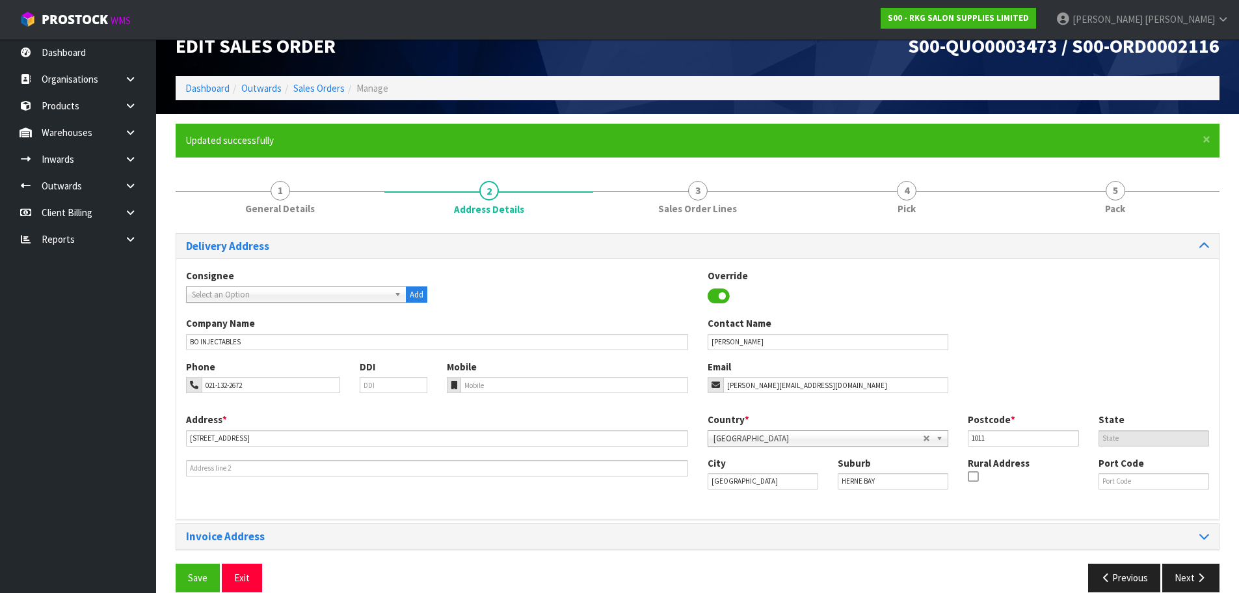
scroll to position [42, 0]
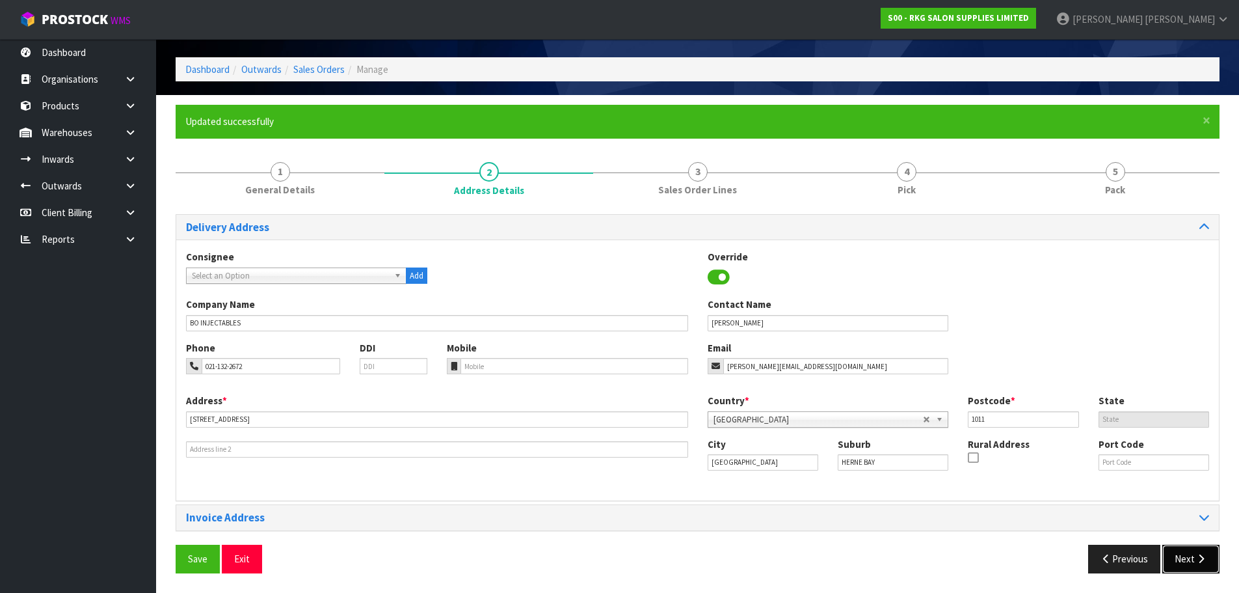
drag, startPoint x: 1183, startPoint y: 561, endPoint x: 1169, endPoint y: 559, distance: 13.9
click at [1183, 561] on button "Next" at bounding box center [1191, 559] width 57 height 28
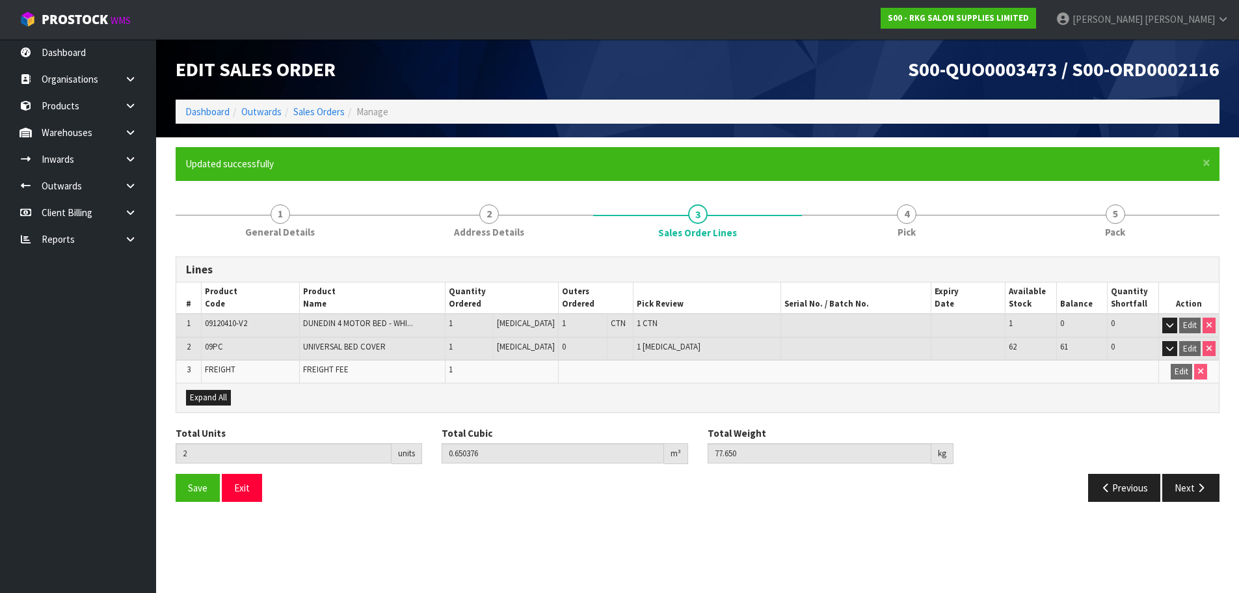
scroll to position [0, 0]
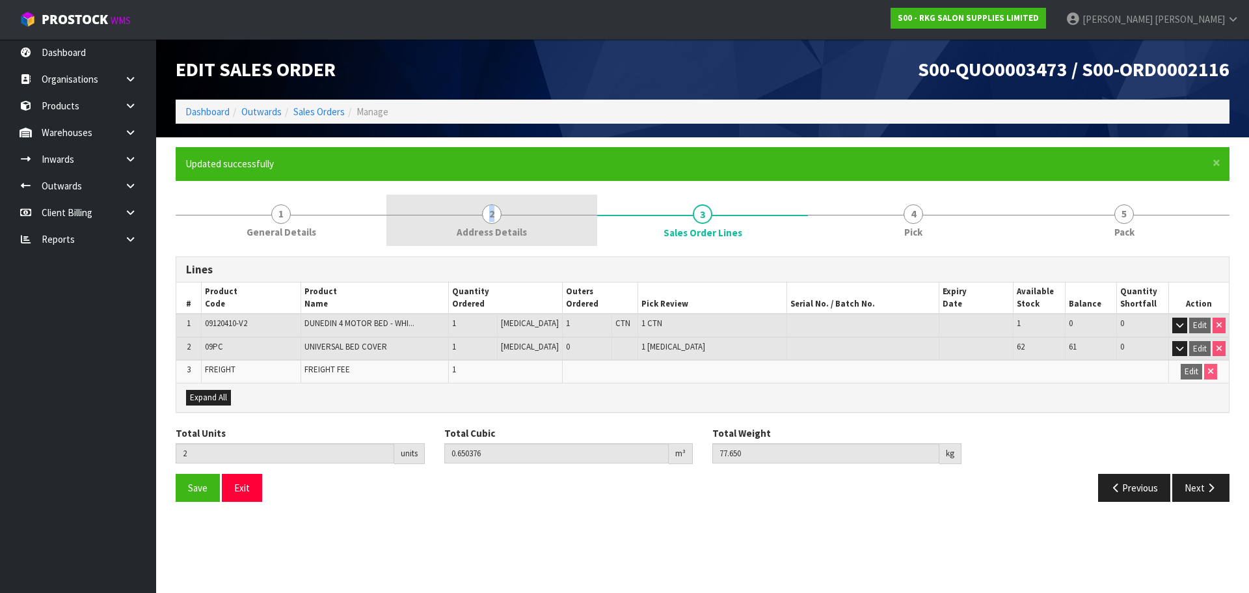
drag, startPoint x: 455, startPoint y: 215, endPoint x: 491, endPoint y: 211, distance: 36.0
click at [461, 214] on link "2 Address Details" at bounding box center [491, 220] width 211 height 51
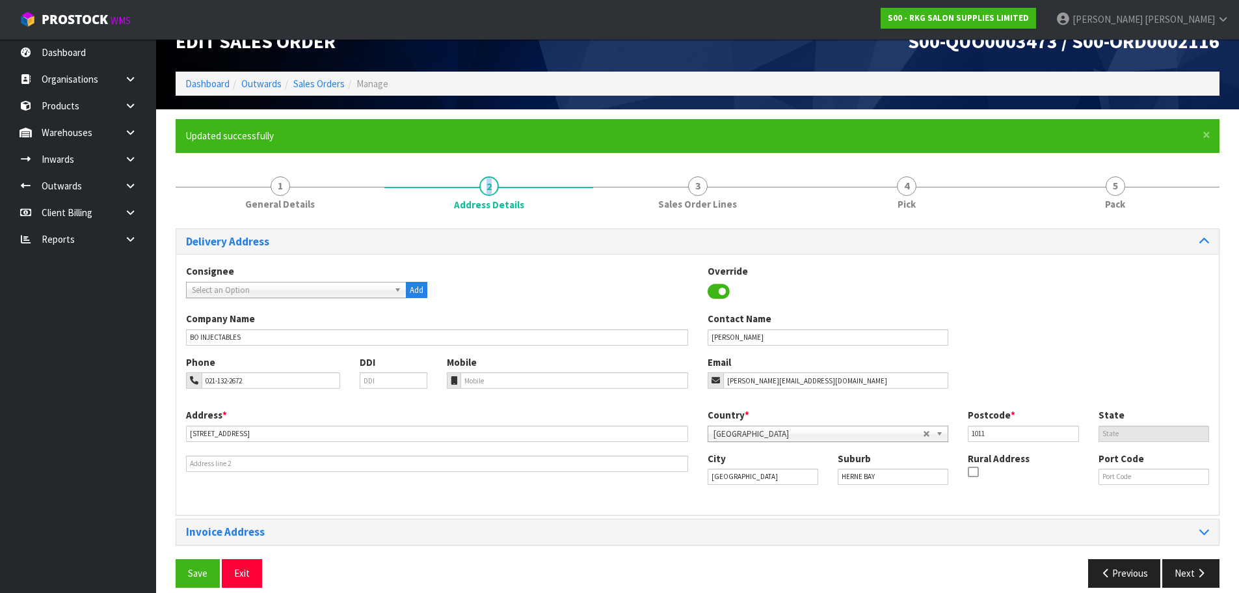
scroll to position [42, 0]
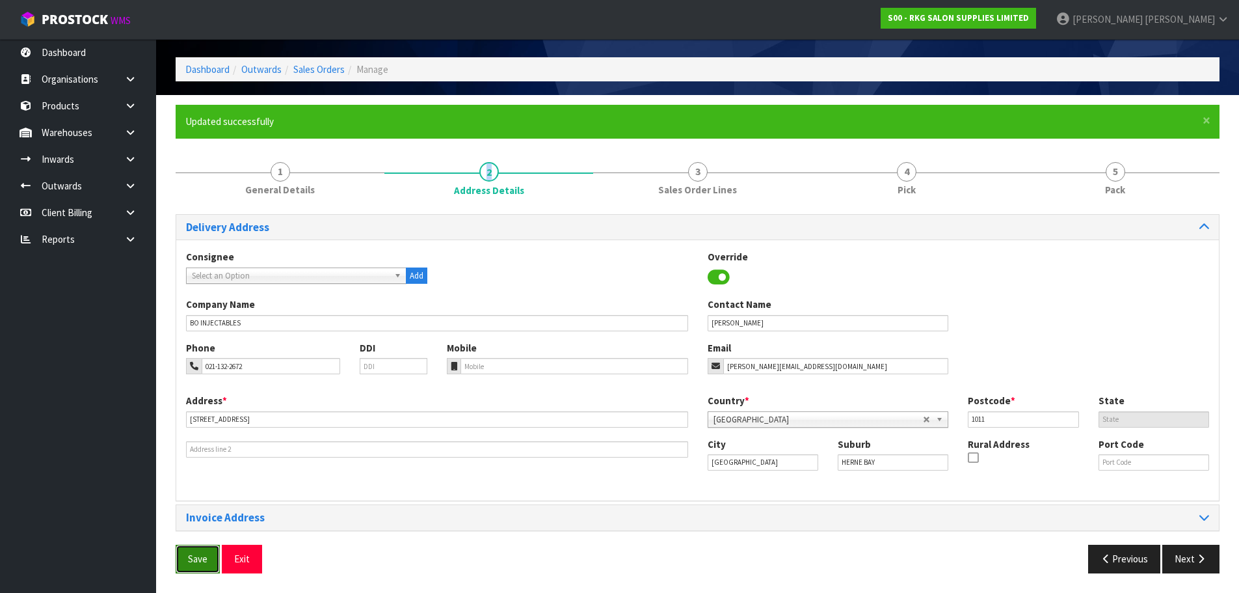
drag, startPoint x: 193, startPoint y: 561, endPoint x: 206, endPoint y: 552, distance: 16.4
click at [194, 561] on span "Save" at bounding box center [198, 558] width 20 height 12
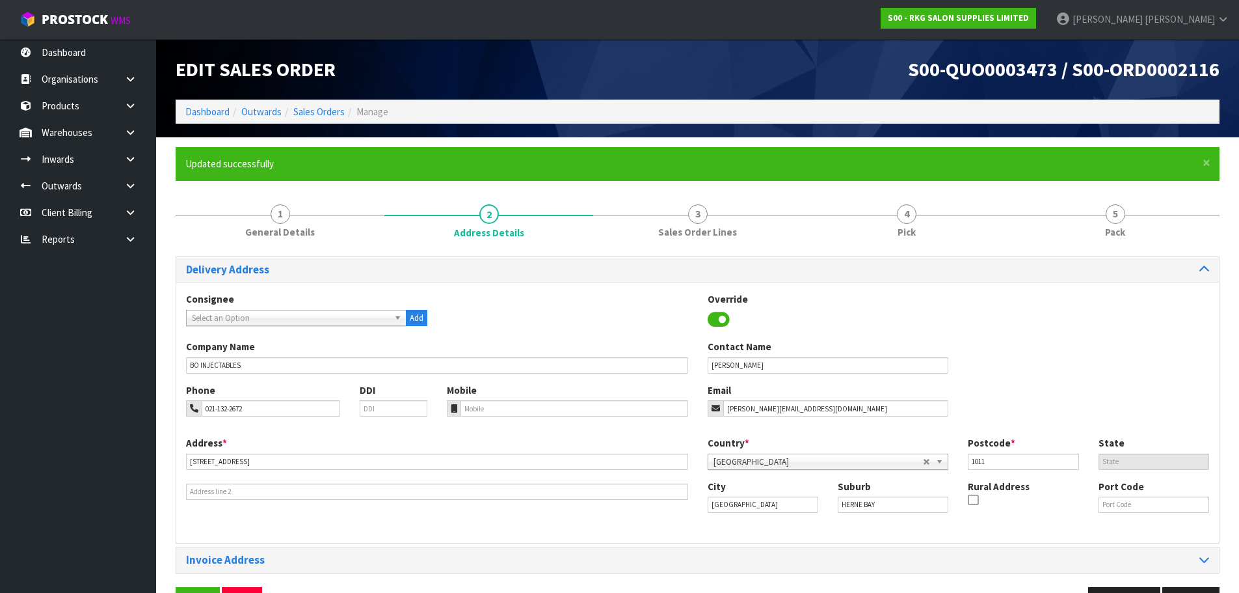
click at [500, 440] on div "Address * 172 JERVOIS ROAD" at bounding box center [437, 468] width 522 height 64
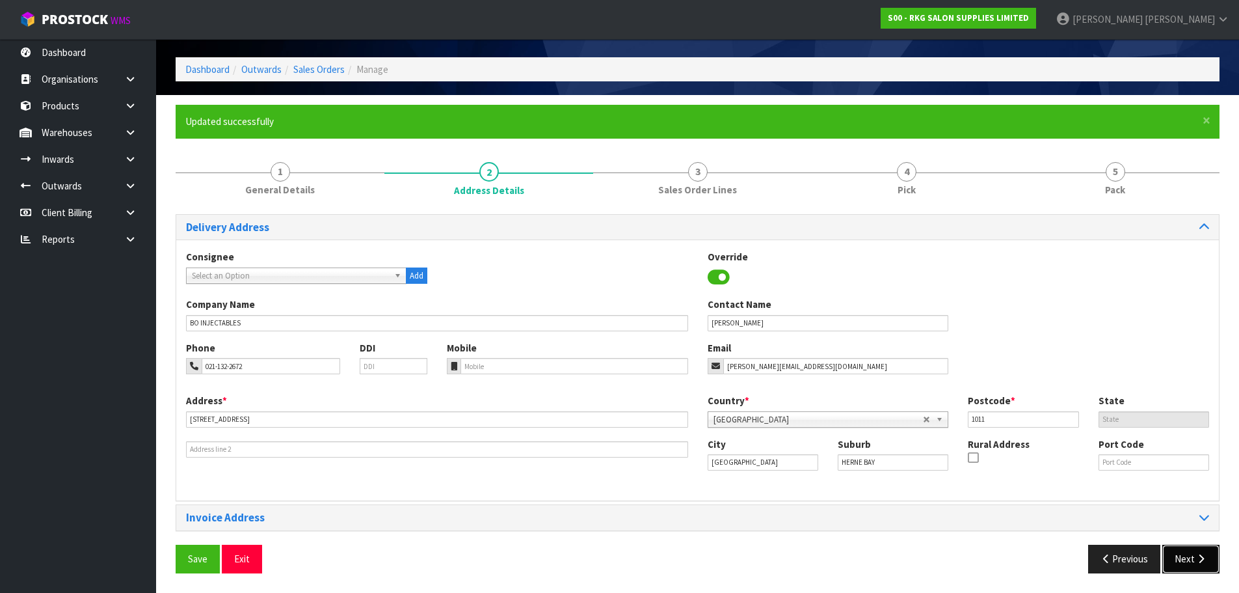
click at [1179, 564] on button "Next" at bounding box center [1191, 559] width 57 height 28
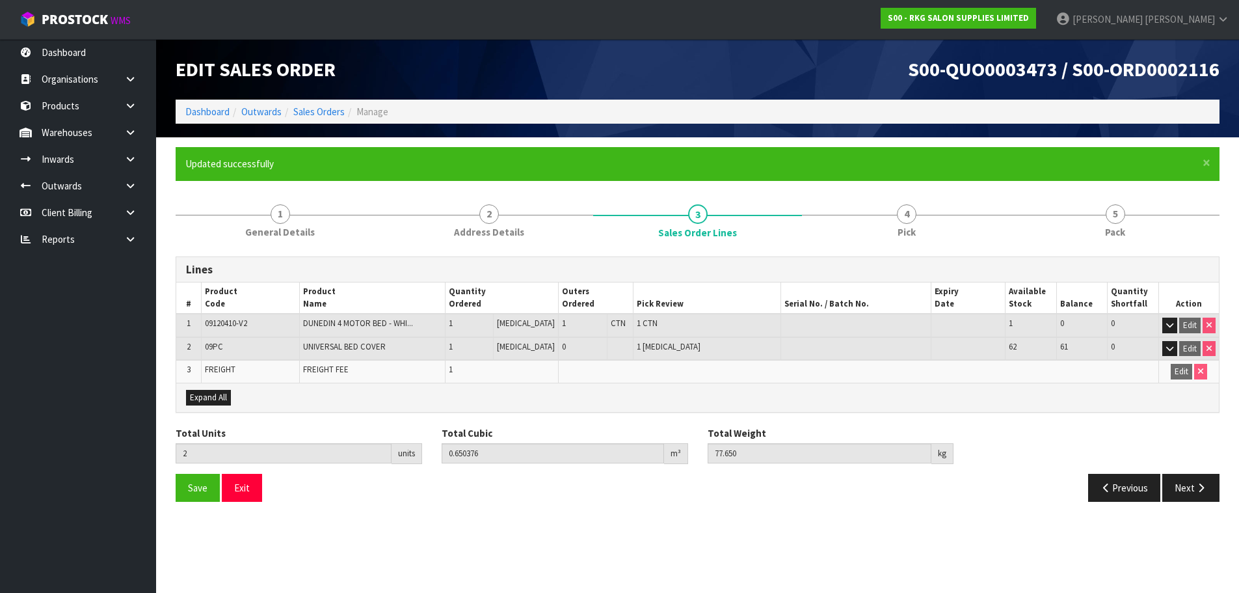
scroll to position [0, 0]
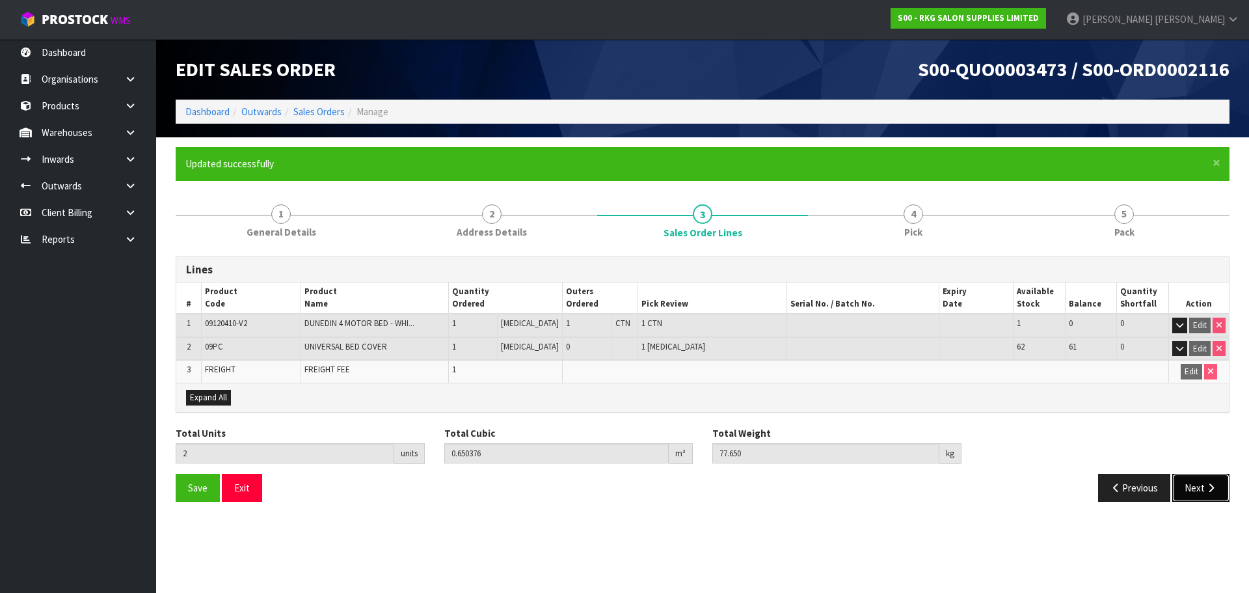
click at [1203, 488] on button "Next" at bounding box center [1200, 488] width 57 height 28
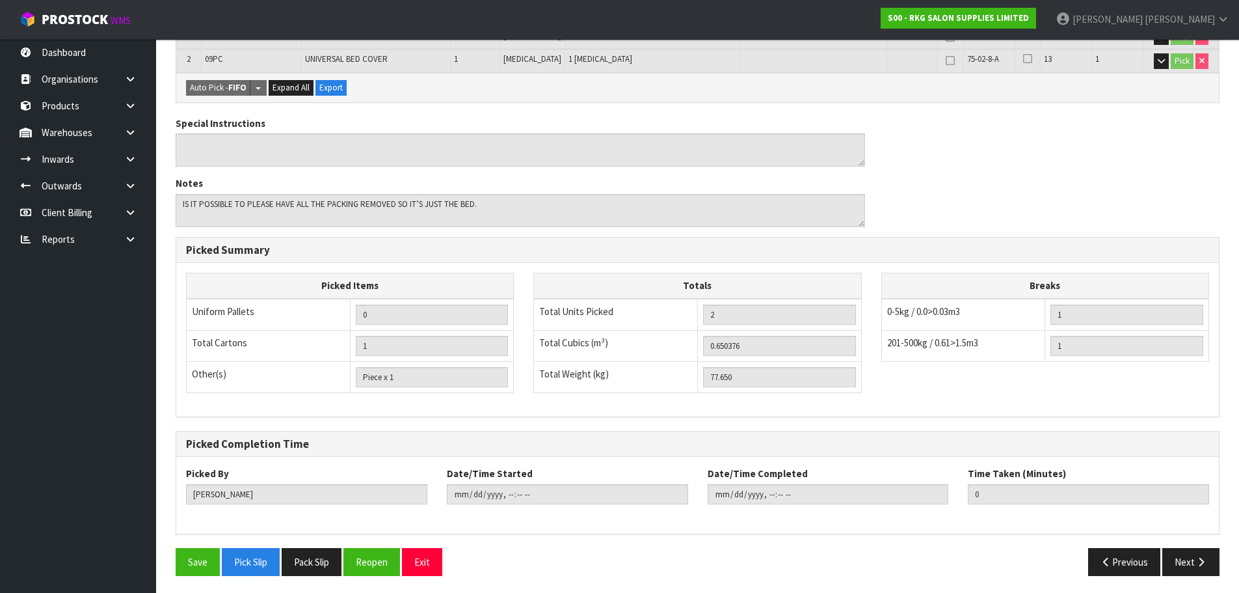
scroll to position [337, 0]
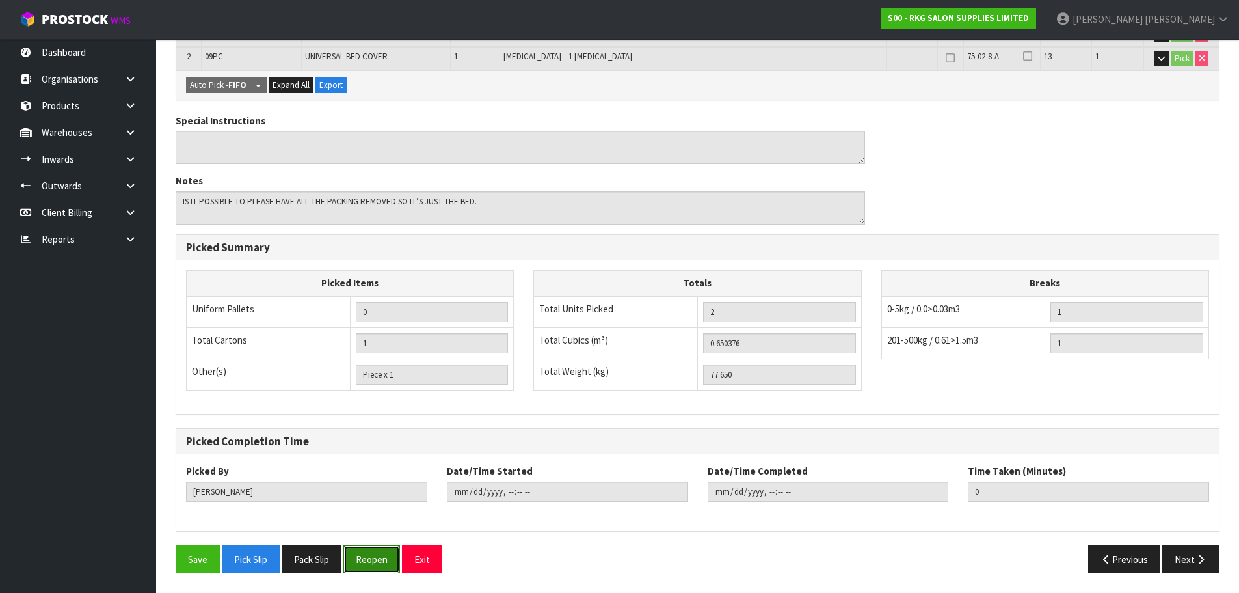
click at [390, 563] on button "Reopen" at bounding box center [372, 559] width 57 height 28
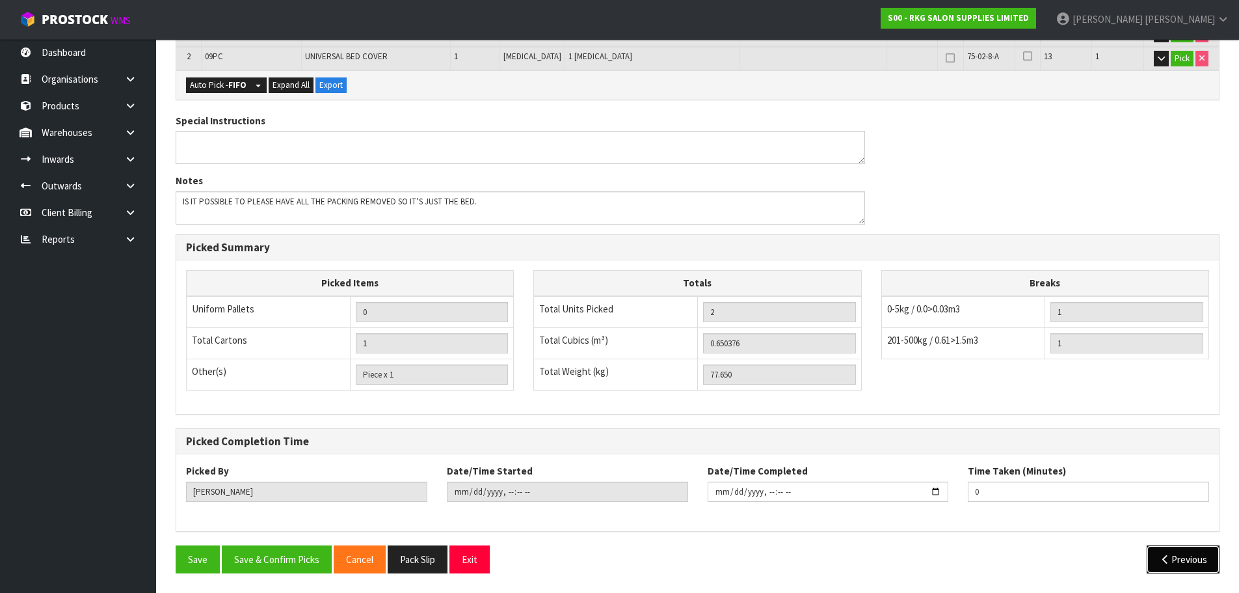
click at [1159, 569] on button "Previous" at bounding box center [1183, 559] width 73 height 28
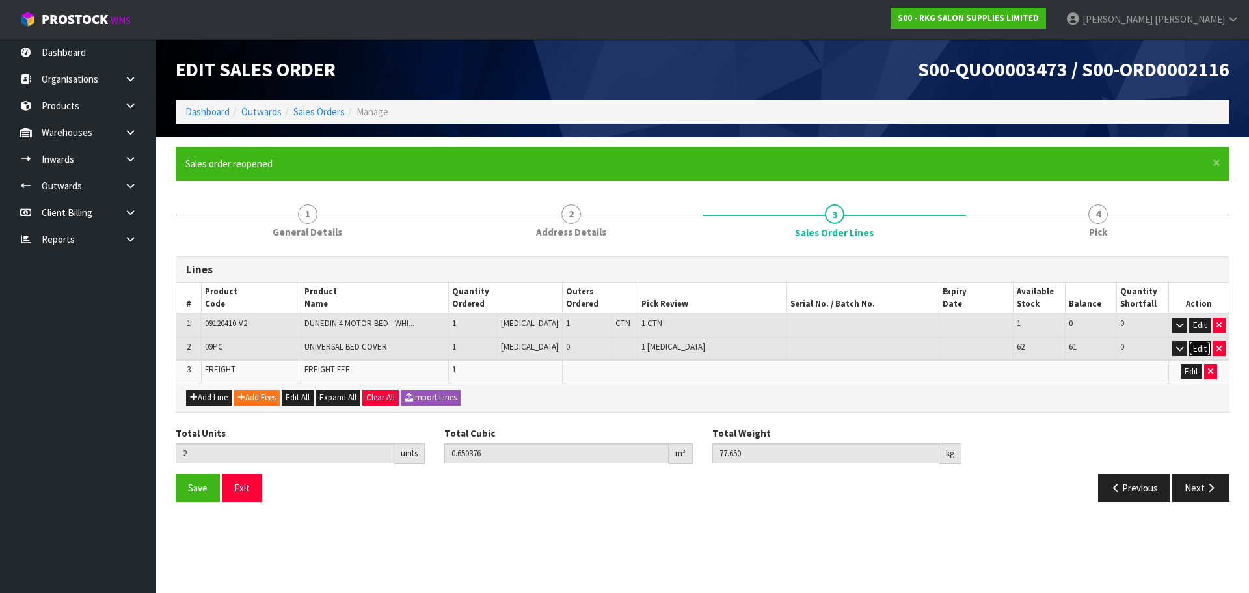
click at [1198, 348] on button "Edit" at bounding box center [1199, 349] width 21 height 16
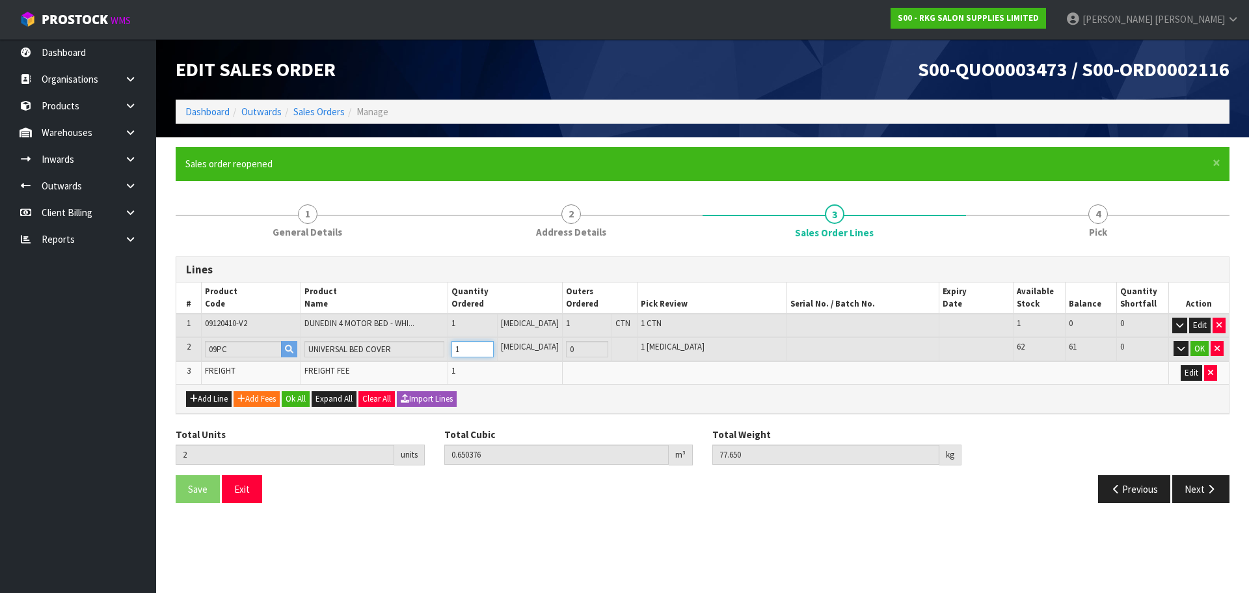
type input "3"
type input "0.654912"
type input "78.3"
type input "2"
click at [494, 347] on input "2" at bounding box center [473, 349] width 42 height 16
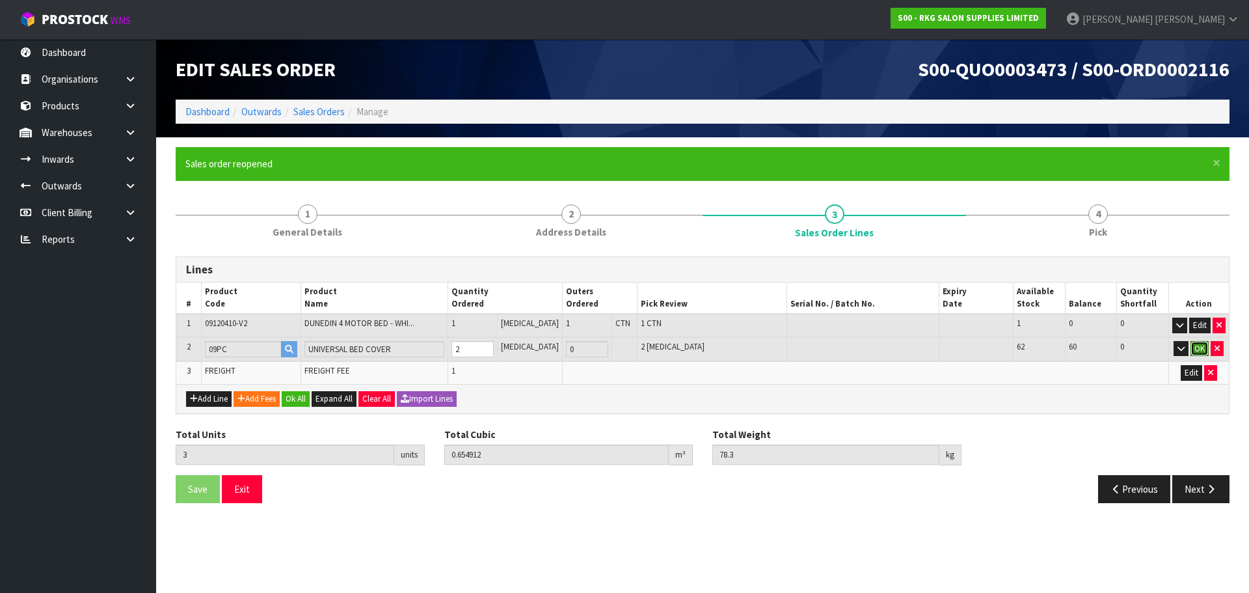
click at [1197, 348] on button "OK" at bounding box center [1200, 349] width 18 height 16
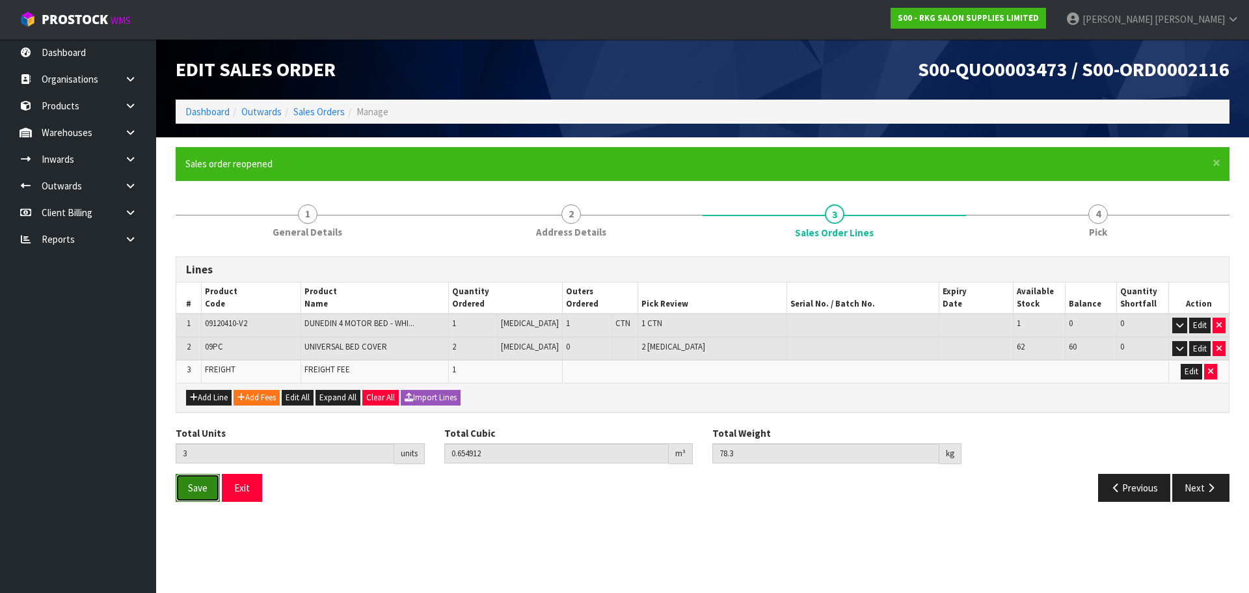
click at [186, 490] on button "Save" at bounding box center [198, 488] width 44 height 28
click at [1200, 491] on button "Next" at bounding box center [1200, 488] width 57 height 28
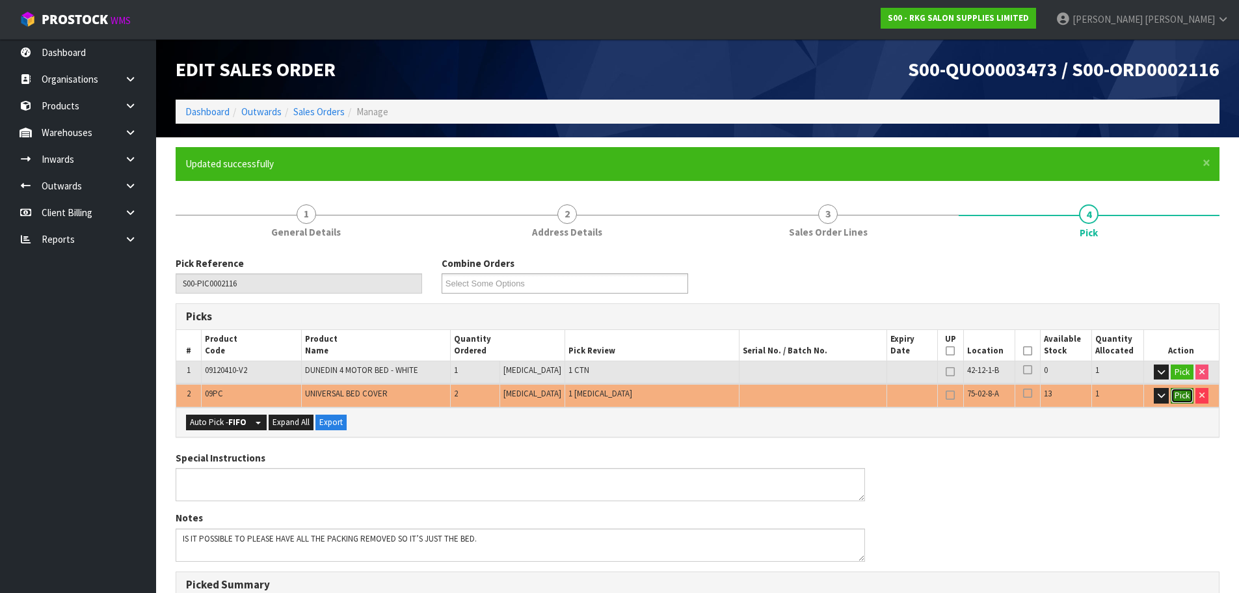
click at [1176, 396] on button "Pick" at bounding box center [1182, 396] width 23 height 16
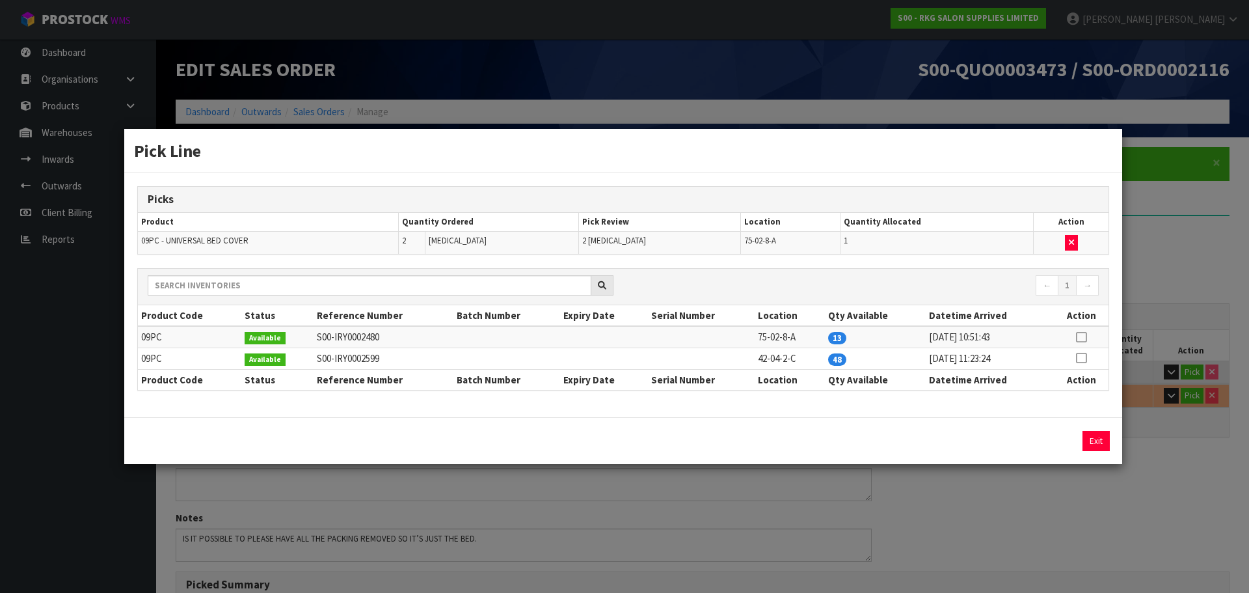
click at [1086, 337] on icon at bounding box center [1081, 337] width 10 height 1
click at [1054, 436] on button "Assign Pick" at bounding box center [1051, 441] width 53 height 20
type input "Piece x 2"
type input "3"
type input "0.654912"
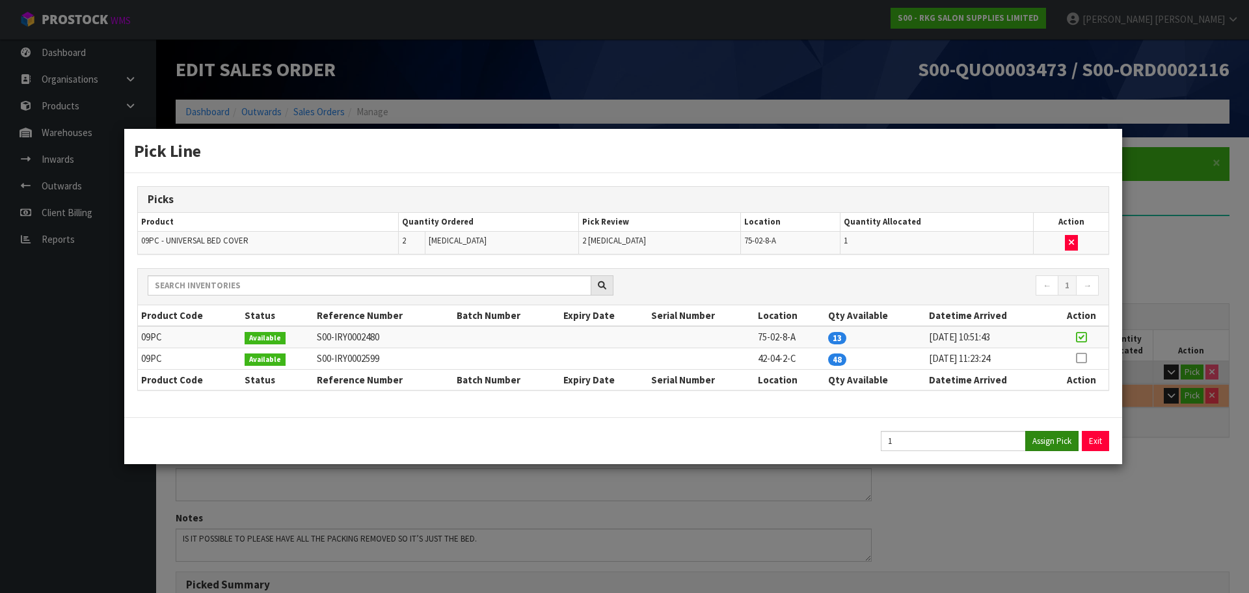
type input "78.3"
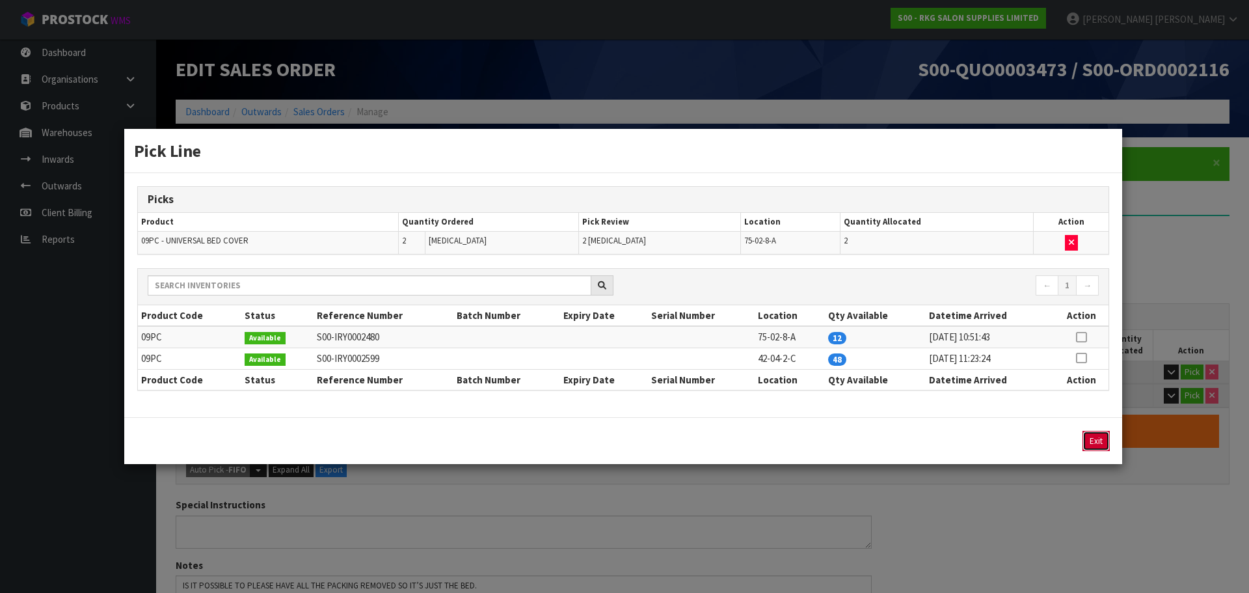
click at [1098, 439] on button "Exit" at bounding box center [1096, 441] width 27 height 20
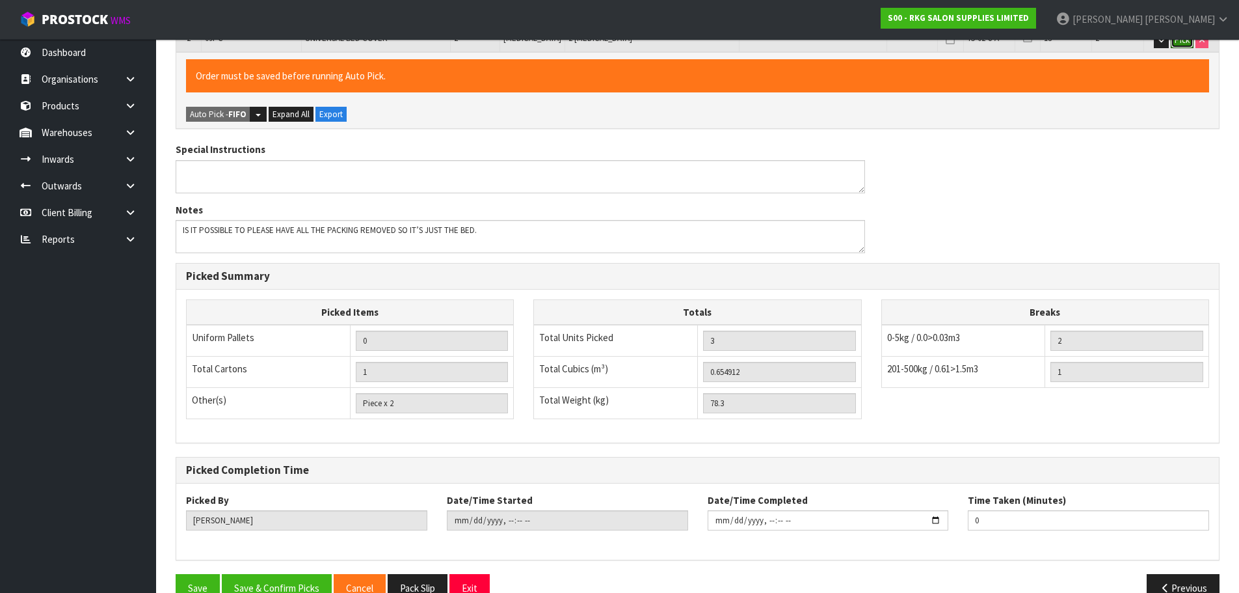
scroll to position [385, 0]
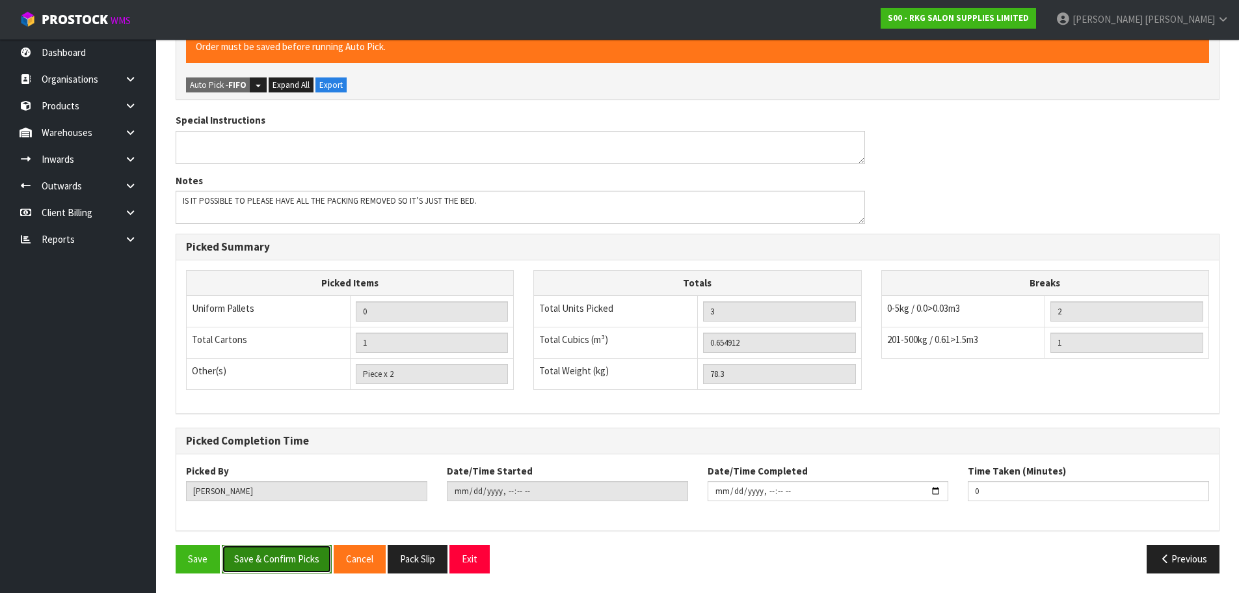
click at [293, 561] on button "Save & Confirm Picks" at bounding box center [277, 559] width 110 height 28
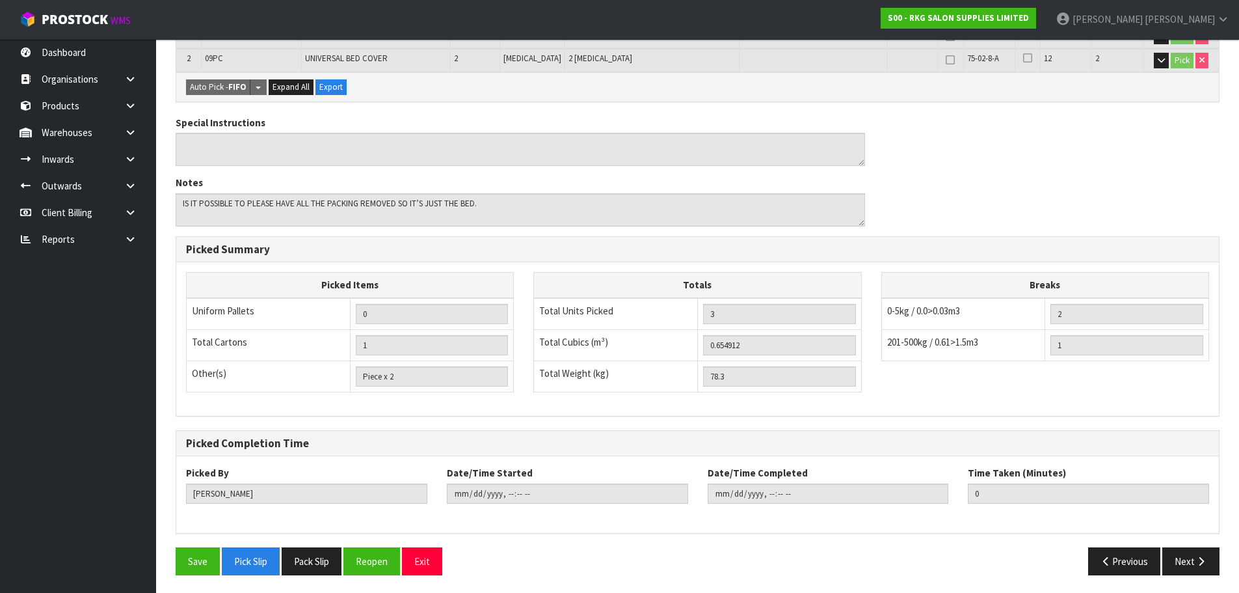
scroll to position [337, 0]
